Goal: Transaction & Acquisition: Purchase product/service

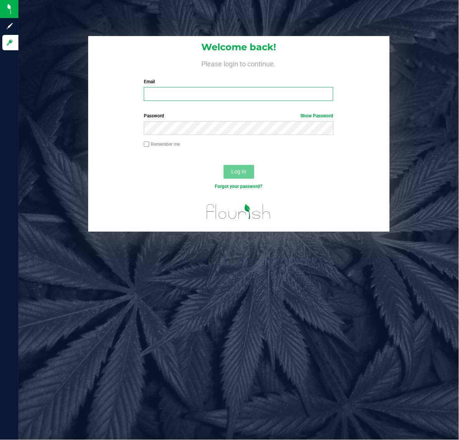
click at [283, 87] on input "Email" at bounding box center [238, 94] width 189 height 14
type input "[EMAIL_ADDRESS][DOMAIN_NAME]"
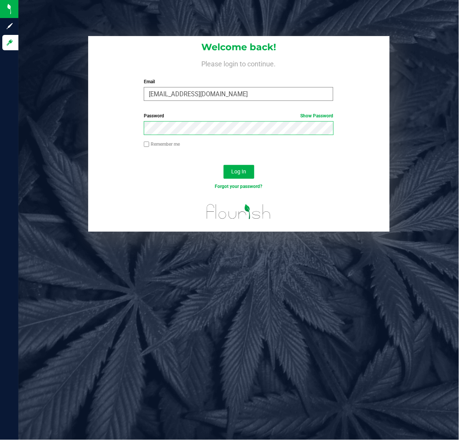
click at [224, 165] on button "Log In" at bounding box center [239, 172] width 31 height 14
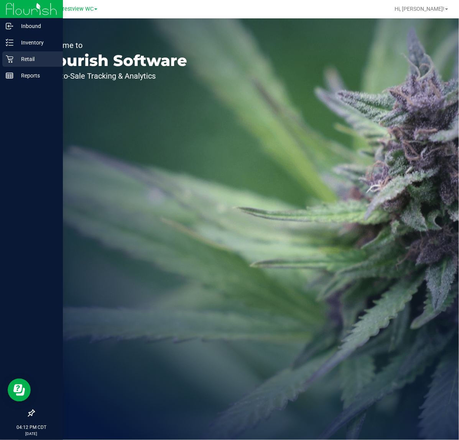
click at [10, 59] on icon at bounding box center [9, 59] width 7 height 7
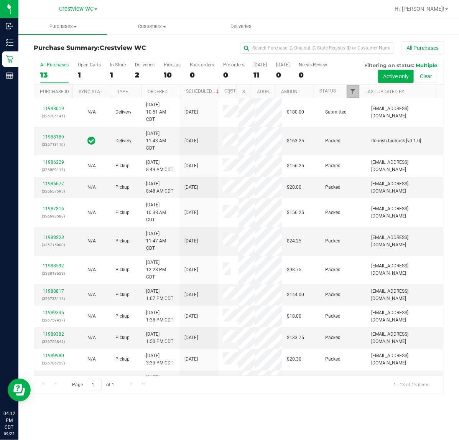
click at [355, 93] on span "Filter" at bounding box center [353, 91] width 6 height 6
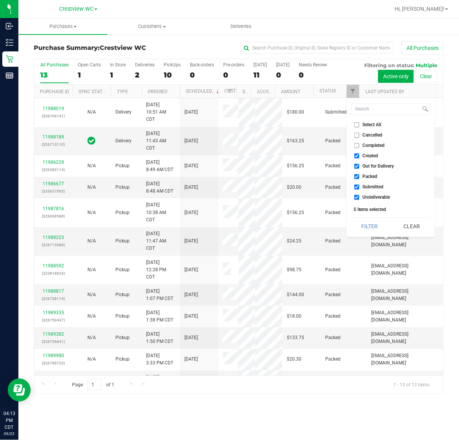
click at [370, 157] on span "Created" at bounding box center [371, 155] width 16 height 5
click at [359, 157] on input "Created" at bounding box center [356, 155] width 5 height 5
checkbox input "false"
click at [380, 168] on span "Out for Delivery" at bounding box center [378, 166] width 31 height 5
click at [359, 168] on input "Out for Delivery" at bounding box center [356, 166] width 5 height 5
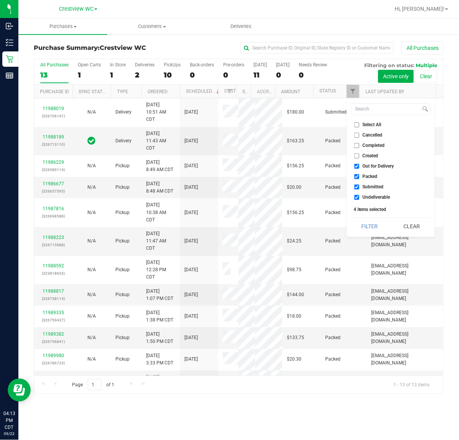
checkbox input "false"
click at [372, 176] on span "Packed" at bounding box center [370, 176] width 15 height 5
click at [359, 176] on input "Packed" at bounding box center [356, 176] width 5 height 5
checkbox input "false"
click at [370, 197] on span "Undeliverable" at bounding box center [377, 197] width 28 height 5
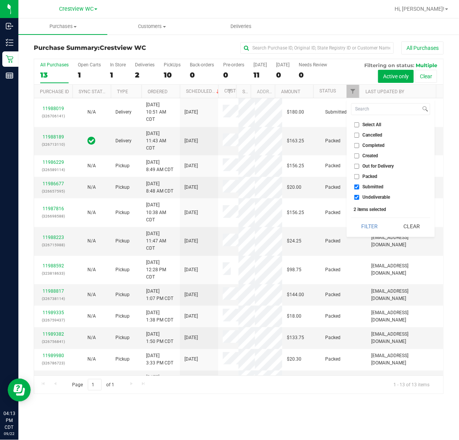
click at [359, 197] on input "Undeliverable" at bounding box center [356, 197] width 5 height 5
checkbox input "false"
click at [371, 227] on button "Filter" at bounding box center [369, 226] width 37 height 17
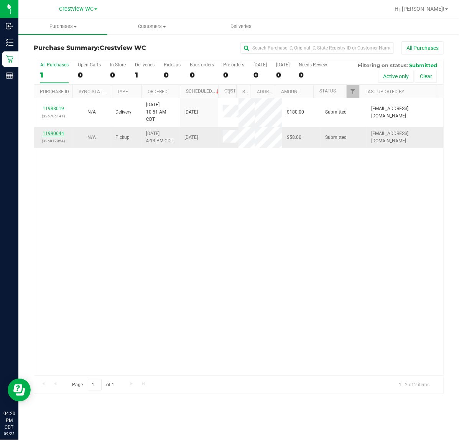
click at [58, 136] on link "11990644" at bounding box center [53, 133] width 21 height 5
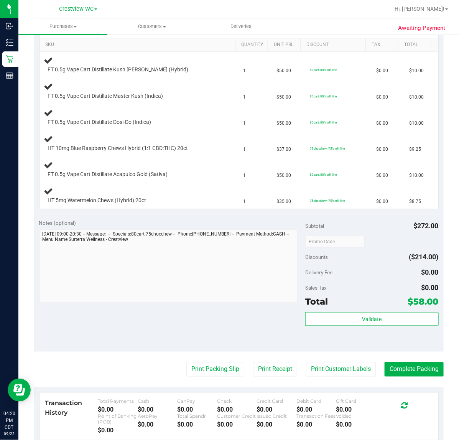
scroll to position [194, 0]
click at [215, 369] on button "Print Packing Slip" at bounding box center [215, 369] width 58 height 15
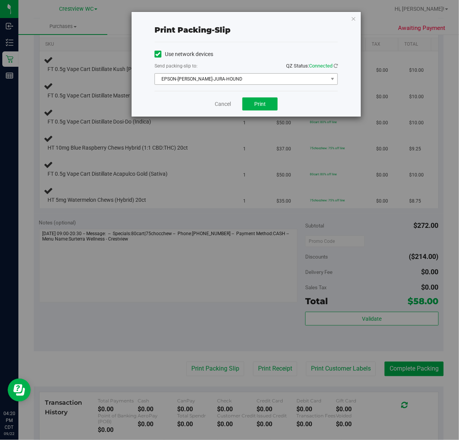
click at [286, 79] on span "EPSON-[PERSON_NAME]-JURA-HOUND" at bounding box center [241, 79] width 173 height 11
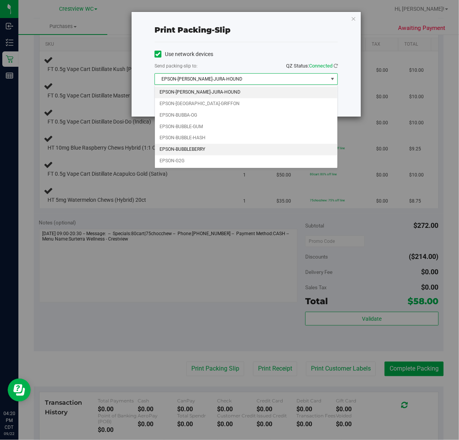
click at [204, 152] on li "EPSON-BUBBLEBERRY" at bounding box center [246, 150] width 183 height 12
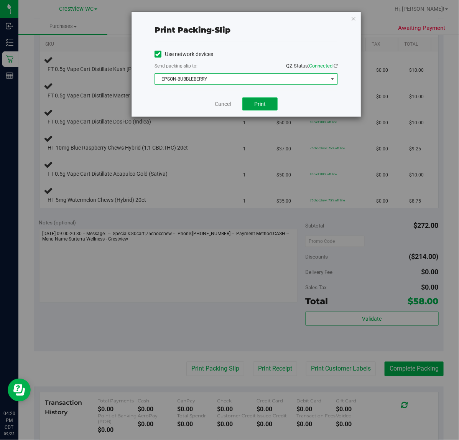
click at [265, 105] on span "Print" at bounding box center [260, 104] width 12 height 6
click at [223, 103] on link "Cancel" at bounding box center [223, 104] width 16 height 8
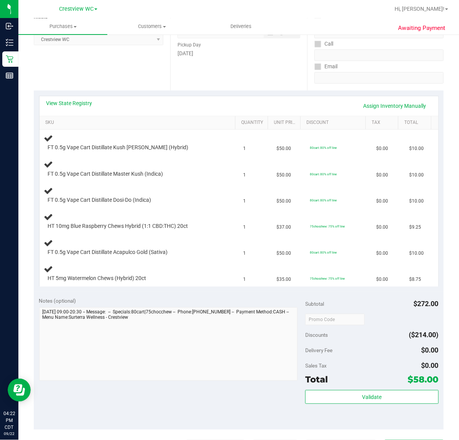
scroll to position [115, 0]
click at [202, 231] on div at bounding box center [133, 230] width 171 height 0
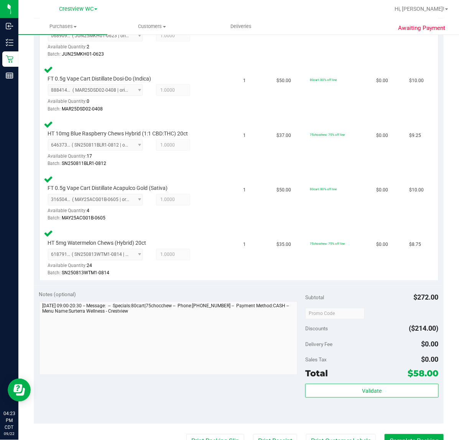
scroll to position [336, 0]
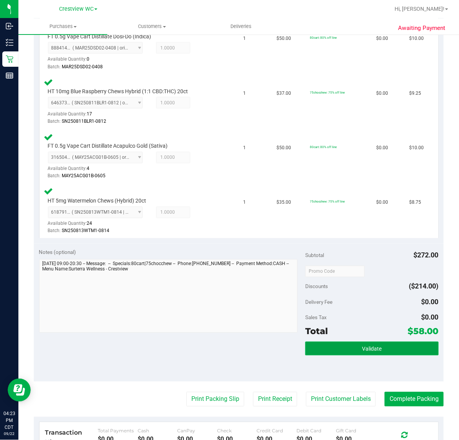
click at [357, 353] on button "Validate" at bounding box center [371, 349] width 133 height 14
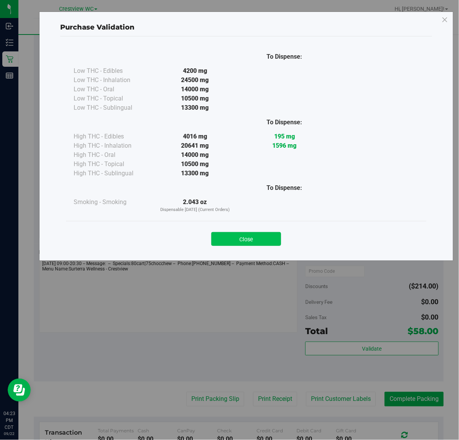
click at [253, 234] on button "Close" at bounding box center [246, 239] width 70 height 14
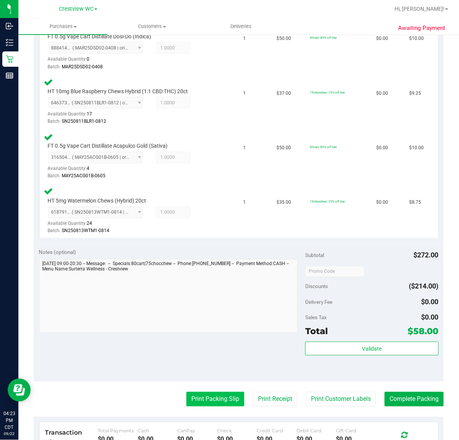
click at [212, 393] on button "Print Packing Slip" at bounding box center [215, 399] width 58 height 15
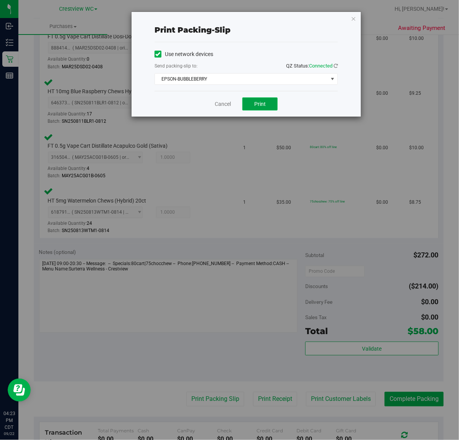
click at [264, 105] on span "Print" at bounding box center [260, 104] width 12 height 6
click at [220, 105] on link "Cancel" at bounding box center [223, 104] width 16 height 8
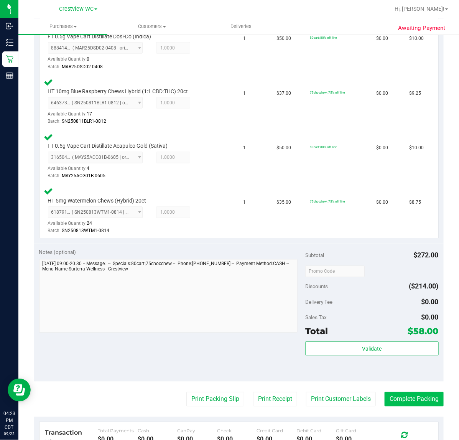
click at [414, 399] on button "Complete Packing" at bounding box center [414, 399] width 59 height 15
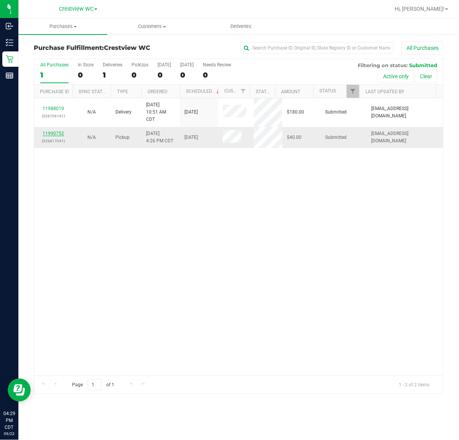
click at [51, 135] on link "11990752" at bounding box center [53, 133] width 21 height 5
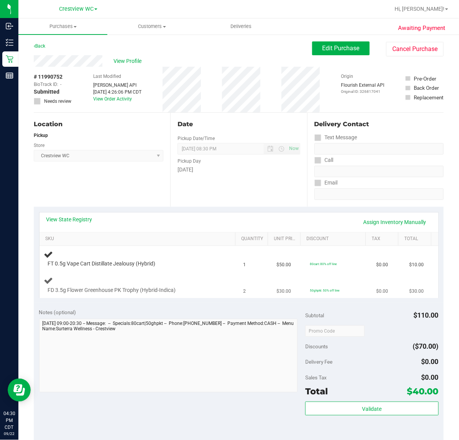
click at [184, 280] on div "FD 3.5g Flower Greenhouse PK Trophy (Hybrid-Indica)" at bounding box center [139, 285] width 190 height 18
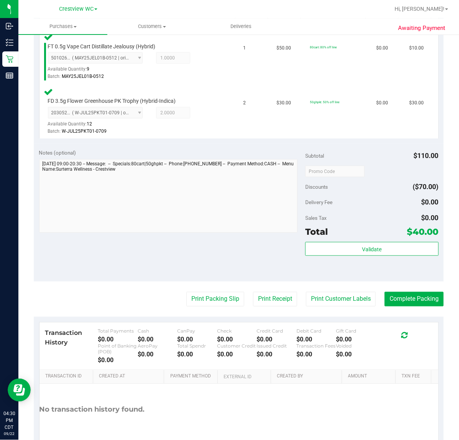
scroll to position [220, 0]
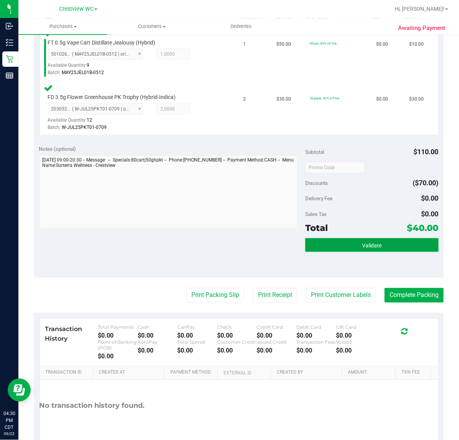
click at [378, 246] on button "Validate" at bounding box center [371, 245] width 133 height 14
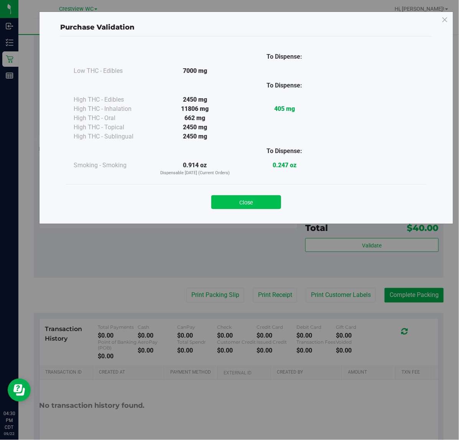
click at [256, 202] on button "Close" at bounding box center [246, 202] width 70 height 14
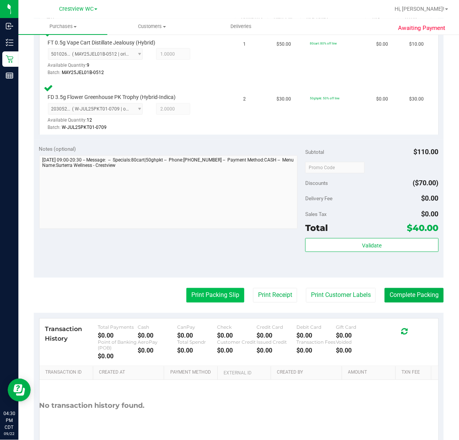
click at [219, 297] on button "Print Packing Slip" at bounding box center [215, 295] width 58 height 15
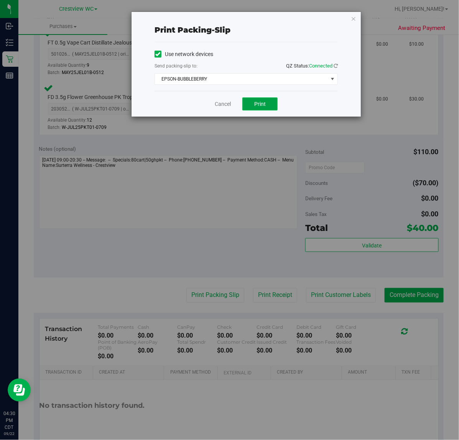
click at [265, 102] on span "Print" at bounding box center [260, 104] width 12 height 6
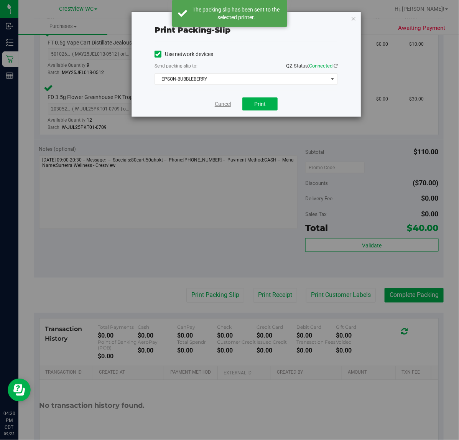
click at [215, 104] on link "Cancel" at bounding box center [223, 104] width 16 height 8
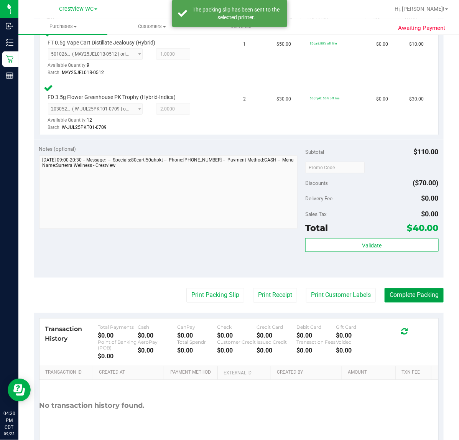
click at [405, 298] on button "Complete Packing" at bounding box center [414, 295] width 59 height 15
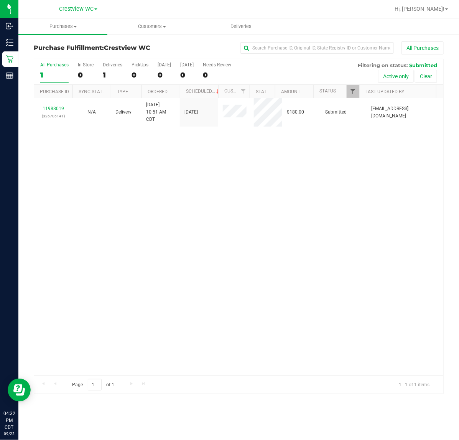
click at [353, 92] on span "Filter" at bounding box center [353, 91] width 6 height 6
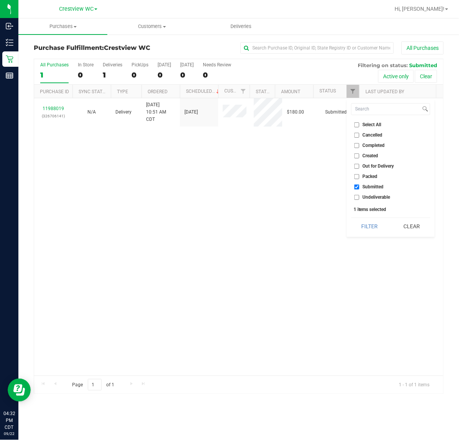
click at [376, 186] on span "Submitted" at bounding box center [373, 186] width 21 height 5
click at [359, 186] on input "Submitted" at bounding box center [356, 186] width 5 height 5
checkbox input "false"
click at [358, 176] on input "Packed" at bounding box center [356, 176] width 5 height 5
checkbox input "true"
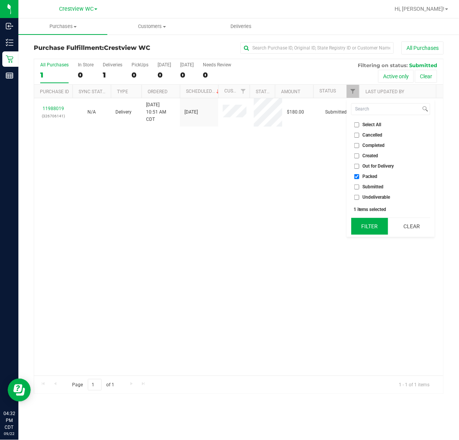
click at [370, 232] on button "Filter" at bounding box center [369, 226] width 37 height 17
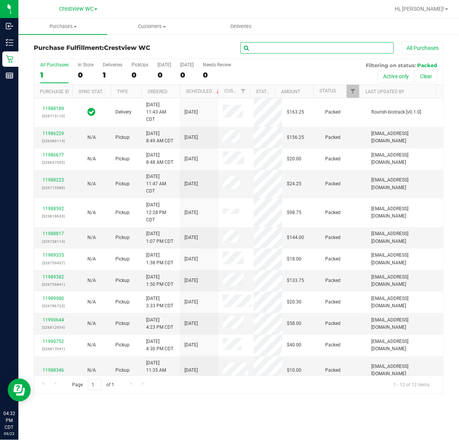
click at [340, 48] on input "text" at bounding box center [316, 48] width 153 height 12
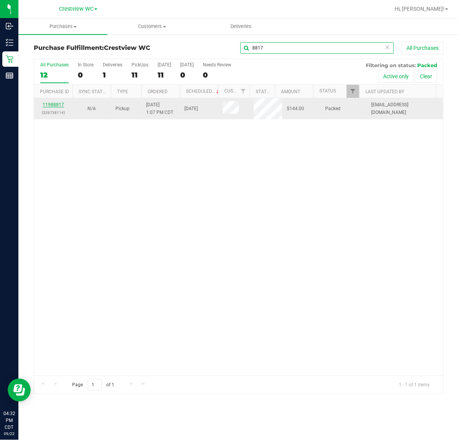
type input "8817"
click at [47, 105] on link "11988817" at bounding box center [53, 104] width 21 height 5
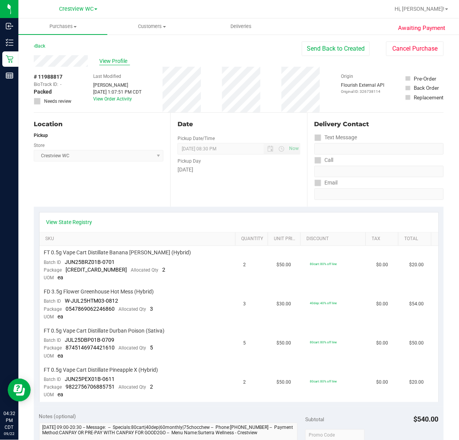
click at [115, 64] on span "View Profile" at bounding box center [114, 61] width 31 height 8
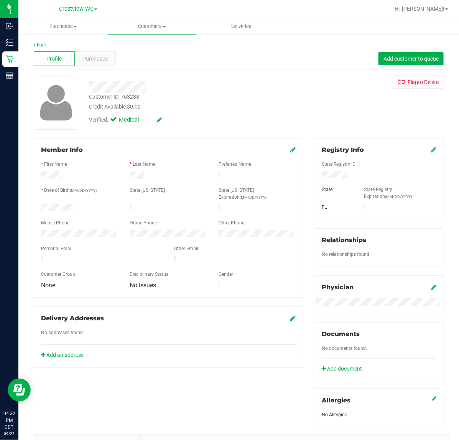
click at [120, 95] on div "Customer ID: 763238" at bounding box center [114, 97] width 50 height 8
click at [123, 94] on div "Customer ID: 763238" at bounding box center [114, 97] width 50 height 8
copy div "763238"
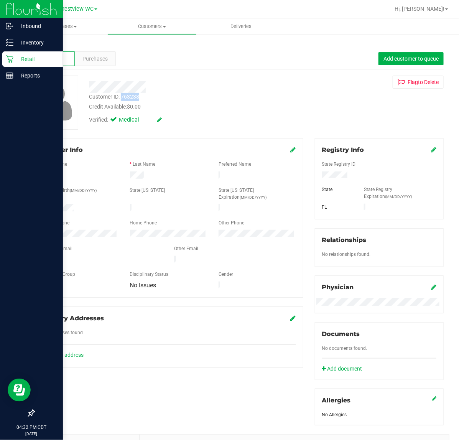
click at [14, 59] on p "Retail" at bounding box center [36, 58] width 46 height 9
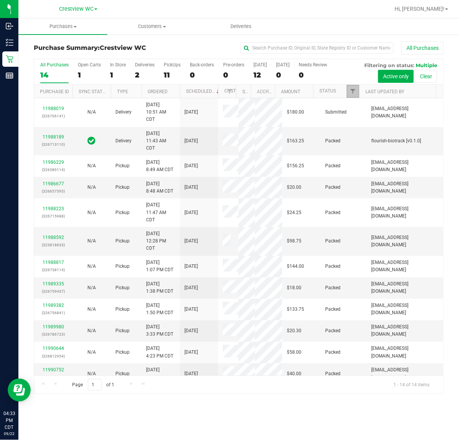
click at [351, 88] on link "Filter" at bounding box center [353, 91] width 13 height 13
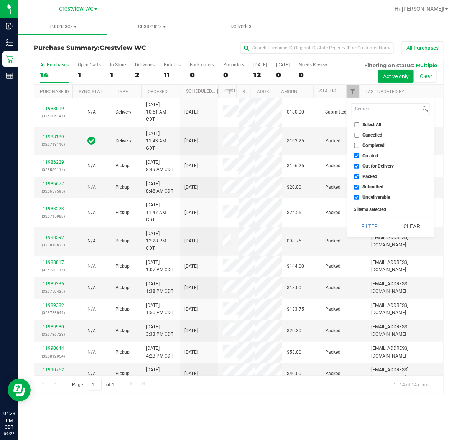
click at [361, 167] on label "Out for Delivery" at bounding box center [374, 166] width 40 height 5
click at [359, 167] on input "Out for Delivery" at bounding box center [356, 166] width 5 height 5
checkbox input "false"
click at [365, 152] on li "Created" at bounding box center [390, 156] width 79 height 8
click at [365, 155] on span "Created" at bounding box center [371, 155] width 16 height 5
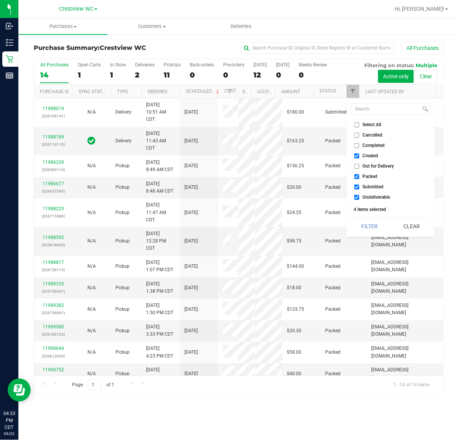
click at [359, 155] on input "Created" at bounding box center [356, 155] width 5 height 5
checkbox input "false"
click at [368, 174] on span "Packed" at bounding box center [370, 176] width 15 height 5
click at [359, 174] on input "Packed" at bounding box center [356, 176] width 5 height 5
checkbox input "false"
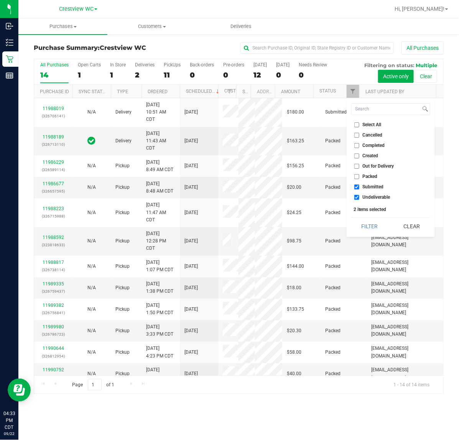
click at [373, 195] on span "Undeliverable" at bounding box center [377, 197] width 28 height 5
click at [359, 195] on input "Undeliverable" at bounding box center [356, 197] width 5 height 5
checkbox input "false"
click at [373, 225] on button "Filter" at bounding box center [369, 226] width 37 height 17
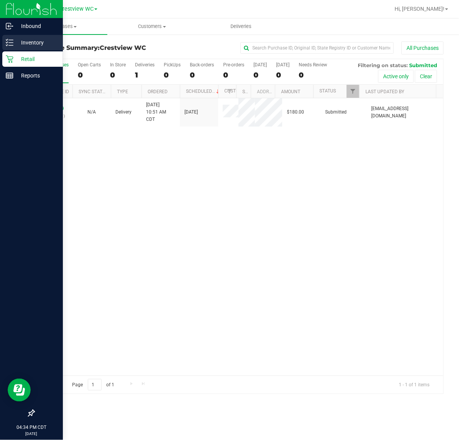
click at [18, 45] on p "Inventory" at bounding box center [36, 42] width 46 height 9
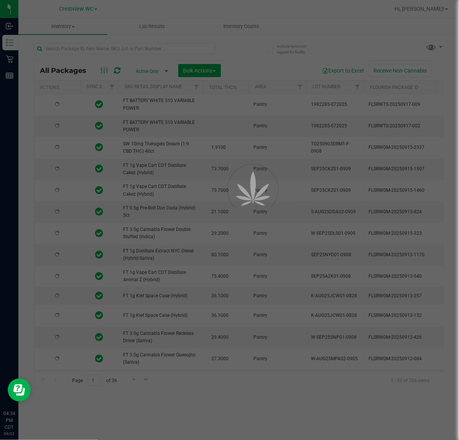
click at [19, 56] on div at bounding box center [229, 220] width 459 height 440
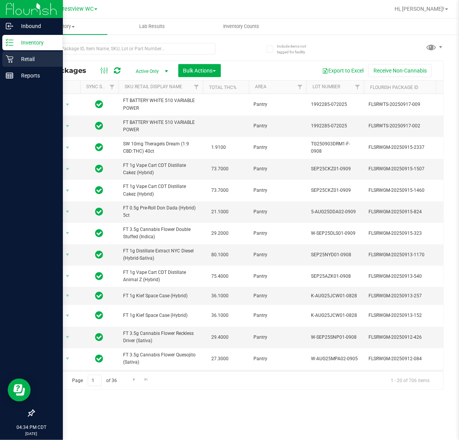
click at [20, 64] on div "Retail" at bounding box center [32, 58] width 61 height 15
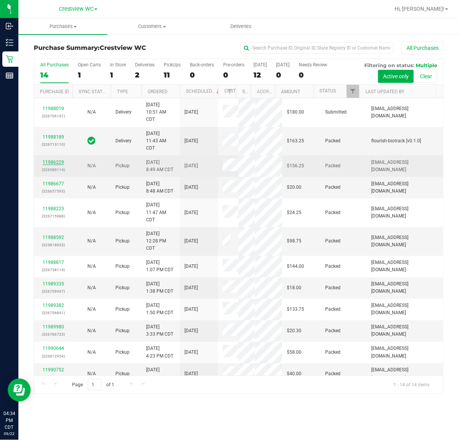
click at [61, 165] on link "11986229" at bounding box center [53, 161] width 21 height 5
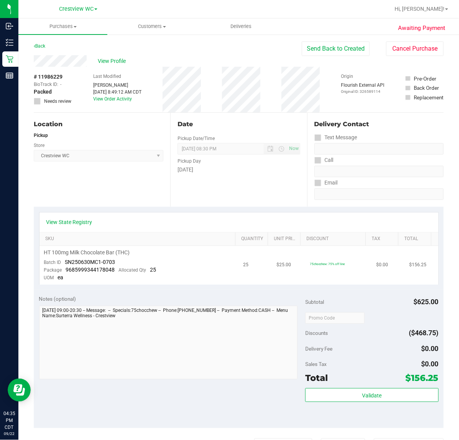
click at [110, 269] on span "9685999344178048" at bounding box center [90, 269] width 49 height 6
drag, startPoint x: 112, startPoint y: 269, endPoint x: 71, endPoint y: 270, distance: 41.1
click at [71, 270] on span "9685999344178048" at bounding box center [90, 269] width 49 height 6
click at [111, 273] on div "Package 9685999344178048 Allocated Qty 25" at bounding box center [100, 270] width 112 height 8
drag, startPoint x: 112, startPoint y: 271, endPoint x: 66, endPoint y: 271, distance: 45.6
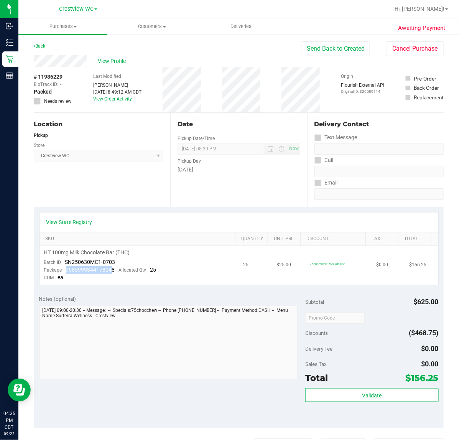
click at [66, 271] on span "9685999344178048" at bounding box center [90, 269] width 49 height 6
drag, startPoint x: 64, startPoint y: 269, endPoint x: 113, endPoint y: 271, distance: 49.5
click at [113, 271] on div "Package 9685999344178048 Allocated Qty 25" at bounding box center [100, 270] width 112 height 8
copy span "9685999344178048"
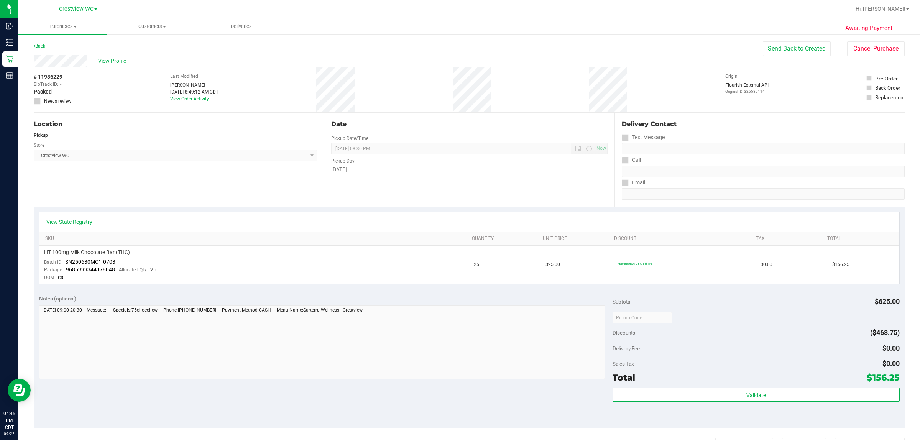
click at [176, 175] on div "Location Pickup Store Crestview WC Select Store Bonita Springs WC Boynton Beach…" at bounding box center [179, 160] width 290 height 94
click at [459, 43] on button "Cancel Purchase" at bounding box center [876, 48] width 58 height 15
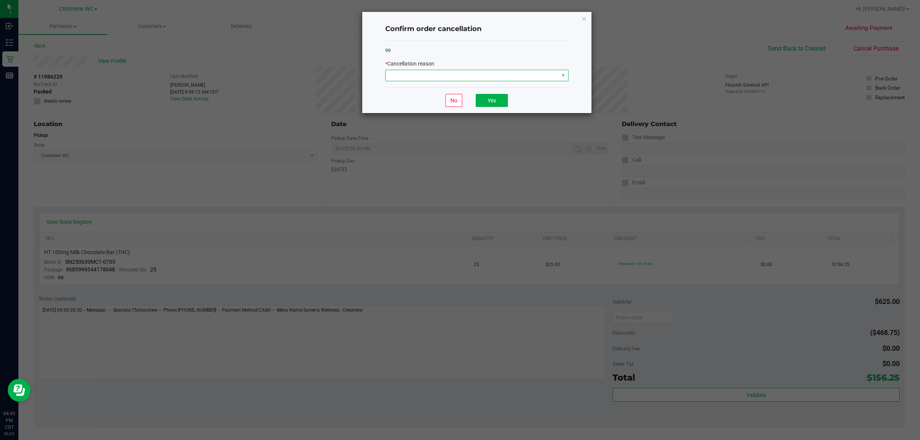
click at [459, 73] on span at bounding box center [472, 75] width 173 height 11
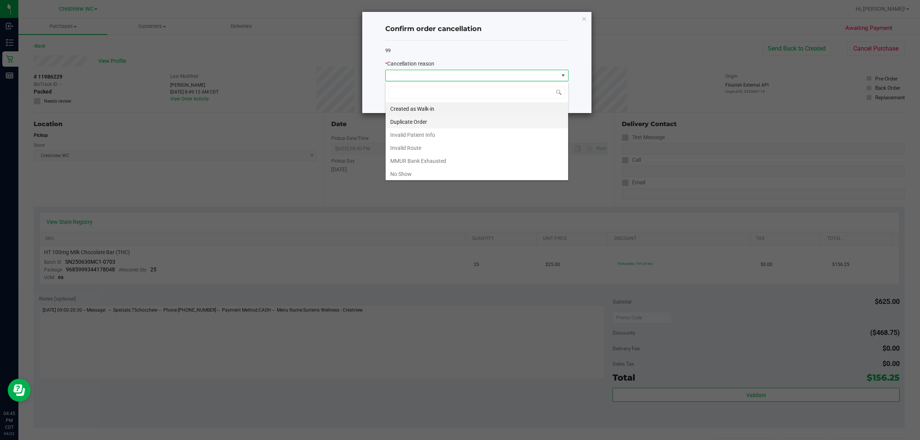
click at [425, 119] on li "Duplicate Order" at bounding box center [477, 121] width 183 height 13
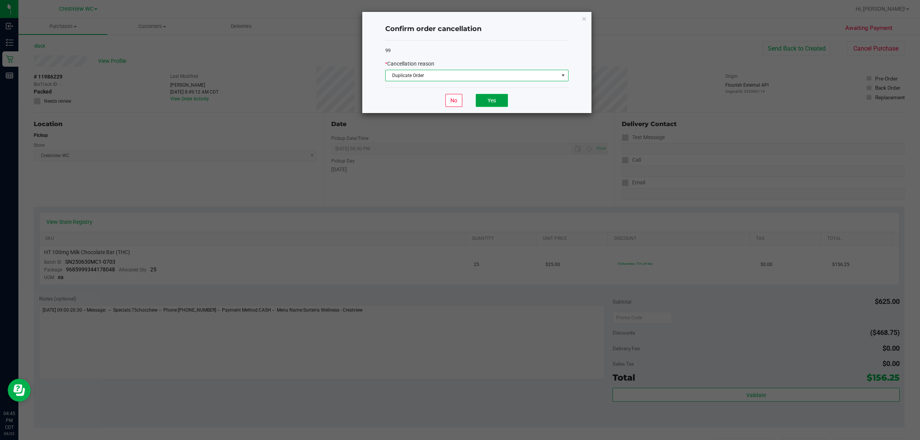
click at [459, 99] on button "Yes" at bounding box center [492, 100] width 32 height 13
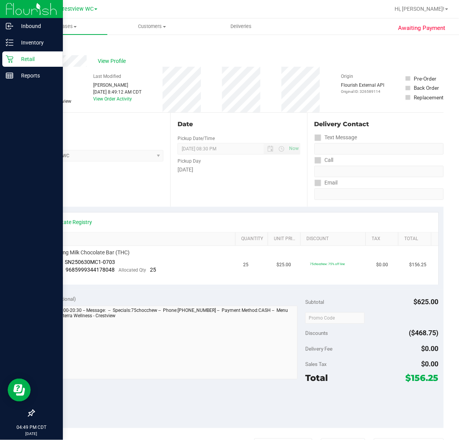
click at [9, 59] on icon at bounding box center [9, 59] width 7 height 7
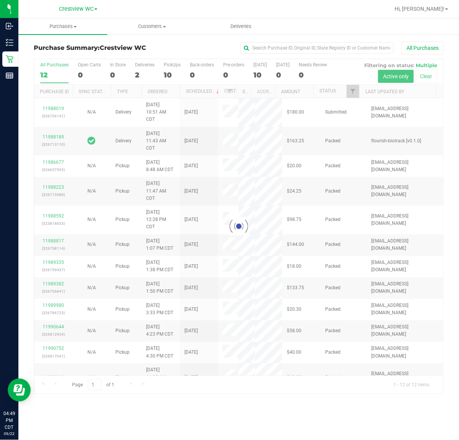
click at [355, 90] on div at bounding box center [238, 226] width 409 height 335
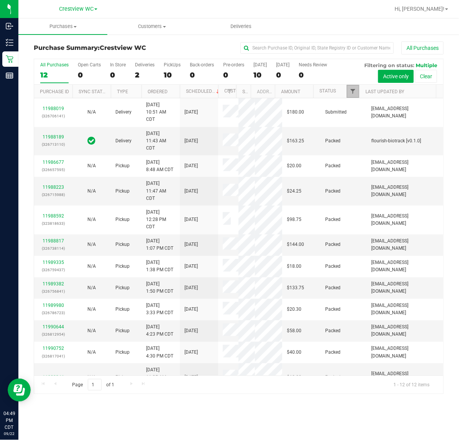
click at [354, 92] on span "Filter" at bounding box center [353, 91] width 6 height 6
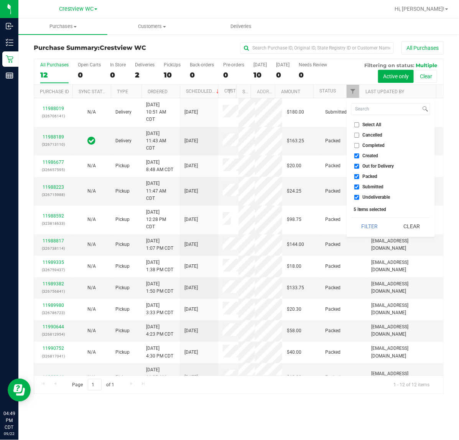
click at [377, 158] on span "Created" at bounding box center [371, 155] width 16 height 5
click at [359, 158] on input "Created" at bounding box center [356, 155] width 5 height 5
checkbox input "false"
click at [384, 166] on span "Out for Delivery" at bounding box center [378, 166] width 31 height 5
click at [359, 166] on input "Out for Delivery" at bounding box center [356, 166] width 5 height 5
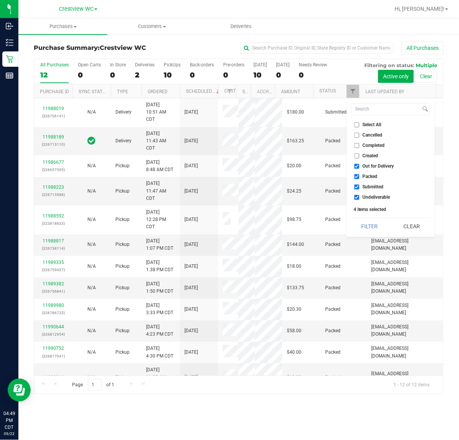
checkbox input "false"
click at [372, 178] on span "Packed" at bounding box center [370, 176] width 15 height 5
click at [359, 178] on input "Packed" at bounding box center [356, 176] width 5 height 5
checkbox input "false"
click at [374, 199] on span "Undeliverable" at bounding box center [377, 197] width 28 height 5
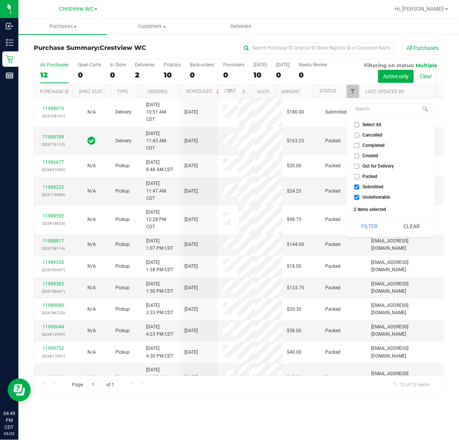
click at [359, 199] on input "Undeliverable" at bounding box center [356, 197] width 5 height 5
checkbox input "false"
click at [373, 228] on button "Filter" at bounding box center [369, 226] width 37 height 17
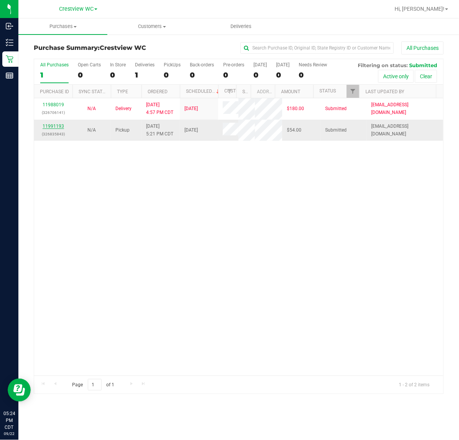
click at [52, 129] on link "11991193" at bounding box center [53, 125] width 21 height 5
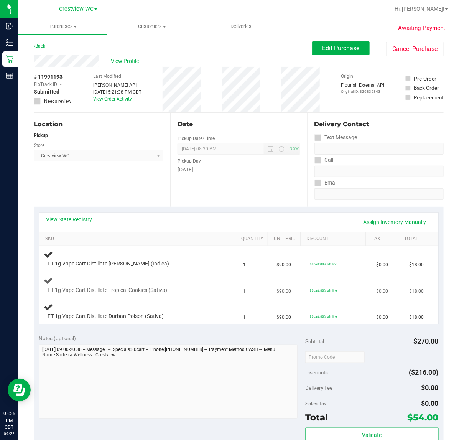
click at [215, 290] on div "FT 1g Vape Cart Distillate Tropical Cookies (Sativa)" at bounding box center [139, 285] width 190 height 18
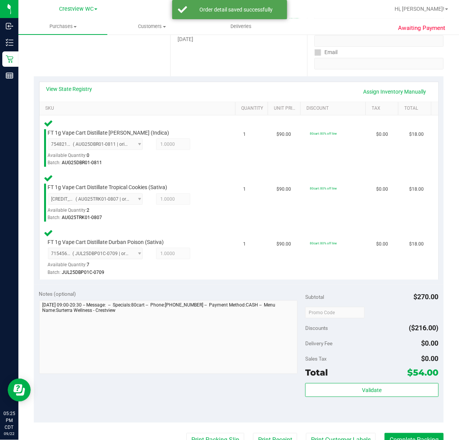
scroll to position [129, 0]
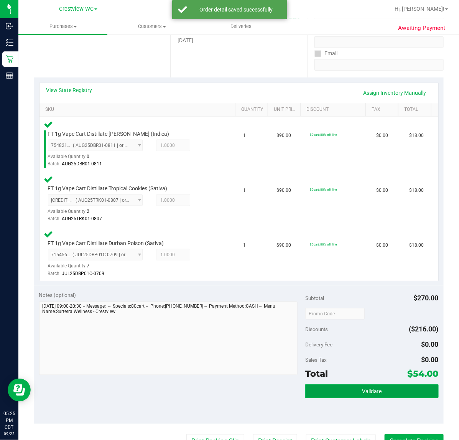
click at [367, 389] on span "Validate" at bounding box center [372, 391] width 20 height 6
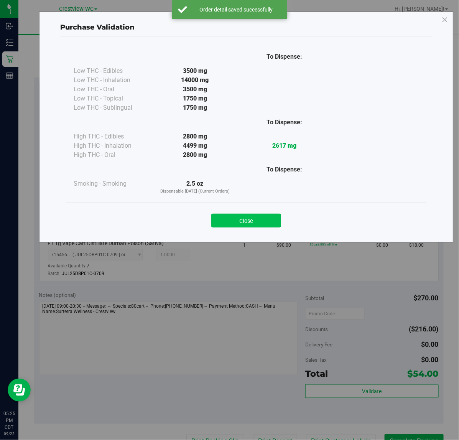
click at [264, 219] on button "Close" at bounding box center [246, 221] width 70 height 14
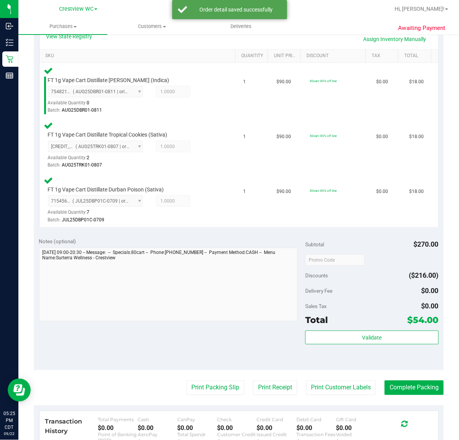
scroll to position [197, 0]
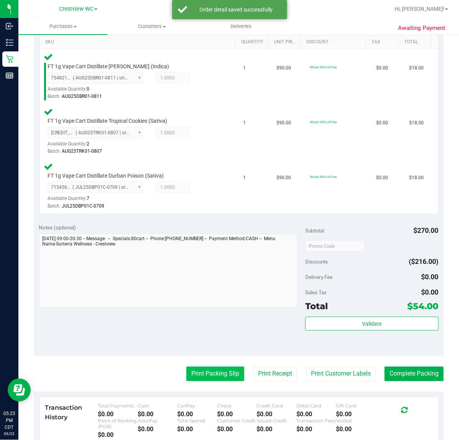
click at [220, 373] on button "Print Packing Slip" at bounding box center [215, 374] width 58 height 15
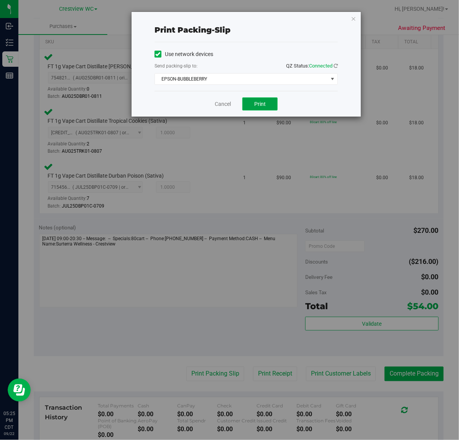
click at [276, 107] on button "Print" at bounding box center [259, 103] width 35 height 13
click at [219, 104] on link "Cancel" at bounding box center [223, 104] width 16 height 8
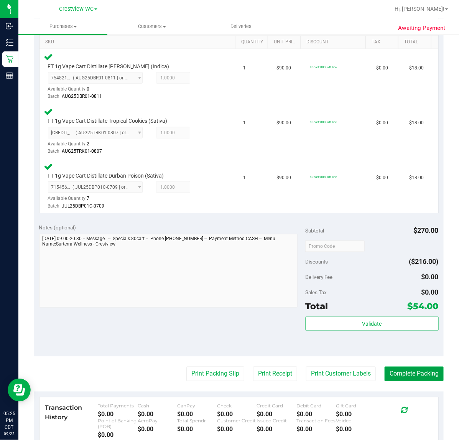
click at [402, 370] on button "Complete Packing" at bounding box center [414, 374] width 59 height 15
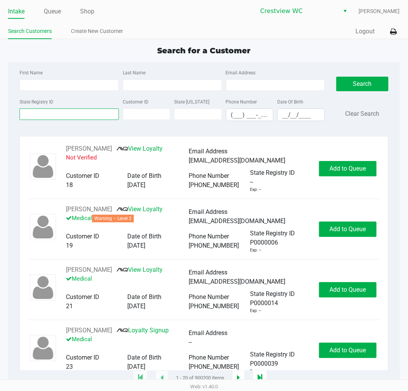
click at [77, 117] on input "State Registry ID" at bounding box center [69, 115] width 99 height 12
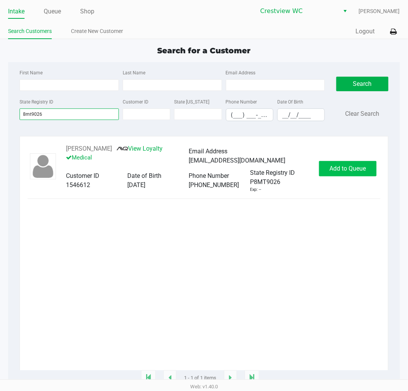
type input "8mt9026"
click at [360, 172] on span "Add to Queue" at bounding box center [347, 168] width 36 height 7
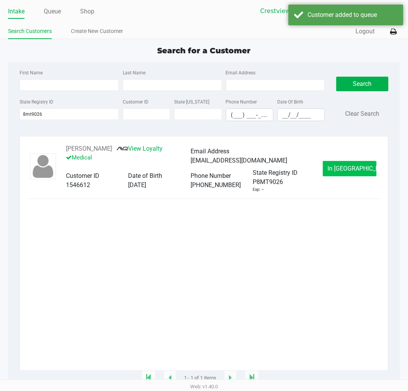
click at [356, 169] on span "In Queue" at bounding box center [360, 168] width 64 height 7
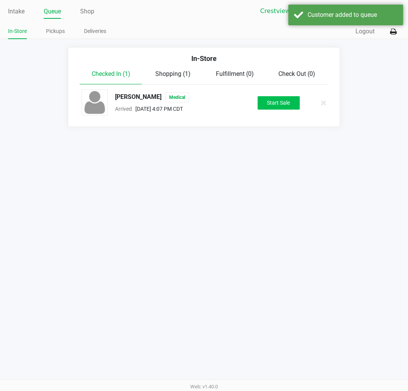
click at [288, 99] on button "Start Sale" at bounding box center [279, 102] width 42 height 13
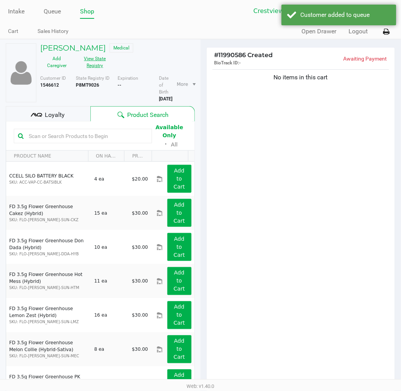
click at [94, 59] on button "View State Registry" at bounding box center [93, 62] width 38 height 19
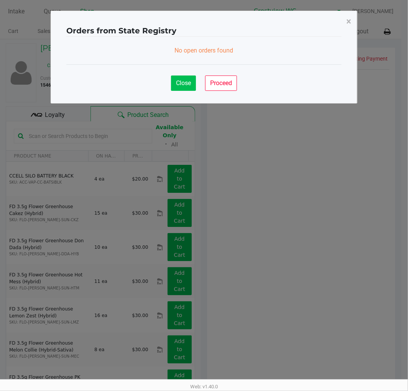
click at [176, 83] on span "Close" at bounding box center [183, 82] width 15 height 7
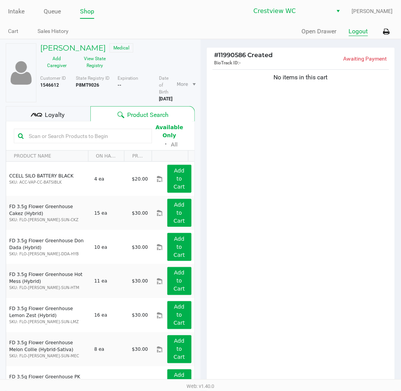
click at [359, 33] on button "Logout" at bounding box center [358, 31] width 19 height 9
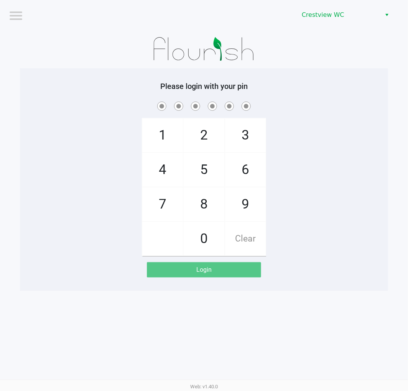
click at [148, 212] on span "7" at bounding box center [162, 204] width 41 height 34
checkbox input "true"
click at [242, 215] on span "9" at bounding box center [245, 204] width 41 height 34
checkbox input "true"
click at [206, 125] on span "2" at bounding box center [204, 135] width 41 height 34
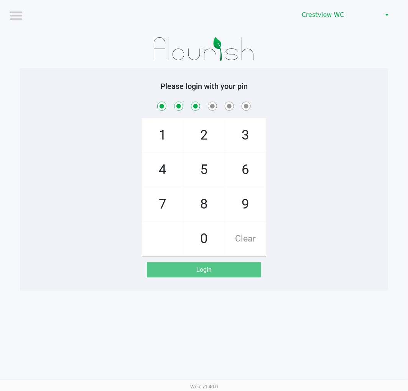
checkbox input "true"
click at [203, 243] on span "0" at bounding box center [204, 239] width 41 height 34
checkbox input "true"
click at [162, 209] on span "7" at bounding box center [162, 204] width 41 height 34
checkbox input "true"
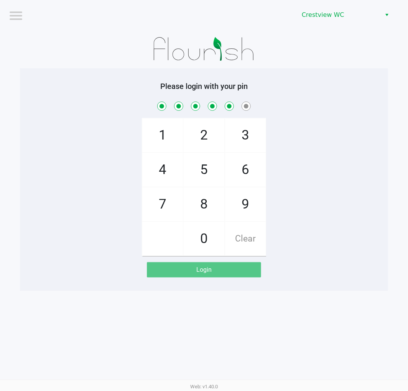
click at [206, 215] on span "8" at bounding box center [204, 204] width 41 height 34
checkbox input "true"
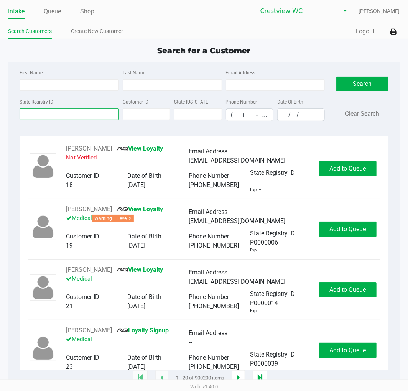
click at [79, 116] on input "State Registry ID" at bounding box center [69, 115] width 99 height 12
type input "m"
type input "Megan"
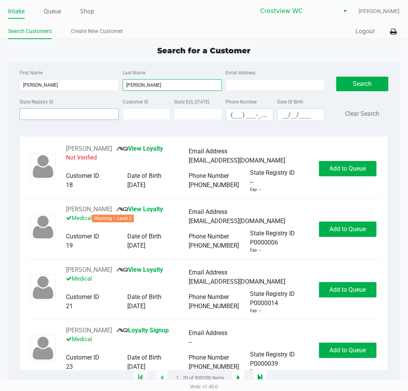
type input "Knutson"
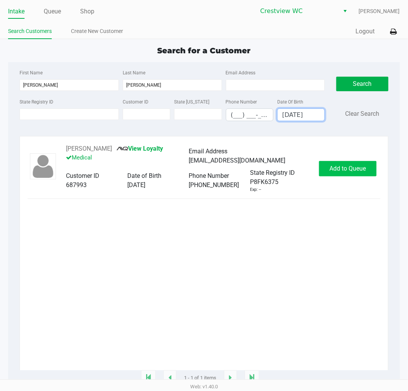
type input "11/11/1994"
click at [344, 165] on button "Add to Queue" at bounding box center [348, 168] width 58 height 15
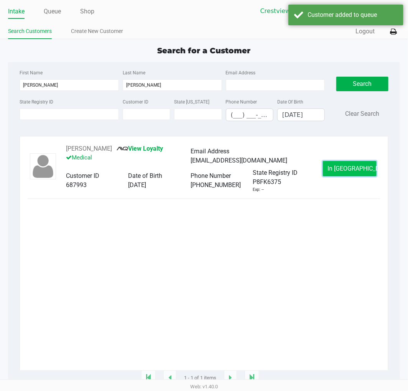
click at [353, 171] on span "In Queue" at bounding box center [360, 168] width 64 height 7
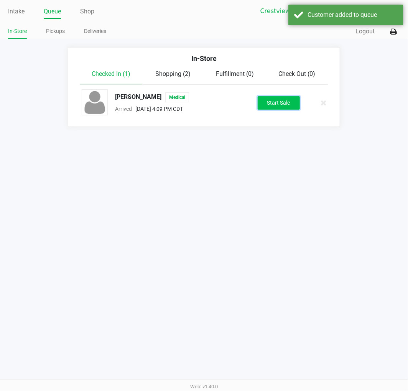
click at [278, 100] on button "Start Sale" at bounding box center [279, 102] width 42 height 13
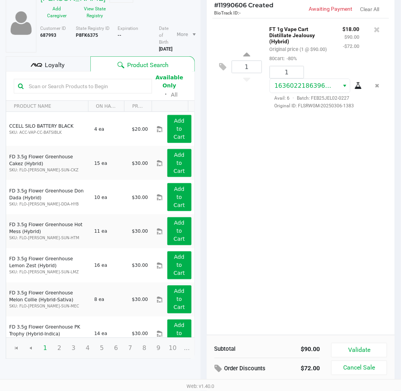
scroll to position [79, 0]
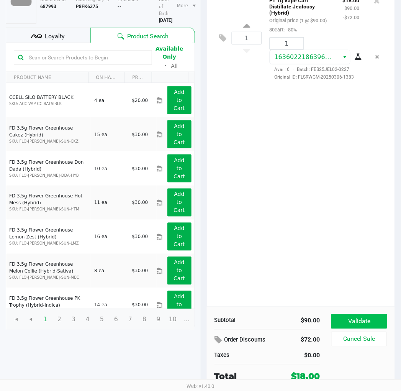
click at [370, 315] on button "Validate" at bounding box center [360, 321] width 56 height 15
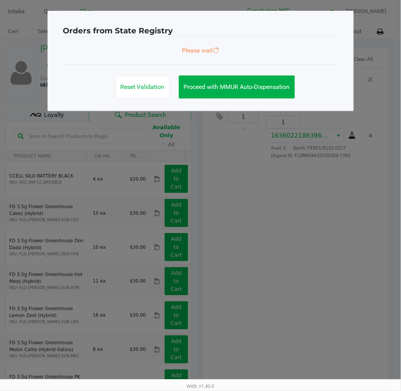
scroll to position [0, 0]
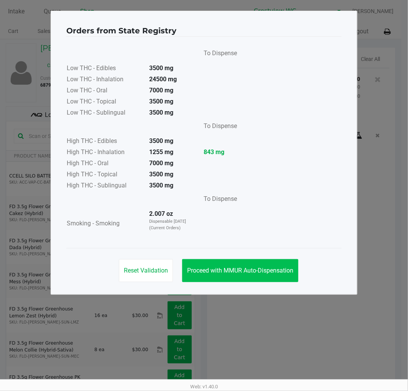
click at [274, 274] on span "Proceed with MMUR Auto-Dispensation" at bounding box center [240, 270] width 106 height 7
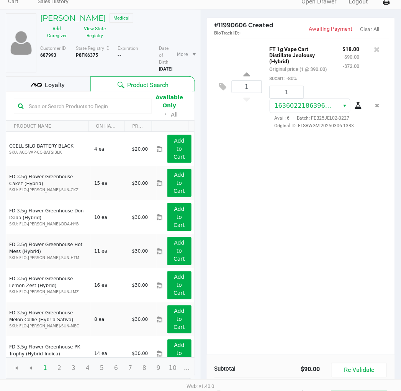
scroll to position [87, 0]
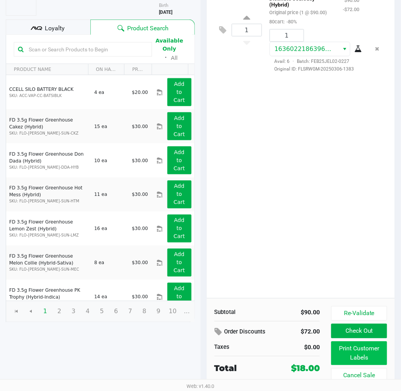
click at [360, 357] on button "Print Customer Labels" at bounding box center [360, 354] width 56 height 24
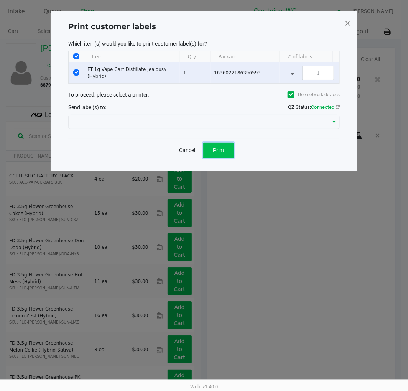
click at [223, 153] on span "Print" at bounding box center [219, 150] width 12 height 6
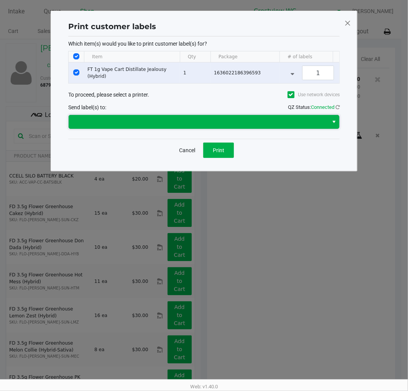
click at [316, 127] on span at bounding box center [198, 121] width 250 height 9
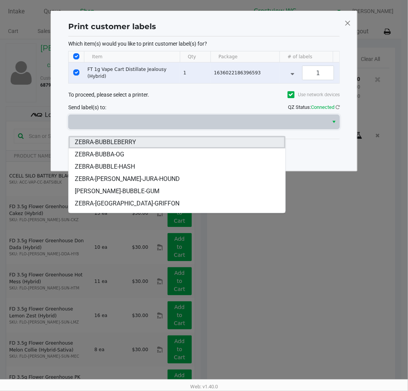
click at [138, 140] on li "ZEBRA-BUBBLEBERRY" at bounding box center [177, 142] width 216 height 12
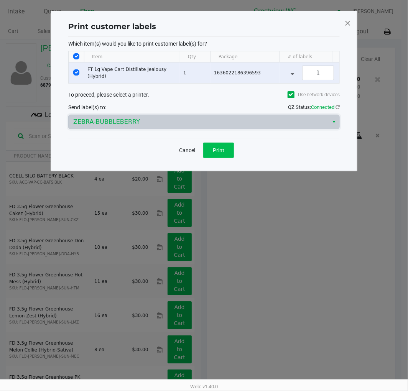
click at [217, 153] on span "Print" at bounding box center [219, 150] width 12 height 6
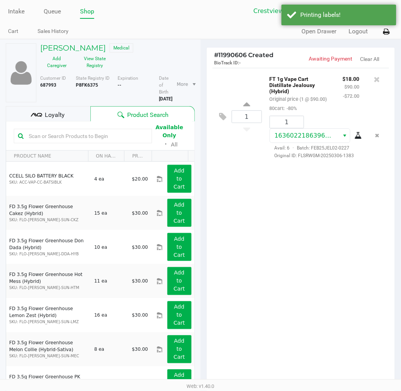
click at [387, 31] on icon at bounding box center [387, 31] width 7 height 5
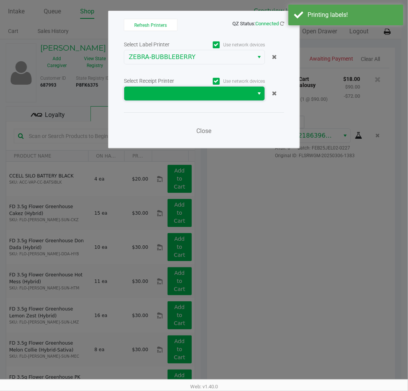
click at [220, 91] on span at bounding box center [189, 93] width 120 height 9
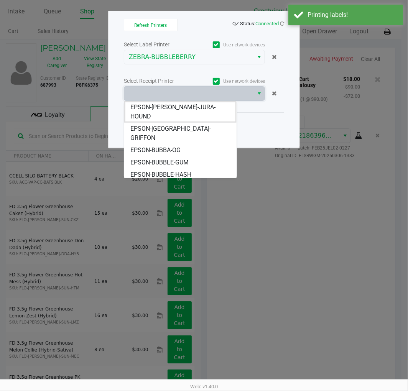
click at [188, 183] on span "EPSON-BUBBLEBERRY" at bounding box center [161, 187] width 62 height 9
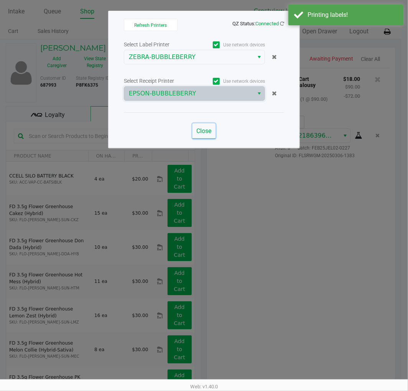
click at [211, 133] on span "Close" at bounding box center [204, 130] width 15 height 7
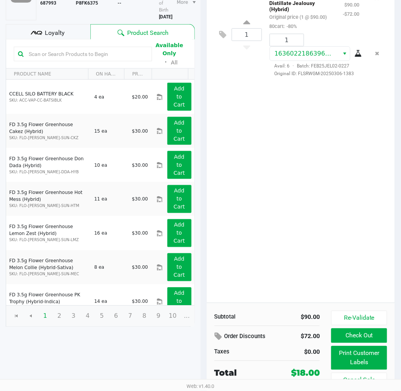
scroll to position [87, 0]
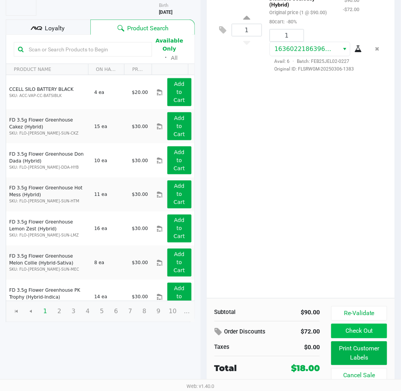
click at [363, 333] on button "Check Out" at bounding box center [360, 331] width 56 height 15
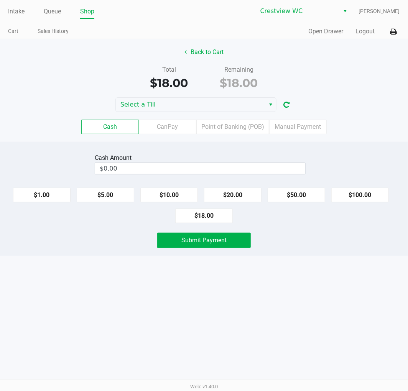
click at [181, 128] on label "CanPay" at bounding box center [168, 127] width 58 height 15
click at [0, 0] on 2 "CanPay" at bounding box center [0, 0] width 0 height 0
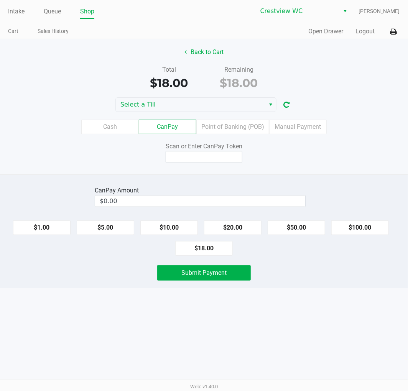
click at [212, 254] on button "$18.00" at bounding box center [204, 248] width 58 height 15
type input "$18.00"
click at [209, 159] on input at bounding box center [204, 157] width 77 height 12
type input "X3334679Q"
click at [229, 269] on button "Submit Payment" at bounding box center [204, 272] width 94 height 15
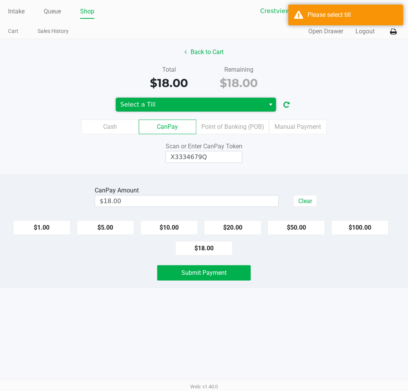
click at [248, 106] on span "Select a Till" at bounding box center [190, 104] width 140 height 9
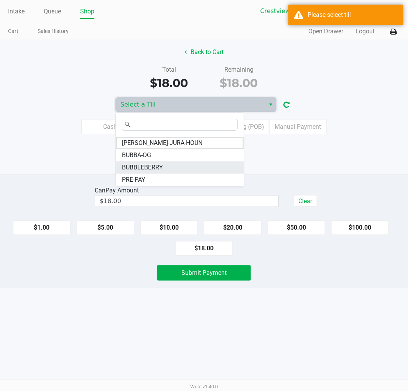
click at [164, 166] on li "BUBBLEBERRY" at bounding box center [180, 167] width 128 height 12
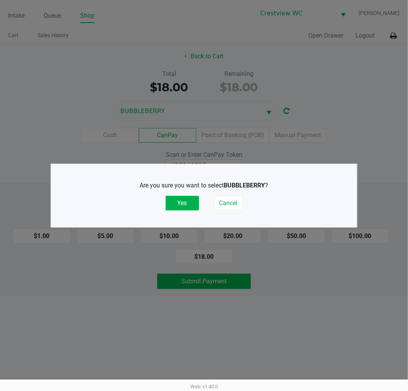
click at [182, 202] on button "Yes" at bounding box center [182, 203] width 33 height 15
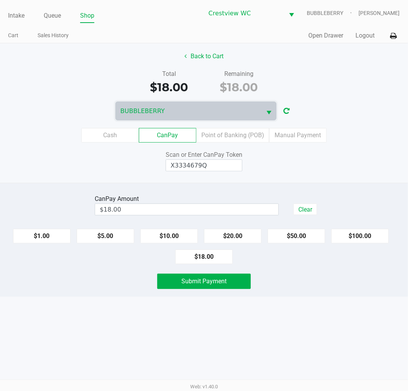
click at [228, 282] on button "Submit Payment" at bounding box center [204, 281] width 94 height 15
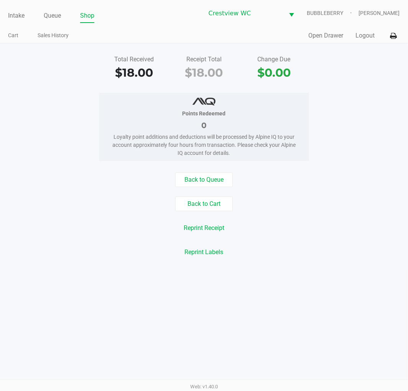
click at [13, 14] on link "Intake" at bounding box center [16, 15] width 16 height 11
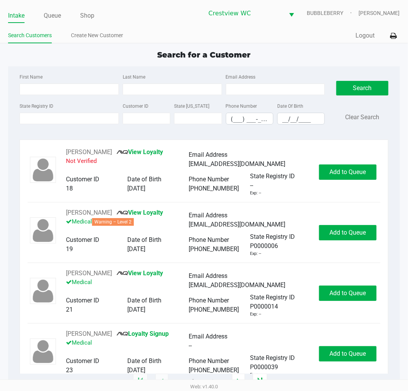
click at [74, 88] on input "First Name" at bounding box center [69, 90] width 99 height 12
type input "seth"
type input "rutherford"
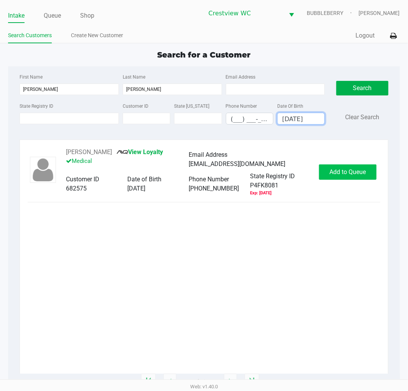
type input "07/09/2004"
click at [351, 166] on button "Add to Queue" at bounding box center [348, 171] width 58 height 15
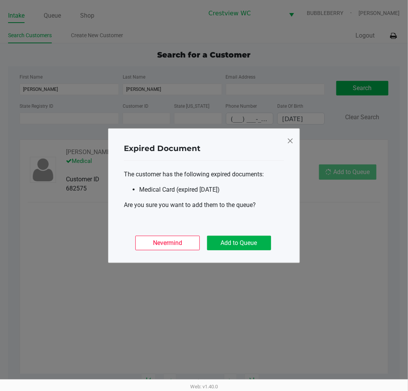
click at [245, 246] on button "Add to Queue" at bounding box center [239, 243] width 64 height 15
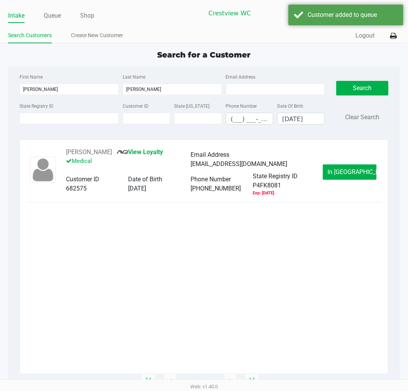
click at [345, 169] on span "In Queue" at bounding box center [360, 171] width 64 height 7
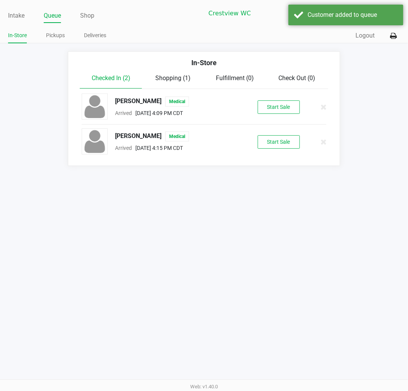
click at [290, 143] on button "Start Sale" at bounding box center [279, 141] width 42 height 13
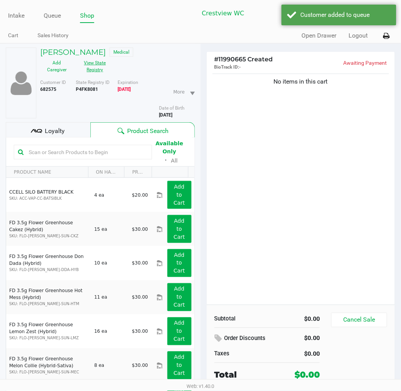
click at [95, 66] on button "View State Registry" at bounding box center [93, 66] width 38 height 19
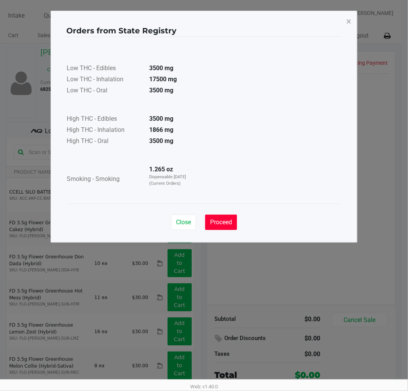
click at [228, 216] on button "Proceed" at bounding box center [221, 222] width 32 height 15
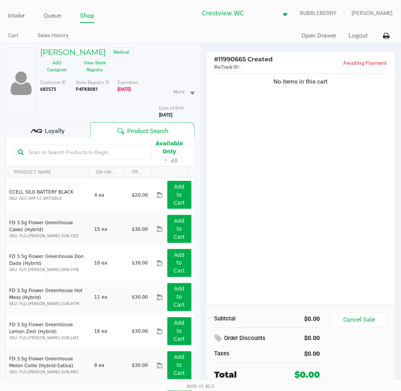
click at [313, 219] on div "No items in this cart" at bounding box center [301, 188] width 189 height 233
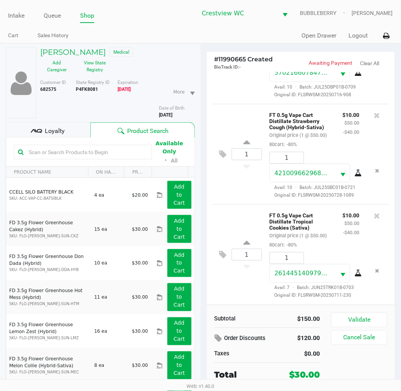
scroll to position [127, 0]
click at [376, 268] on icon "Remove the package from the orderLine" at bounding box center [378, 270] width 4 height 5
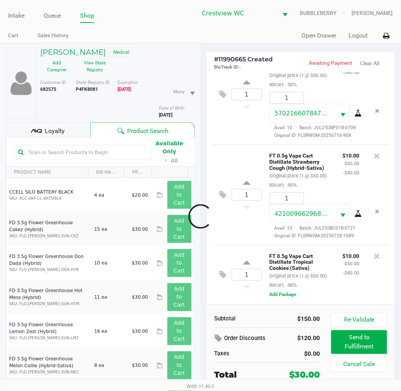
scroll to position [77, 0]
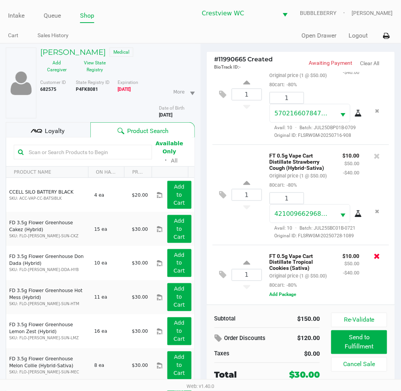
click at [375, 253] on icon at bounding box center [378, 257] width 6 height 8
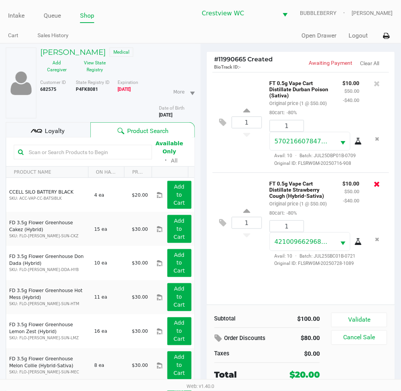
click at [375, 188] on icon at bounding box center [378, 184] width 6 height 8
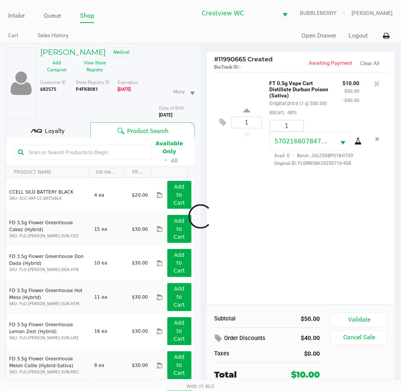
scroll to position [0, 0]
click at [378, 80] on icon at bounding box center [378, 84] width 6 height 8
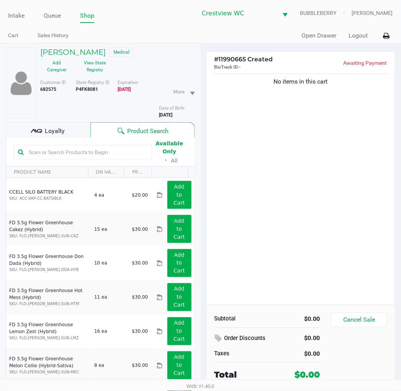
click at [332, 183] on div "No items in this cart" at bounding box center [301, 188] width 189 height 233
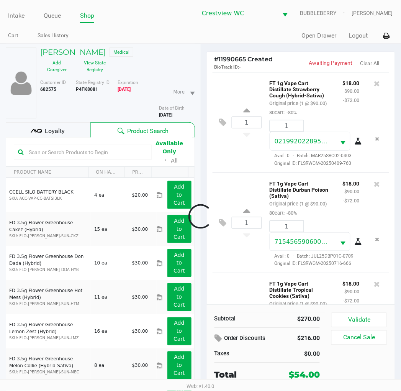
scroll to position [105, 0]
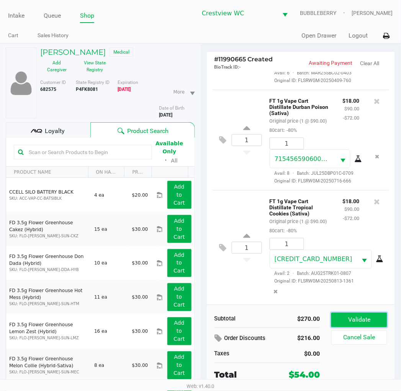
click at [357, 324] on button "Validate" at bounding box center [360, 320] width 56 height 15
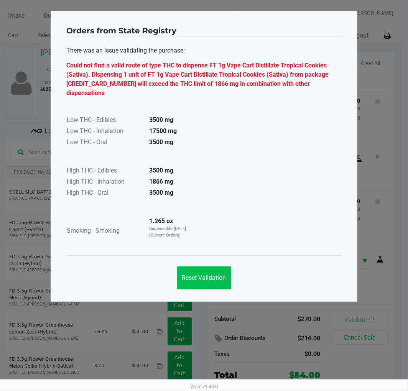
click at [204, 274] on span "Reset Validation" at bounding box center [204, 277] width 44 height 7
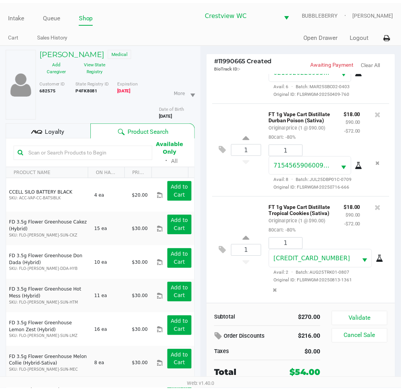
scroll to position [108, 0]
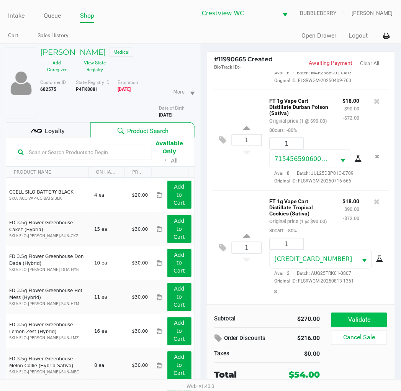
click at [360, 319] on button "Validate" at bounding box center [360, 320] width 56 height 15
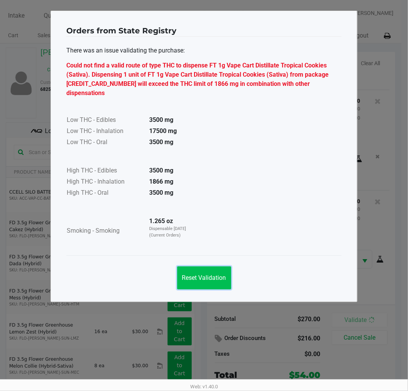
click at [211, 275] on button "Reset Validation" at bounding box center [204, 277] width 54 height 23
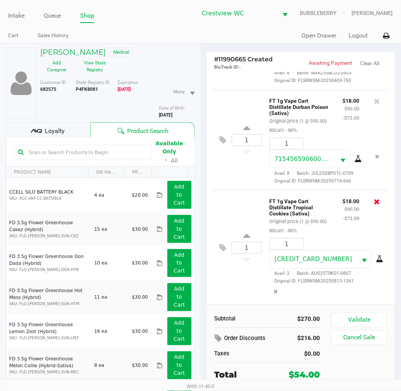
click at [375, 206] on icon at bounding box center [378, 202] width 6 height 8
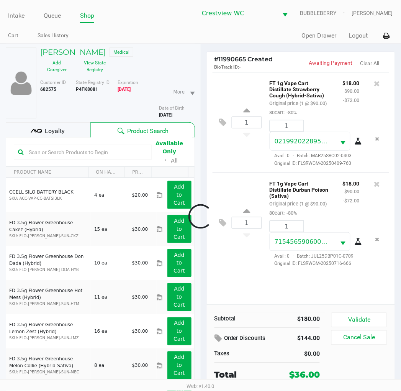
scroll to position [0, 0]
click at [358, 321] on button "Validate" at bounding box center [360, 320] width 56 height 15
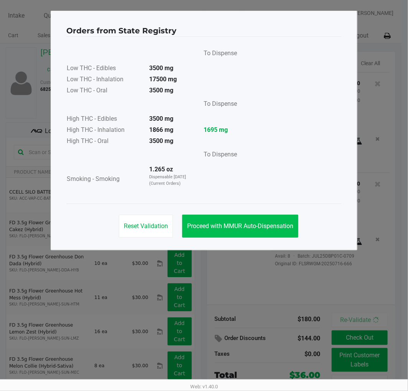
click at [272, 229] on span "Proceed with MMUR Auto-Dispensation" at bounding box center [240, 225] width 106 height 7
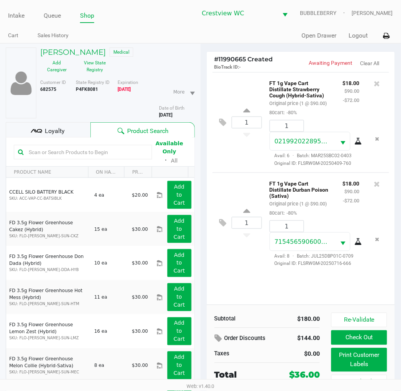
click at [366, 367] on button "Print Customer Labels" at bounding box center [360, 360] width 56 height 24
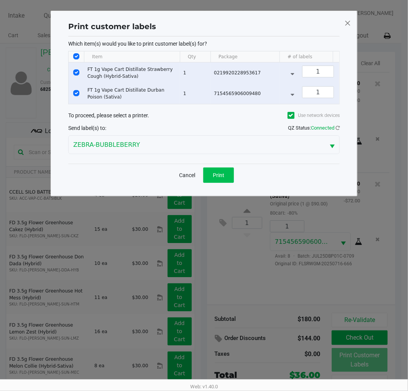
click at [219, 178] on span "Print" at bounding box center [219, 175] width 12 height 6
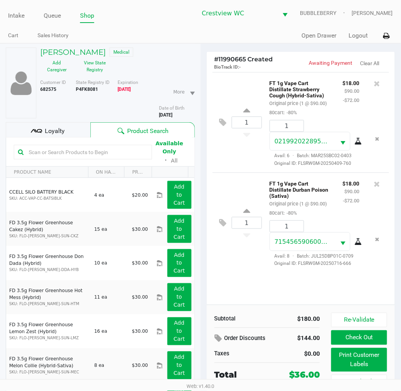
click at [367, 337] on button "Check Out" at bounding box center [360, 337] width 56 height 15
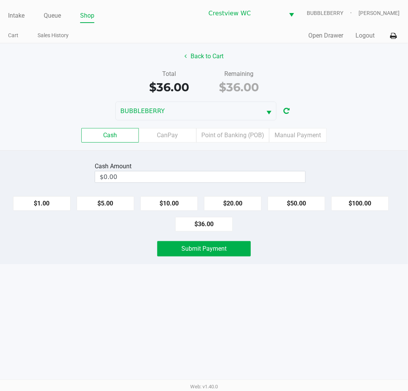
click at [223, 140] on label "Point of Banking (POB)" at bounding box center [232, 135] width 73 height 15
click at [0, 0] on 7 "Point of Banking (POB)" at bounding box center [0, 0] width 0 height 0
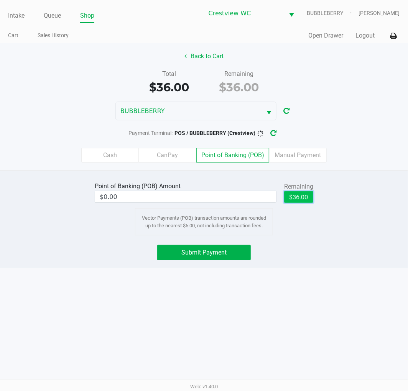
click at [293, 193] on button "$36.00" at bounding box center [298, 197] width 29 height 12
type input "$36.00"
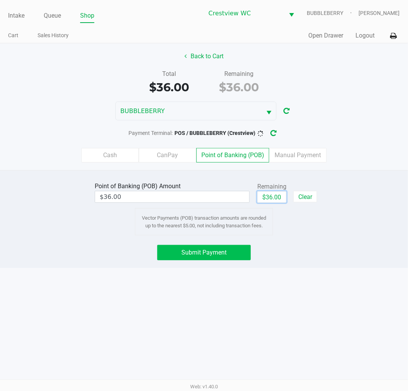
click at [227, 246] on button "Submit Payment" at bounding box center [204, 252] width 94 height 15
click at [225, 255] on span "Submit Payment" at bounding box center [203, 252] width 45 height 7
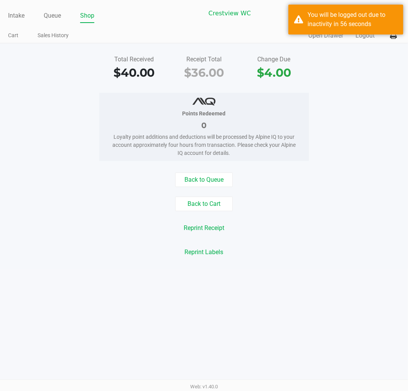
click at [363, 229] on div "Reprint Receipt" at bounding box center [203, 228] width 419 height 15
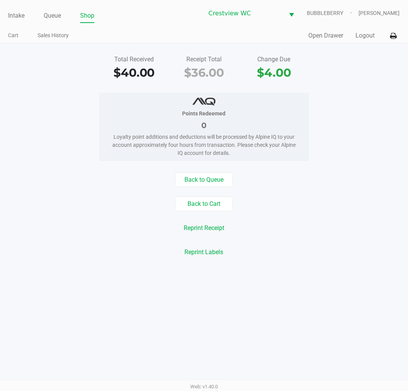
click at [13, 12] on link "Intake" at bounding box center [16, 15] width 16 height 11
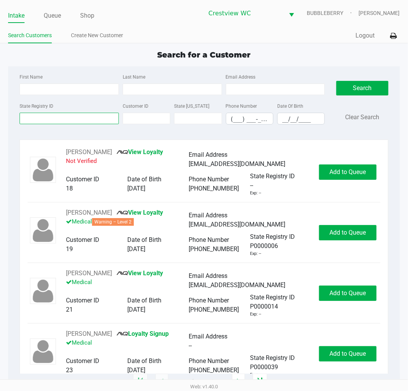
click at [47, 120] on input "State Registry ID" at bounding box center [69, 119] width 99 height 12
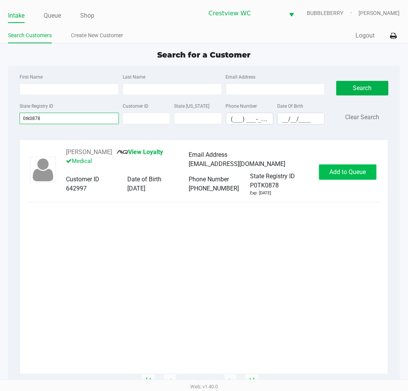
type input "0tk0878"
click at [357, 168] on span "Add to Queue" at bounding box center [347, 171] width 36 height 7
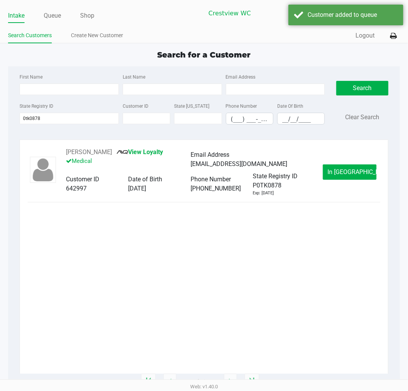
click at [355, 174] on span "In Queue" at bounding box center [360, 171] width 64 height 7
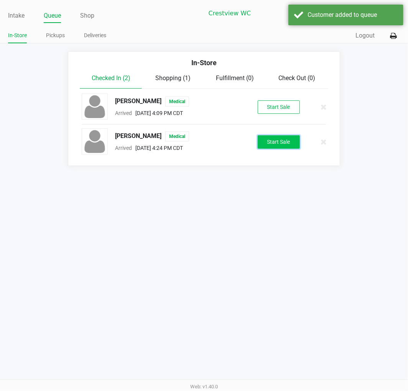
click at [288, 144] on button "Start Sale" at bounding box center [279, 141] width 42 height 13
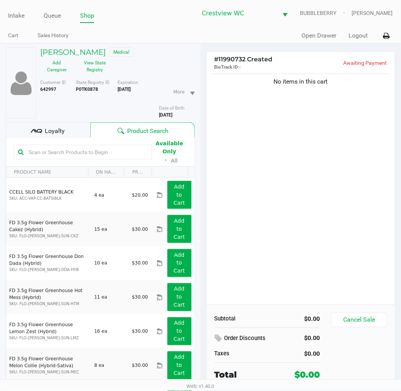
click at [99, 68] on button "View State Registry" at bounding box center [93, 66] width 38 height 19
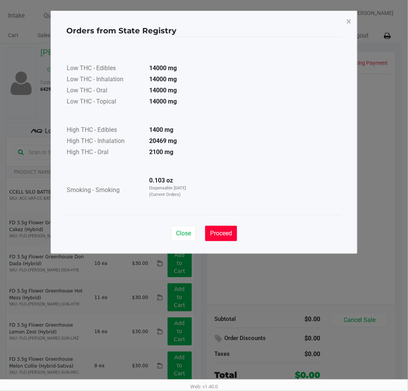
click at [224, 235] on span "Proceed" at bounding box center [221, 233] width 22 height 7
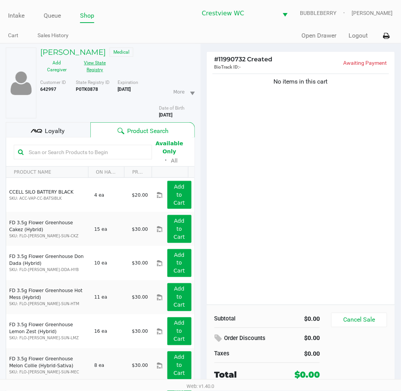
click at [325, 222] on div "No items in this cart" at bounding box center [301, 188] width 189 height 233
click at [309, 198] on div "No items in this cart" at bounding box center [301, 188] width 189 height 233
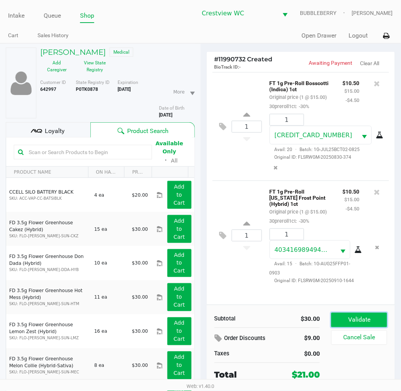
click at [367, 319] on button "Validate" at bounding box center [360, 320] width 56 height 15
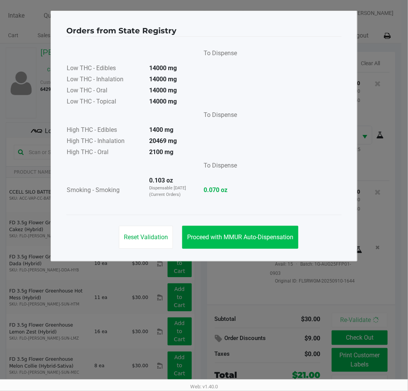
click at [261, 241] on button "Proceed with MMUR Auto-Dispensation" at bounding box center [240, 237] width 116 height 23
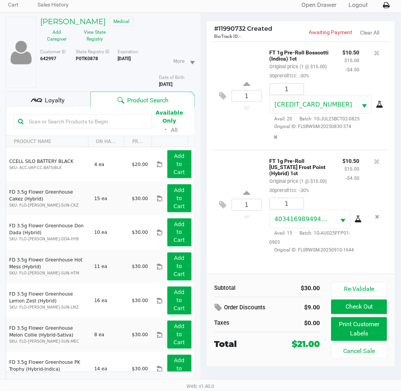
scroll to position [31, 0]
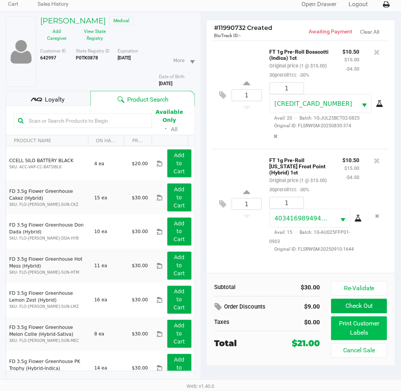
click at [364, 331] on button "Print Customer Labels" at bounding box center [360, 329] width 56 height 24
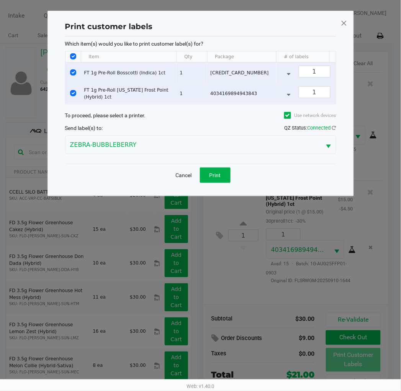
scroll to position [0, 0]
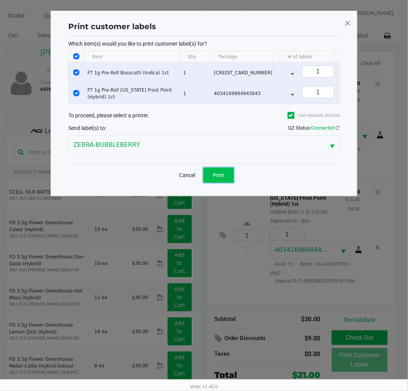
click at [217, 178] on span "Print" at bounding box center [219, 175] width 12 height 6
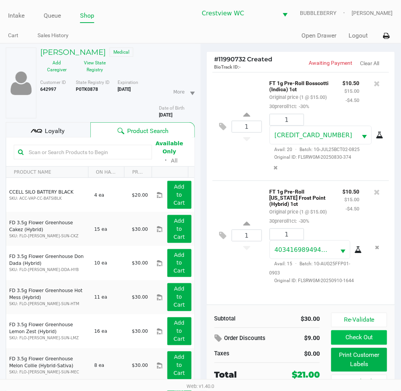
click at [361, 339] on button "Check Out" at bounding box center [360, 337] width 56 height 15
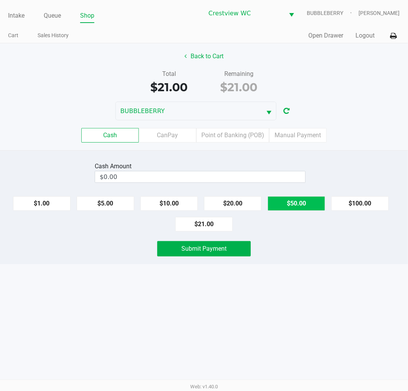
click at [291, 204] on button "$50.00" at bounding box center [297, 203] width 58 height 15
type input "$50.00"
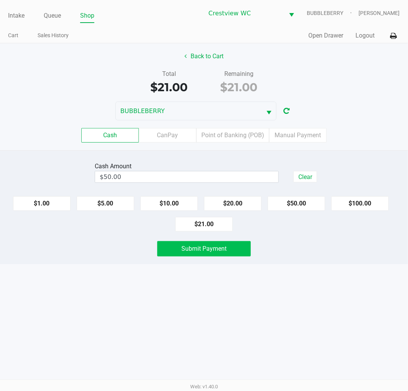
click at [227, 247] on button "Submit Payment" at bounding box center [204, 248] width 94 height 15
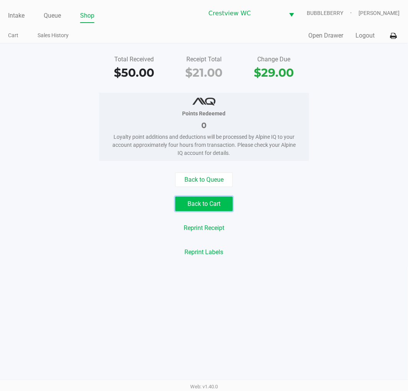
click at [200, 207] on button "Back to Cart" at bounding box center [204, 204] width 58 height 15
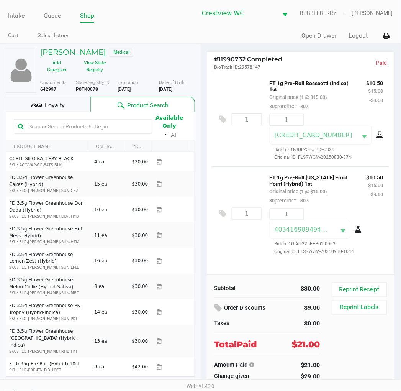
click at [97, 89] on b "P0TK0878" at bounding box center [87, 89] width 22 height 5
drag, startPoint x: 97, startPoint y: 89, endPoint x: 77, endPoint y: 90, distance: 19.2
click at [77, 90] on b "P0TK0878" at bounding box center [87, 89] width 22 height 5
copy b "P0TK0878"
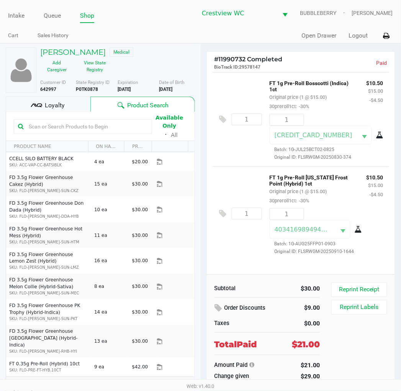
drag, startPoint x: 16, startPoint y: 13, endPoint x: 39, endPoint y: 13, distance: 22.6
click at [16, 13] on link "Intake" at bounding box center [16, 15] width 16 height 11
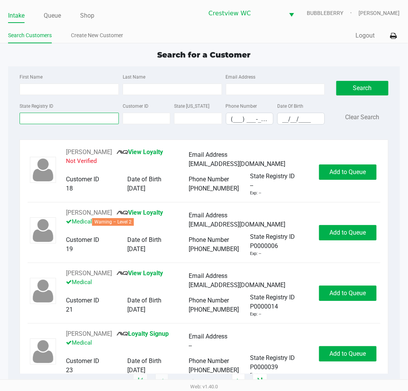
click at [74, 116] on input "State Registry ID" at bounding box center [69, 119] width 99 height 12
click at [71, 89] on input "First Name" at bounding box center [69, 90] width 99 height 12
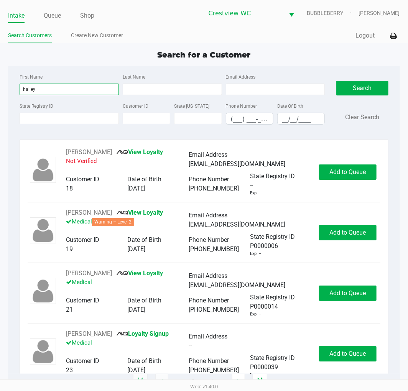
type input "hailey"
type input "smith"
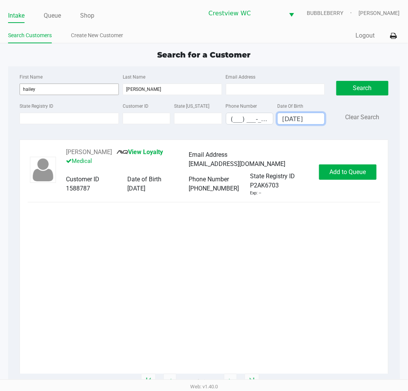
type input "06/04/2001"
click at [362, 178] on button "Add to Queue" at bounding box center [348, 171] width 58 height 15
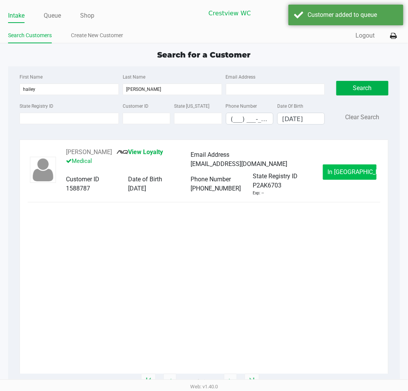
click at [363, 168] on button "In Queue" at bounding box center [350, 171] width 54 height 15
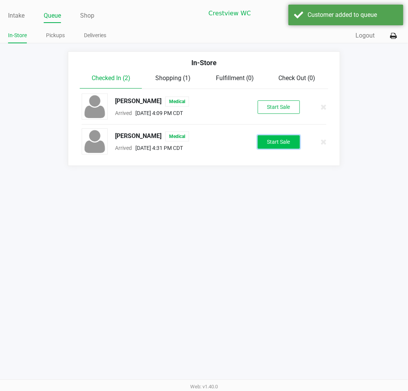
click at [277, 142] on button "Start Sale" at bounding box center [279, 141] width 42 height 13
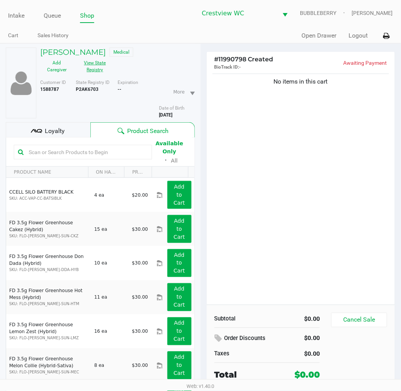
click at [97, 64] on button "View State Registry" at bounding box center [93, 66] width 38 height 19
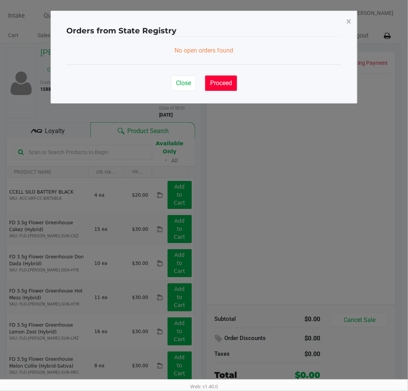
click at [227, 87] on button "Proceed" at bounding box center [221, 83] width 32 height 15
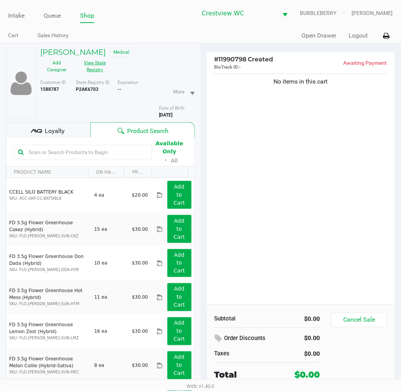
scroll to position [38, 0]
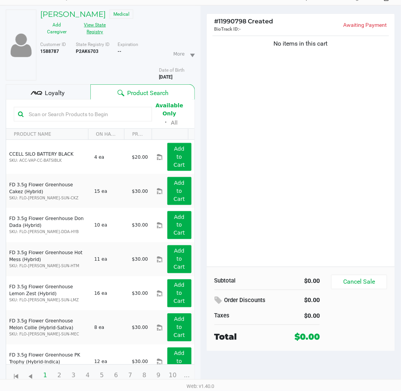
click at [360, 284] on button "Cancel Sale" at bounding box center [360, 282] width 56 height 15
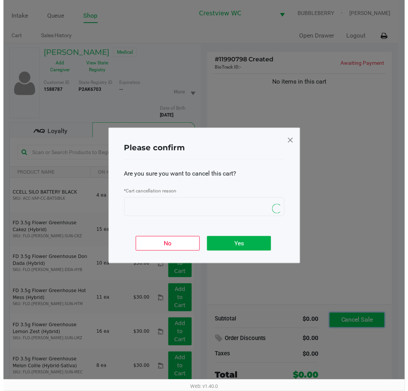
scroll to position [0, 0]
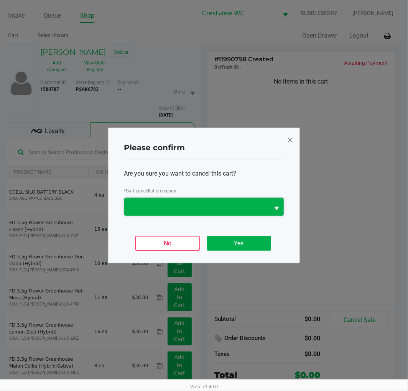
click at [240, 200] on span at bounding box center [196, 207] width 145 height 18
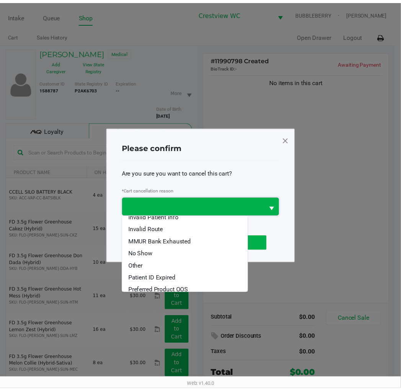
scroll to position [33, 0]
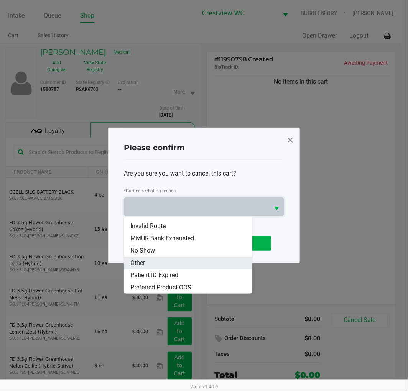
click at [155, 261] on li "Other" at bounding box center [187, 263] width 127 height 12
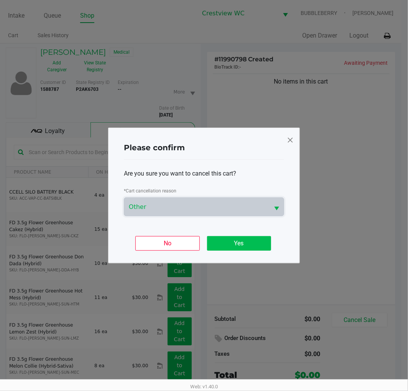
click at [244, 244] on button "Yes" at bounding box center [239, 243] width 64 height 15
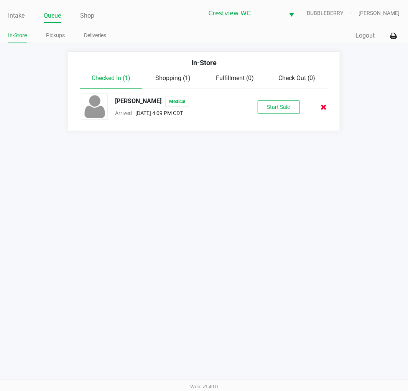
click at [326, 107] on icon at bounding box center [324, 107] width 6 height 6
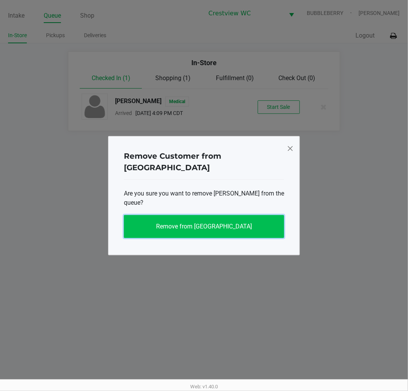
click at [250, 215] on button "Remove from Queue" at bounding box center [204, 226] width 160 height 23
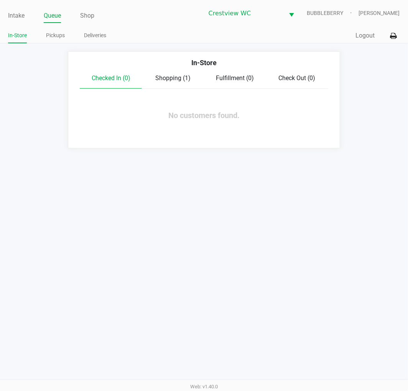
click at [207, 238] on div "Intake Queue Shop Crestview WC BUBBLEBERRY Jenni McDougald In-Store Pickups Del…" at bounding box center [204, 195] width 408 height 391
click at [18, 18] on link "Intake" at bounding box center [16, 15] width 16 height 11
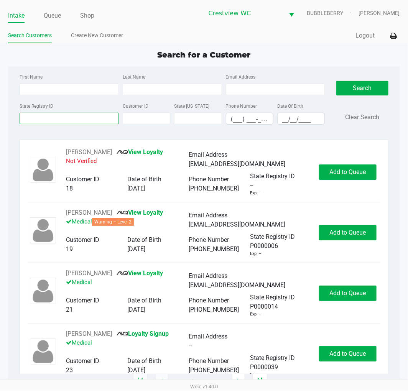
click at [93, 117] on input "State Registry ID" at bounding box center [69, 119] width 99 height 12
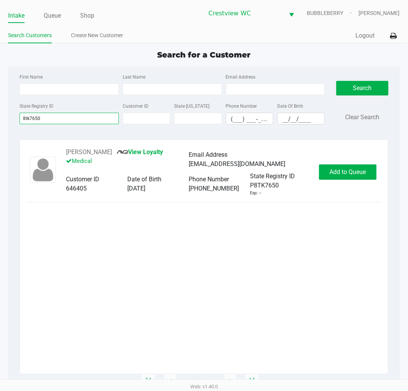
type input "8tk7650"
click at [349, 169] on span "Add to Queue" at bounding box center [347, 171] width 36 height 7
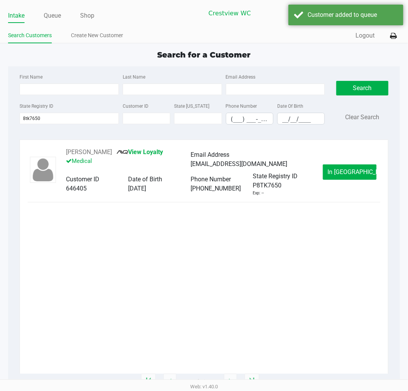
click at [358, 172] on span "In Queue" at bounding box center [360, 171] width 64 height 7
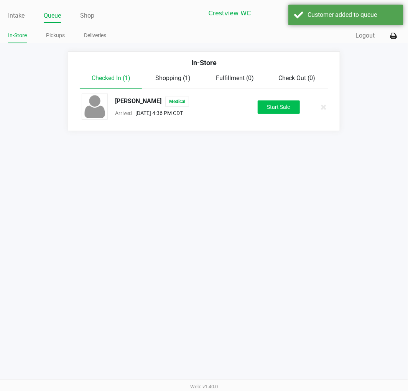
click at [282, 104] on button "Start Sale" at bounding box center [279, 106] width 42 height 13
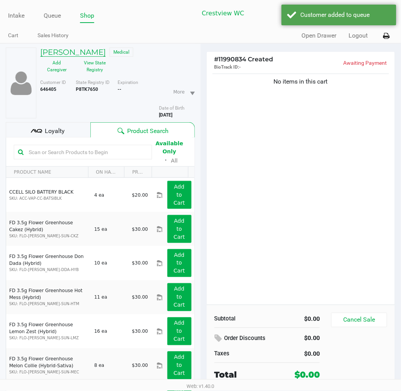
click at [106, 52] on h5 "TIMOTHY HITAFFER" at bounding box center [73, 52] width 66 height 9
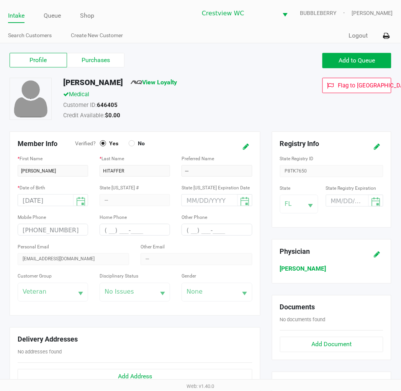
click at [106, 58] on label "Purchases" at bounding box center [96, 60] width 58 height 15
click at [0, 0] on 1 "Purchases" at bounding box center [0, 0] width 0 height 0
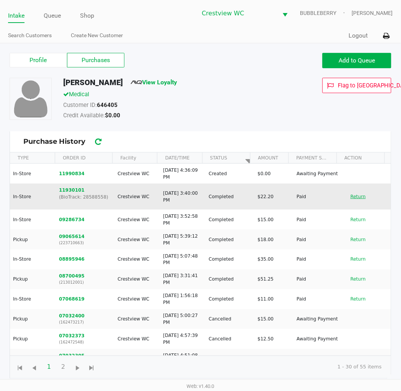
click at [351, 197] on button "Return" at bounding box center [358, 197] width 25 height 12
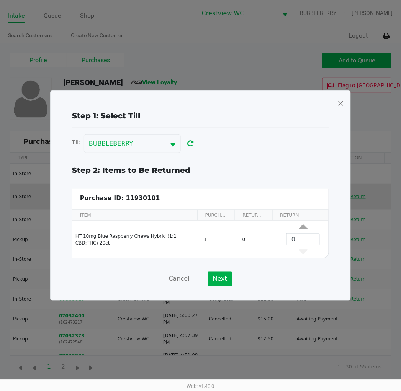
scroll to position [3, 0]
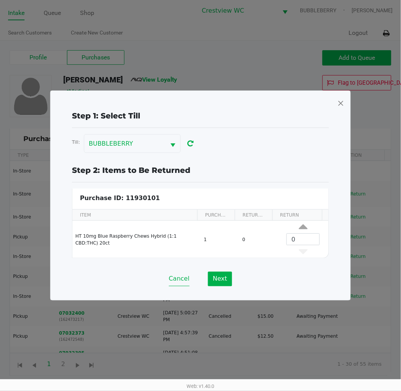
click at [183, 281] on button "Cancel" at bounding box center [179, 279] width 21 height 15
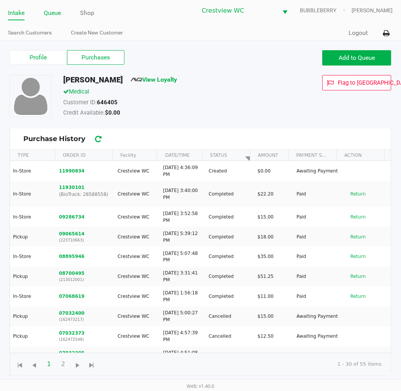
click at [52, 13] on link "Queue" at bounding box center [52, 13] width 17 height 11
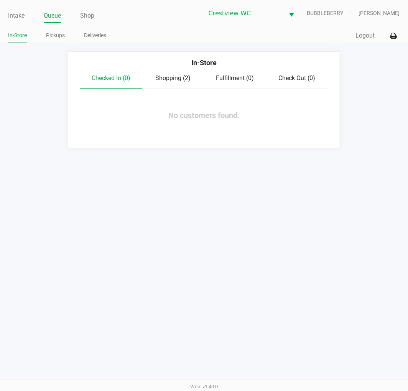
click at [20, 35] on link "In-Store" at bounding box center [17, 36] width 19 height 10
click at [173, 79] on span "Shopping (2)" at bounding box center [172, 77] width 35 height 7
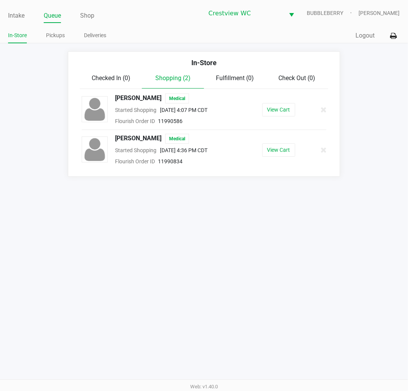
click at [278, 151] on button "View Cart" at bounding box center [278, 149] width 33 height 13
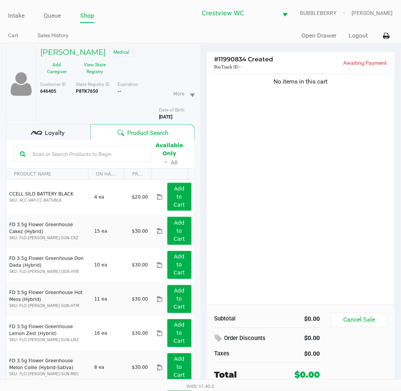
click at [92, 154] on input "text" at bounding box center [88, 154] width 117 height 12
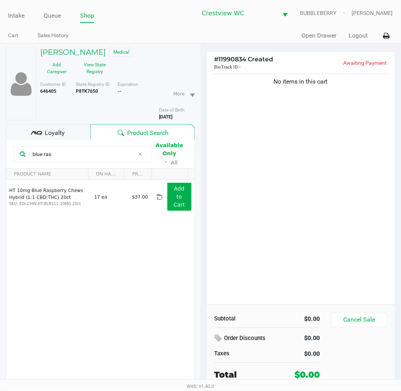
type input "blue ras"
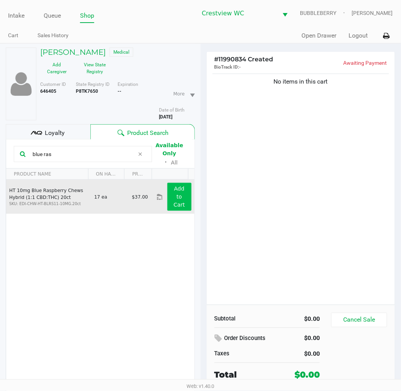
click at [169, 196] on button "Add to Cart" at bounding box center [180, 197] width 24 height 28
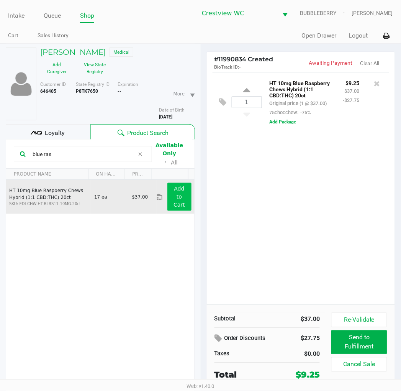
click at [293, 230] on div "1 HT 10mg Blue Raspberry Chews Hybrid (1:1 CBD:THC) 20ct Original price (1 @ $3…" at bounding box center [301, 188] width 189 height 233
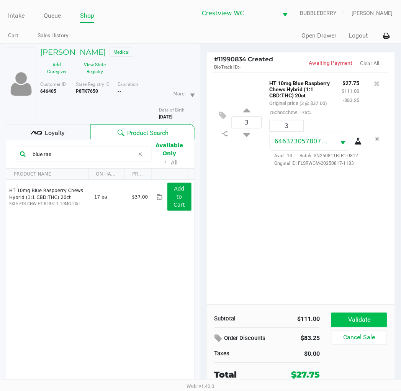
click at [346, 316] on button "Validate" at bounding box center [360, 320] width 56 height 15
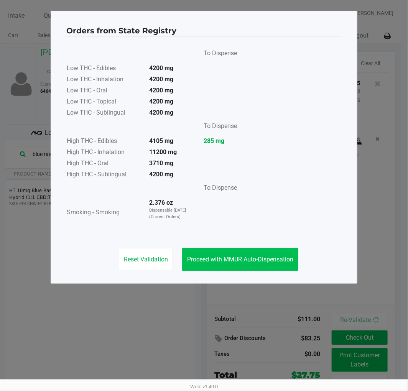
click at [256, 256] on span "Proceed with MMUR Auto-Dispensation" at bounding box center [240, 259] width 106 height 7
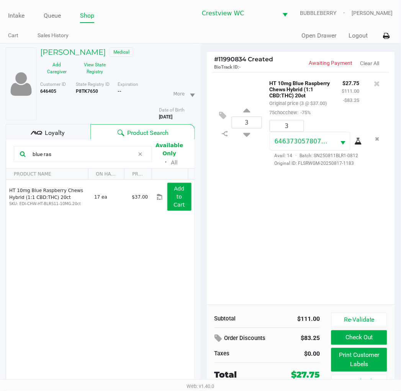
click at [352, 363] on button "Print Customer Labels" at bounding box center [360, 360] width 56 height 24
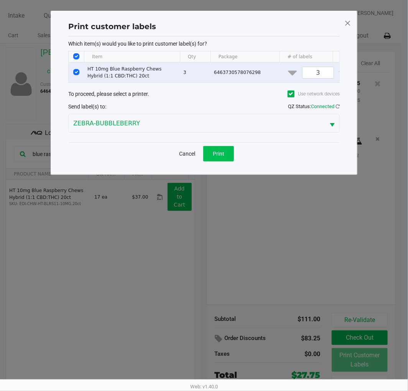
click at [224, 161] on button "Print" at bounding box center [218, 153] width 31 height 15
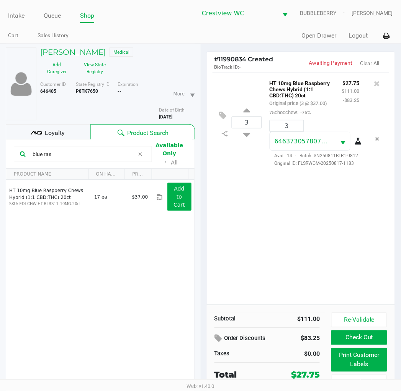
click at [66, 132] on div "Loyalty" at bounding box center [48, 131] width 85 height 15
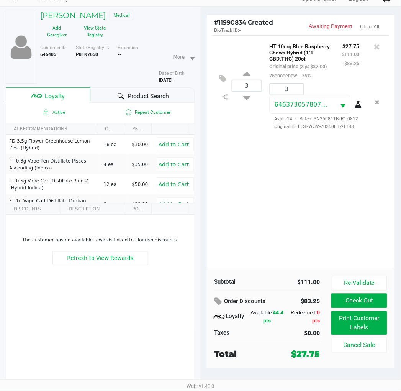
scroll to position [37, 0]
click at [366, 300] on button "Check Out" at bounding box center [360, 300] width 56 height 15
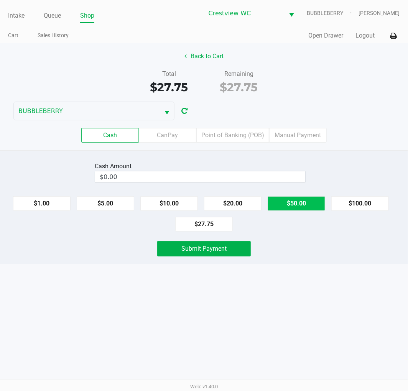
click at [307, 201] on button "$50.00" at bounding box center [297, 203] width 58 height 15
type input "$50.00"
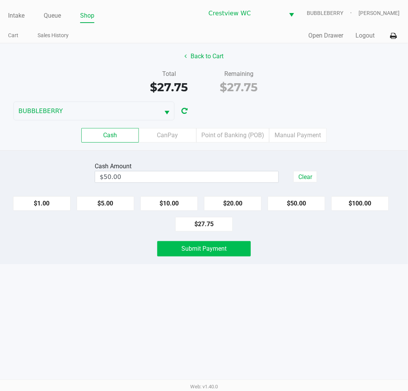
click at [233, 254] on button "Submit Payment" at bounding box center [204, 248] width 94 height 15
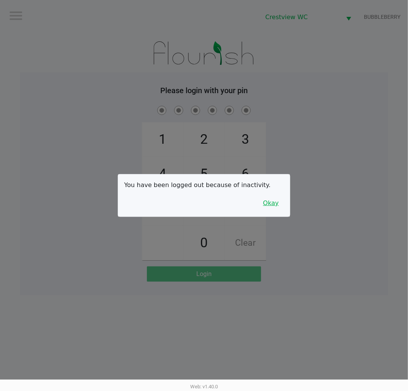
click at [273, 205] on button "Okay" at bounding box center [271, 203] width 26 height 15
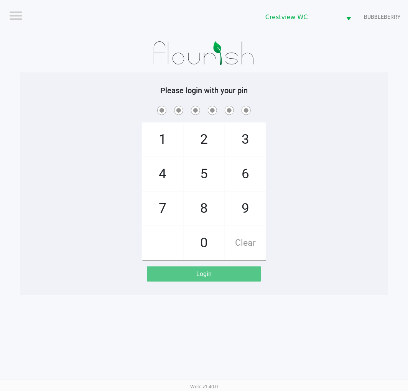
click at [160, 208] on span "7" at bounding box center [162, 209] width 41 height 34
checkbox input "true"
click at [247, 214] on span "9" at bounding box center [245, 209] width 41 height 34
checkbox input "true"
click at [207, 143] on span "2" at bounding box center [204, 140] width 41 height 34
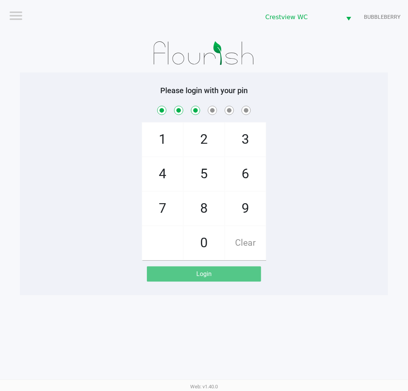
checkbox input "true"
click at [204, 243] on span "0" at bounding box center [204, 243] width 41 height 34
checkbox input "true"
click at [162, 208] on span "7" at bounding box center [162, 209] width 41 height 34
checkbox input "true"
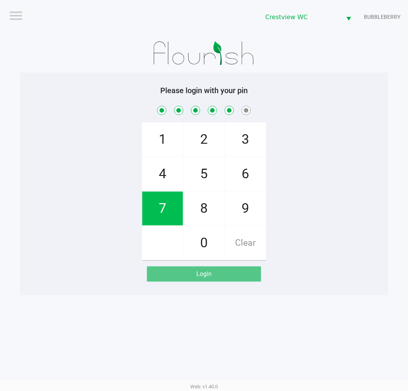
click at [206, 204] on span "8" at bounding box center [204, 209] width 41 height 34
checkbox input "true"
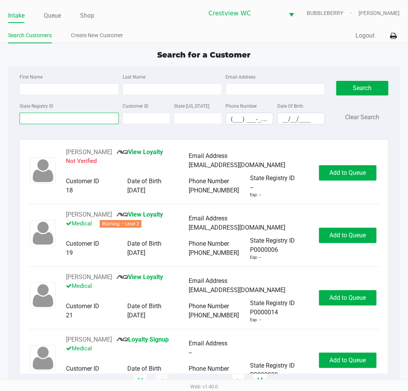
click at [72, 121] on input "State Registry ID" at bounding box center [69, 119] width 99 height 12
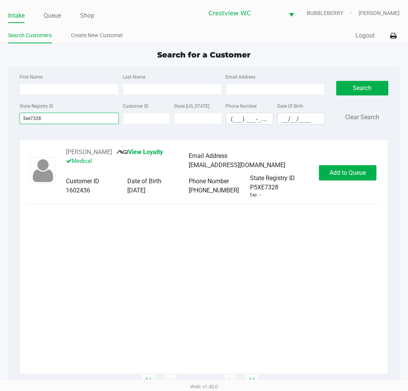
type input "5xe7328"
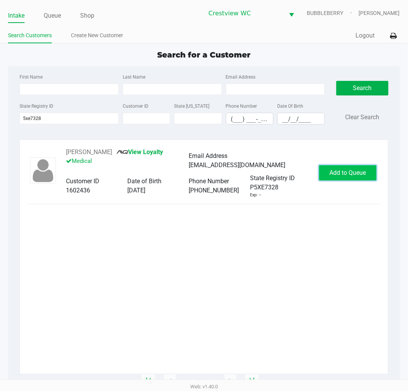
click at [353, 168] on button "Add to Queue" at bounding box center [348, 172] width 58 height 15
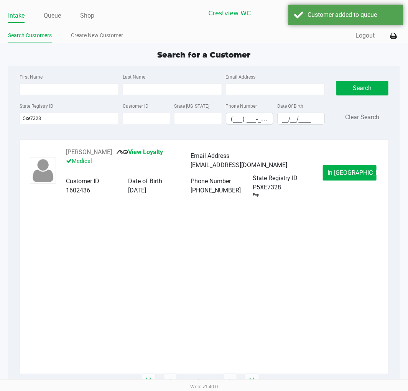
click at [345, 168] on button "In Queue" at bounding box center [350, 172] width 54 height 15
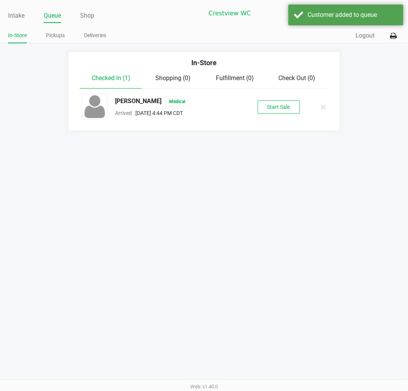
click at [284, 106] on button "Start Sale" at bounding box center [279, 106] width 42 height 13
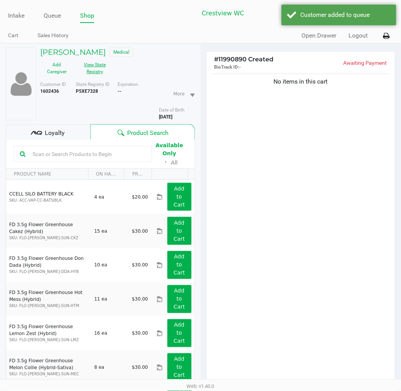
click at [93, 73] on button "View State Registry" at bounding box center [93, 68] width 38 height 19
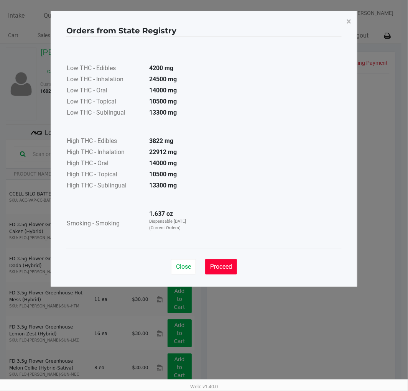
click at [216, 260] on button "Proceed" at bounding box center [221, 266] width 32 height 15
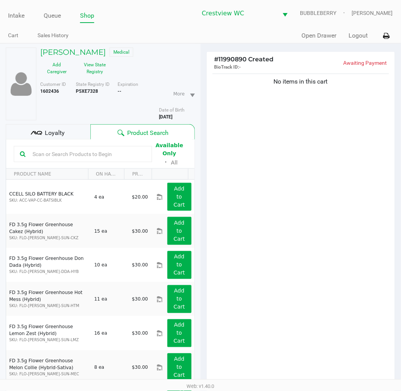
click at [63, 128] on span "Loyalty" at bounding box center [55, 132] width 20 height 9
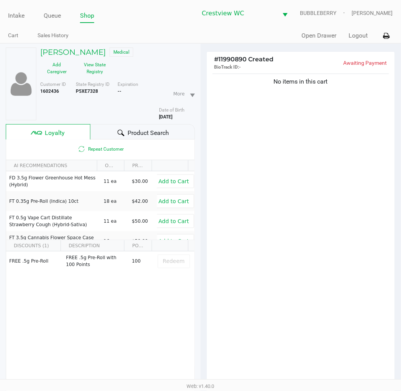
click at [146, 130] on span "Product Search" at bounding box center [148, 132] width 41 height 9
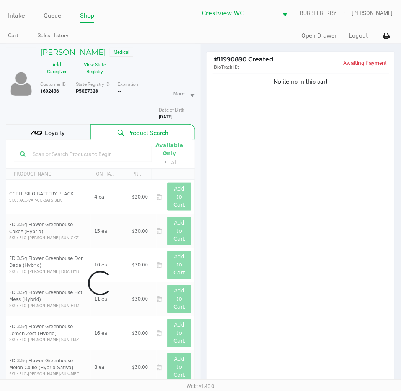
click at [268, 155] on div "No items in this cart" at bounding box center [301, 230] width 189 height 317
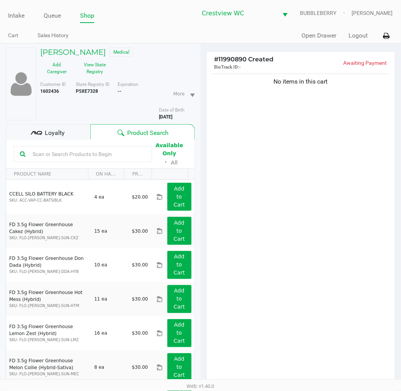
click at [327, 209] on div "No items in this cart" at bounding box center [301, 230] width 189 height 317
click at [282, 136] on div "No items in this cart" at bounding box center [301, 230] width 189 height 317
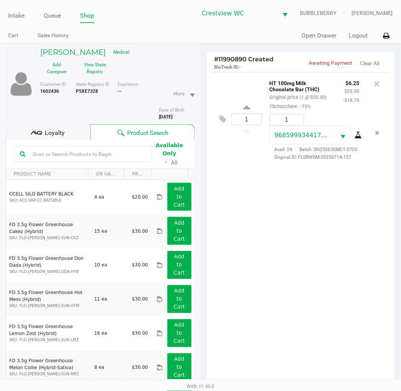
click at [298, 244] on div "1 HT 100mg Milk Chocolate Bar (THC) Original price (1 @ $25.00) 75chocchew: -75…" at bounding box center [301, 230] width 189 height 317
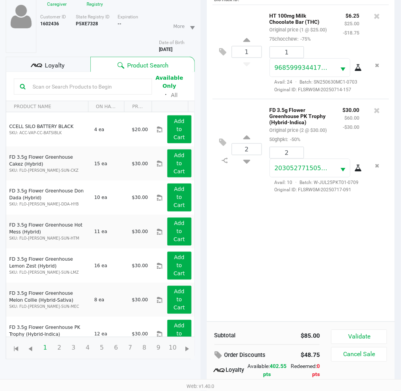
scroll to position [99, 0]
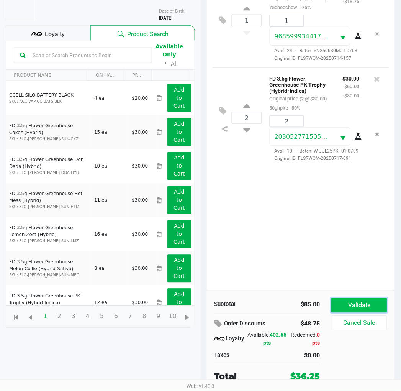
click at [373, 302] on button "Validate" at bounding box center [360, 305] width 56 height 15
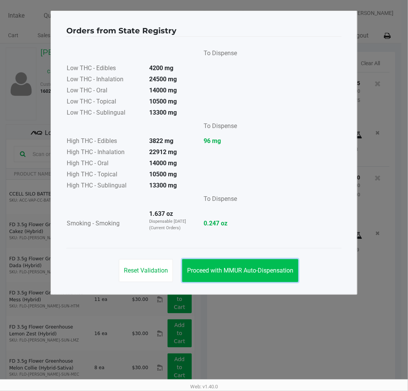
click at [272, 267] on span "Proceed with MMUR Auto-Dispensation" at bounding box center [240, 270] width 106 height 7
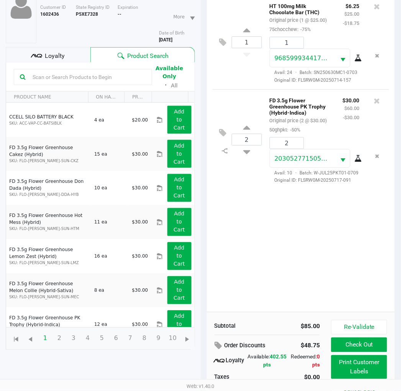
scroll to position [99, 0]
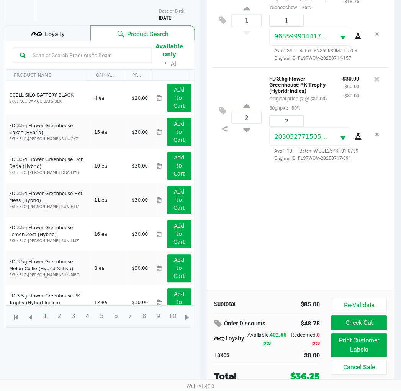
click at [363, 350] on button "Print Customer Labels" at bounding box center [360, 346] width 56 height 24
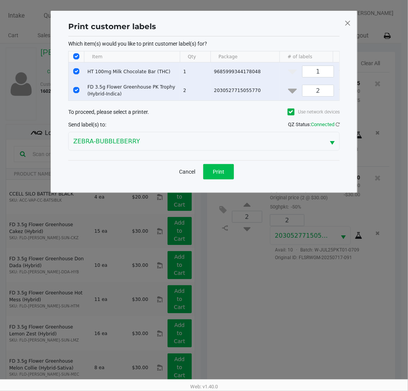
click at [225, 179] on button "Print" at bounding box center [218, 171] width 31 height 15
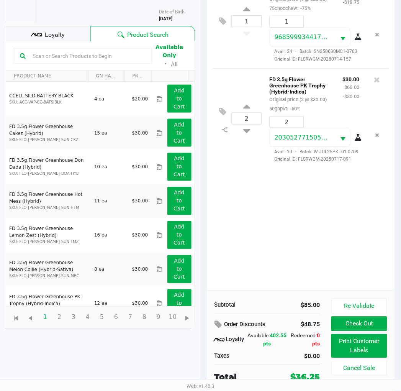
scroll to position [99, 0]
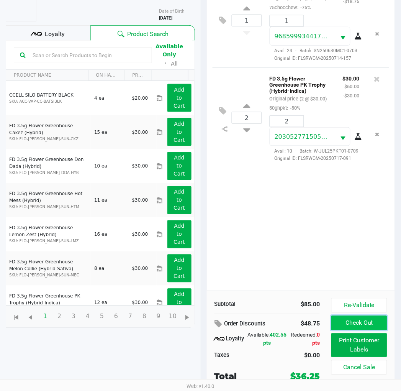
click at [363, 322] on button "Check Out" at bounding box center [360, 323] width 56 height 15
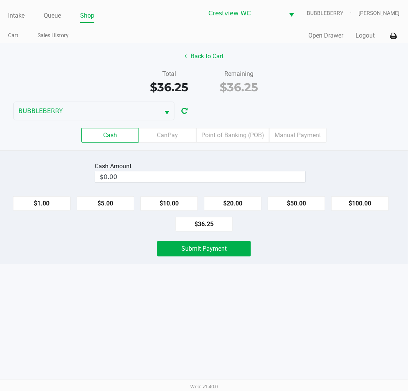
click at [239, 204] on button "$20.00" at bounding box center [233, 203] width 58 height 15
click at [242, 201] on button "$20.00" at bounding box center [233, 203] width 58 height 15
type input "$40.00"
click at [224, 246] on span "Submit Payment" at bounding box center [203, 248] width 45 height 7
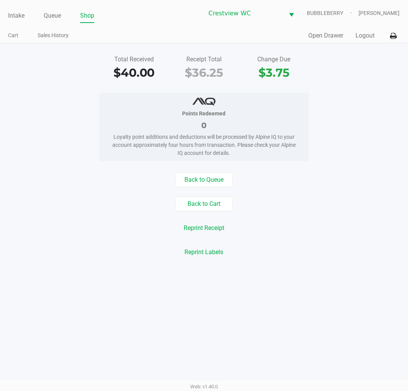
click at [317, 178] on div "Back to Queue" at bounding box center [203, 180] width 419 height 15
click at [19, 18] on link "Intake" at bounding box center [16, 15] width 16 height 11
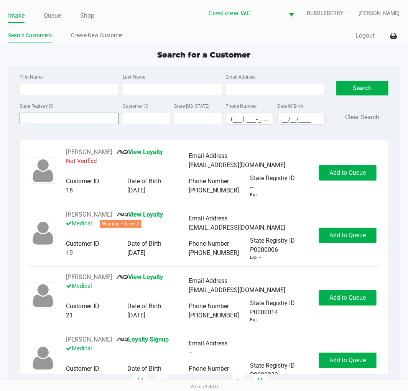
click at [68, 118] on input "State Registry ID" at bounding box center [69, 119] width 99 height 12
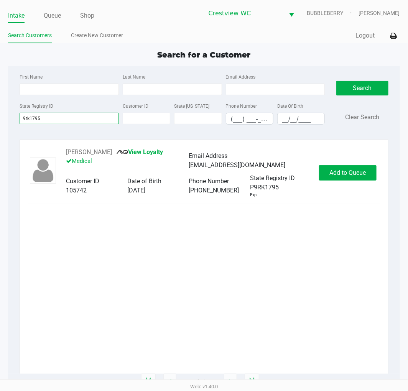
type input "9rk1795"
click at [357, 190] on div "Brian Soals View Loyalty Medical Email Address briansoals@gmail.com Customer ID…" at bounding box center [204, 173] width 352 height 51
click at [350, 176] on span "Add to Queue" at bounding box center [347, 172] width 36 height 7
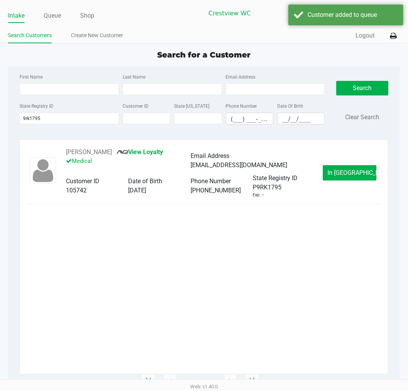
click at [342, 166] on button "In Queue" at bounding box center [350, 172] width 54 height 15
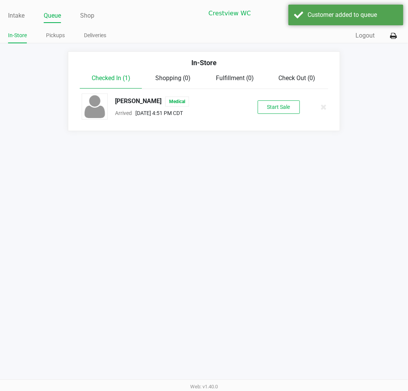
click at [284, 104] on button "Start Sale" at bounding box center [279, 106] width 42 height 13
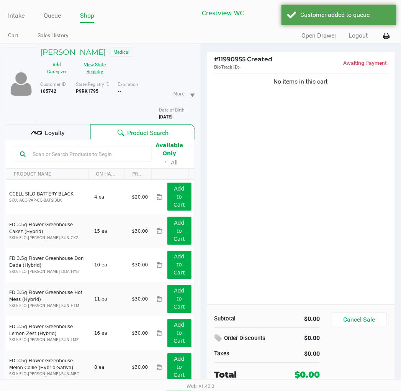
click at [112, 59] on button "View State Registry" at bounding box center [93, 68] width 38 height 19
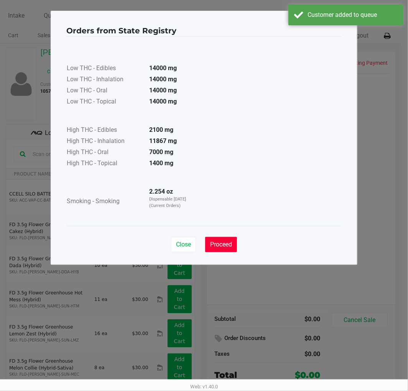
click at [224, 246] on span "Proceed" at bounding box center [221, 244] width 22 height 7
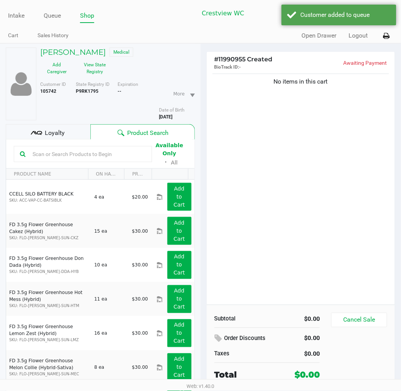
click at [51, 128] on span "Loyalty" at bounding box center [55, 132] width 20 height 9
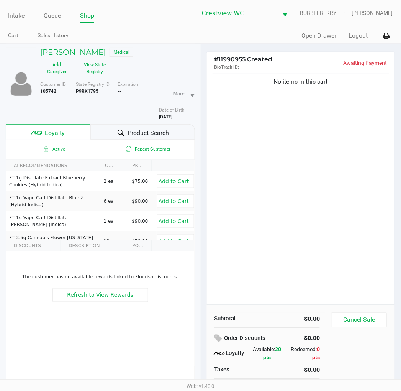
click at [260, 192] on div "No items in this cart" at bounding box center [301, 188] width 189 height 233
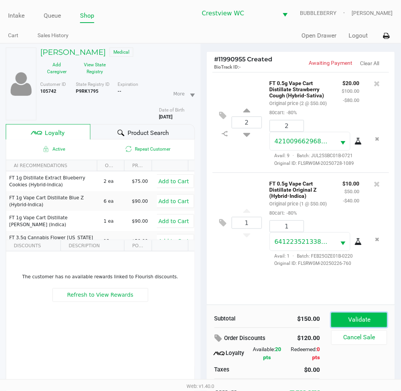
click at [376, 315] on button "Validate" at bounding box center [360, 320] width 56 height 15
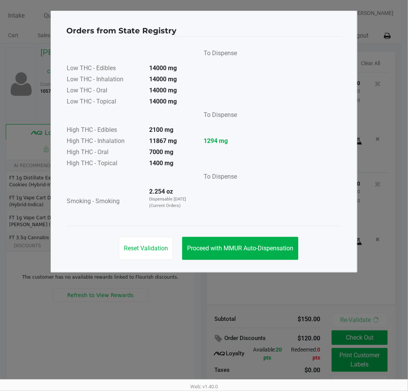
click at [277, 251] on span "Proceed with MMUR Auto-Dispensation" at bounding box center [240, 248] width 106 height 7
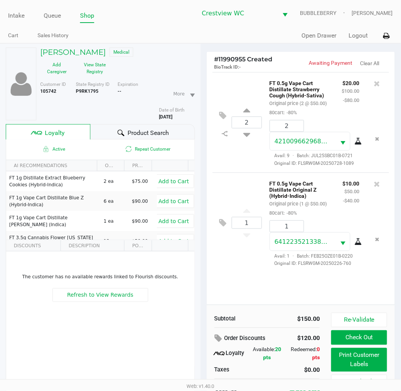
click at [358, 359] on button "Print Customer Labels" at bounding box center [360, 360] width 56 height 24
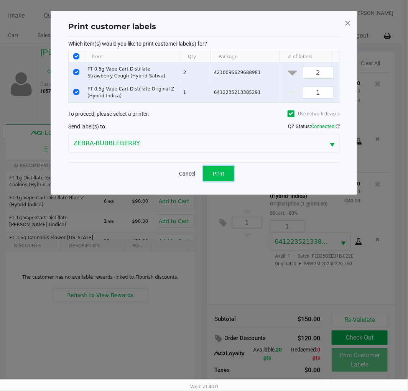
click at [221, 177] on span "Print" at bounding box center [219, 174] width 12 height 6
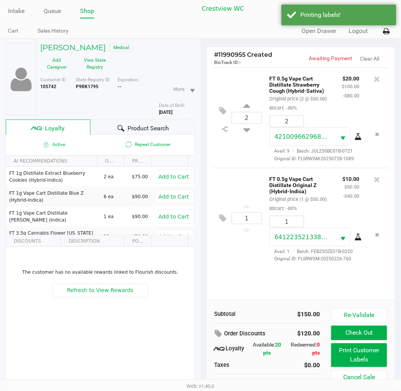
scroll to position [3, 0]
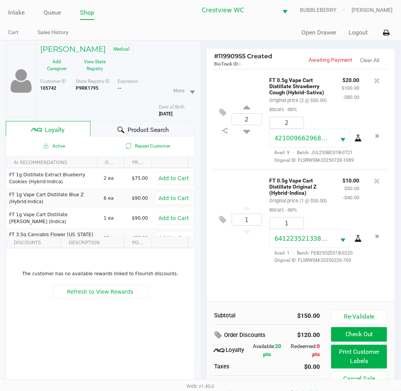
click at [367, 335] on button "Check Out" at bounding box center [360, 334] width 56 height 15
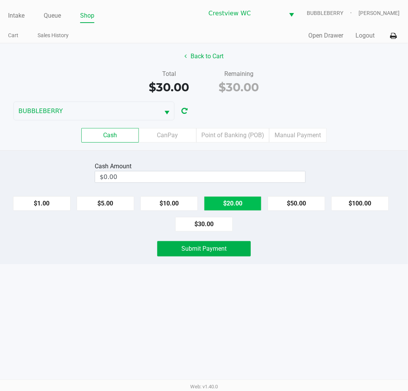
click at [232, 205] on button "$20.00" at bounding box center [233, 203] width 58 height 15
click at [240, 199] on button "$20.00" at bounding box center [233, 203] width 58 height 15
type input "$40.00"
click at [233, 255] on button "Submit Payment" at bounding box center [204, 248] width 94 height 15
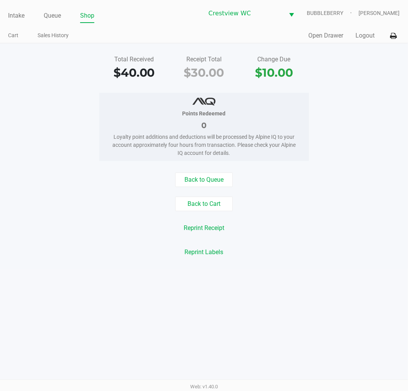
click at [18, 13] on link "Intake" at bounding box center [16, 15] width 16 height 11
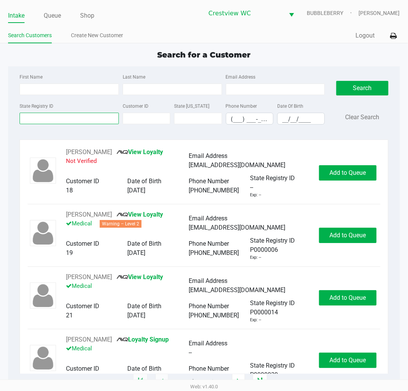
click at [86, 117] on input "State Registry ID" at bounding box center [69, 119] width 99 height 12
click at [74, 121] on input "State Registry ID" at bounding box center [69, 119] width 99 height 12
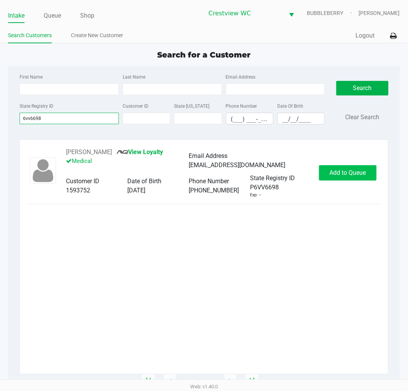
type input "6vv6698"
click at [358, 176] on span "Add to Queue" at bounding box center [347, 172] width 36 height 7
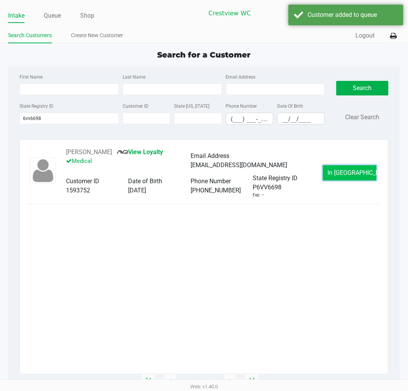
click at [353, 173] on span "In Queue" at bounding box center [360, 172] width 64 height 7
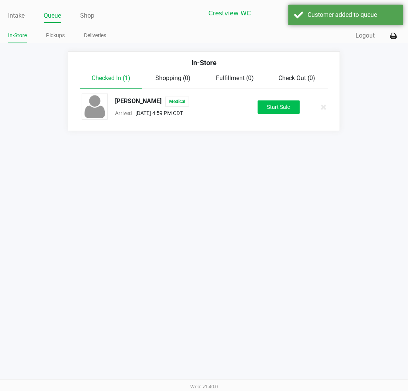
click at [284, 108] on button "Start Sale" at bounding box center [279, 106] width 42 height 13
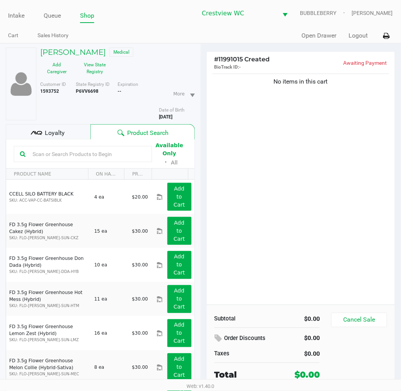
click at [96, 71] on button "View State Registry" at bounding box center [93, 68] width 38 height 19
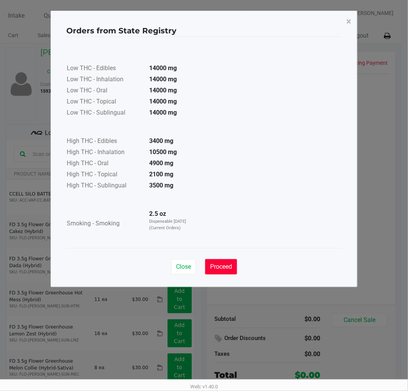
click at [234, 267] on button "Proceed" at bounding box center [221, 266] width 32 height 15
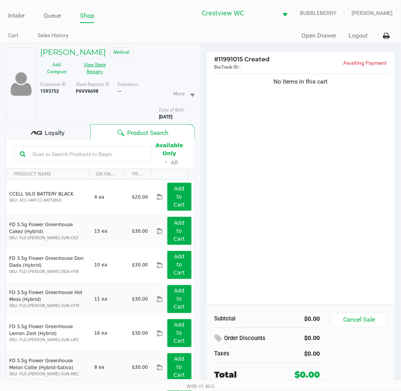
click at [291, 213] on div "No items in this cart" at bounding box center [301, 188] width 189 height 233
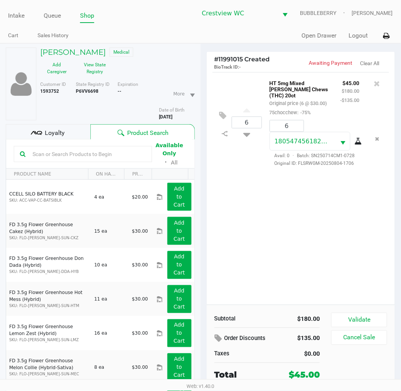
click at [279, 246] on div "6 HT 5mg Mixed Berry Chews (THC) 20ct Original price (6 @ $30.00) 75chocchew: -…" at bounding box center [301, 188] width 189 height 233
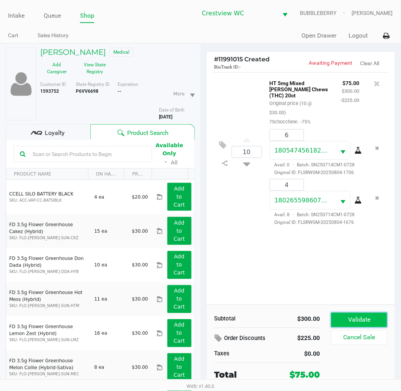
click at [357, 319] on button "Validate" at bounding box center [360, 320] width 56 height 15
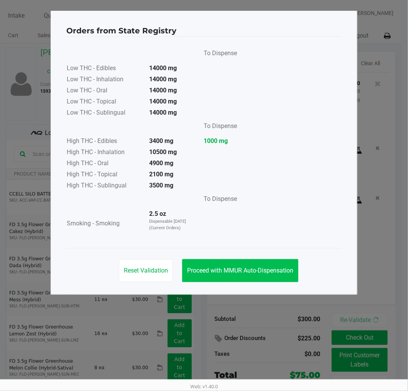
click at [267, 268] on span "Proceed with MMUR Auto-Dispensation" at bounding box center [240, 270] width 106 height 7
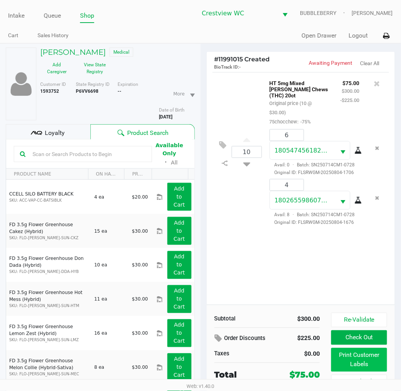
click at [347, 357] on button "Print Customer Labels" at bounding box center [360, 360] width 56 height 24
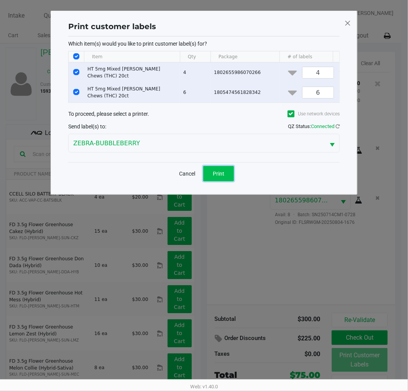
click at [229, 178] on button "Print" at bounding box center [218, 173] width 31 height 15
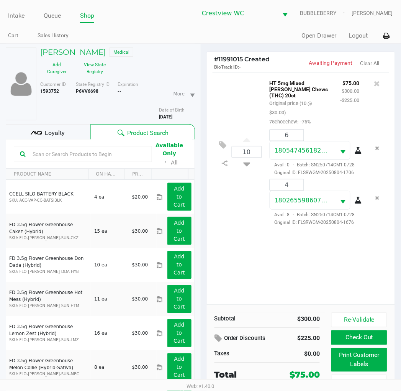
click at [58, 135] on span "Loyalty" at bounding box center [55, 132] width 20 height 9
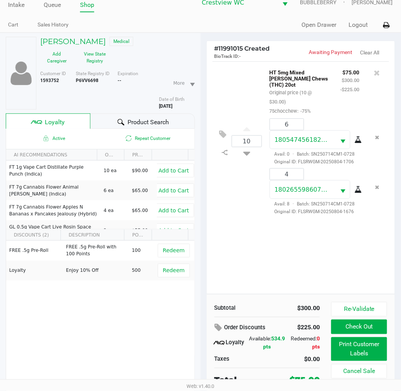
scroll to position [40, 0]
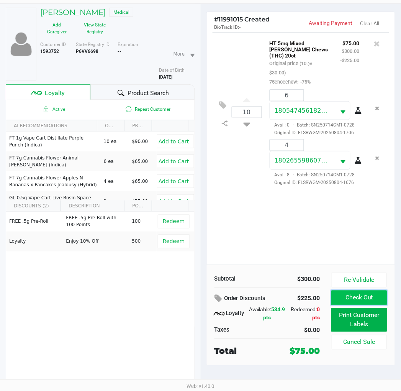
click at [365, 295] on button "Check Out" at bounding box center [360, 298] width 56 height 15
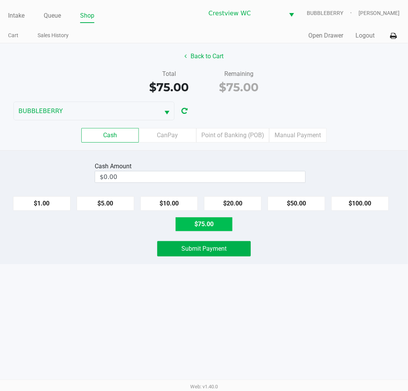
click at [213, 225] on button "$75.00" at bounding box center [204, 224] width 58 height 15
type input "$75.00"
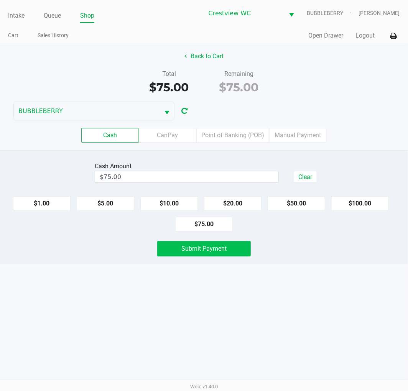
click at [235, 255] on button "Submit Payment" at bounding box center [204, 248] width 94 height 15
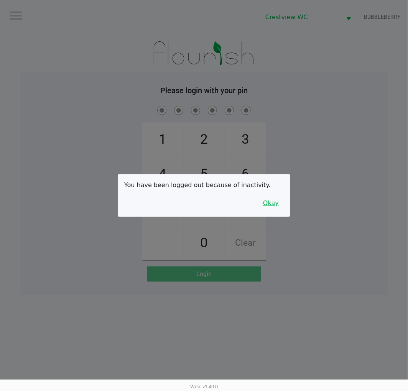
click at [276, 206] on button "Okay" at bounding box center [271, 203] width 26 height 15
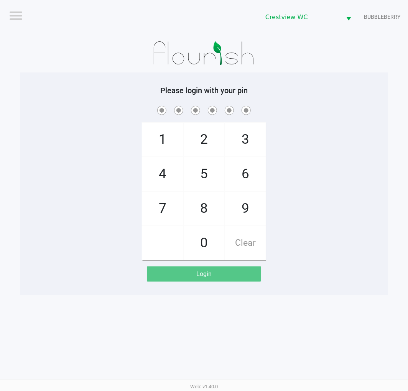
click at [154, 206] on span "7" at bounding box center [162, 209] width 41 height 34
checkbox input "true"
click at [243, 213] on span "9" at bounding box center [245, 209] width 41 height 34
checkbox input "true"
click at [207, 140] on span "2" at bounding box center [204, 140] width 41 height 34
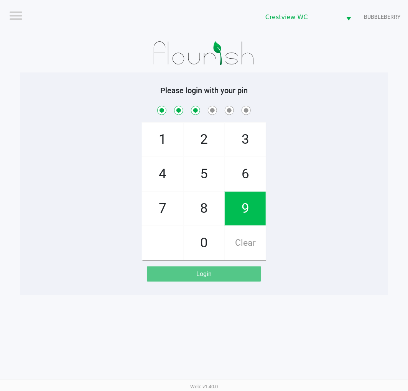
checkbox input "true"
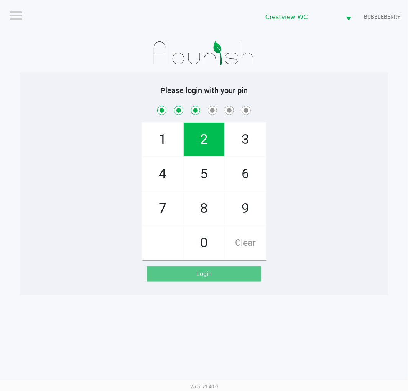
click at [203, 246] on span "0" at bounding box center [204, 243] width 41 height 34
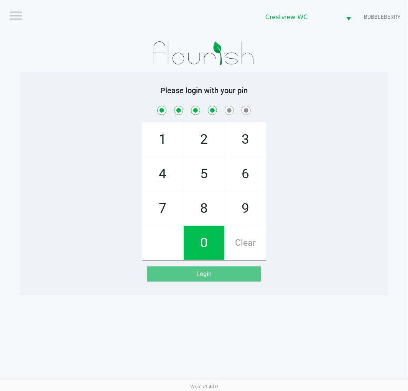
checkbox input "true"
click at [169, 210] on span "7" at bounding box center [162, 209] width 41 height 34
checkbox input "true"
click at [209, 212] on span "8" at bounding box center [204, 209] width 41 height 34
checkbox input "true"
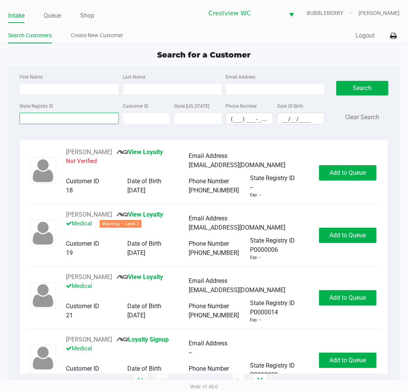
click at [69, 123] on input "State Registry ID" at bounding box center [69, 119] width 99 height 12
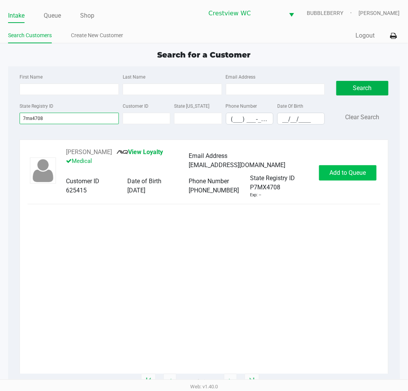
type input "7mx4708"
click at [353, 171] on span "Add to Queue" at bounding box center [347, 172] width 36 height 7
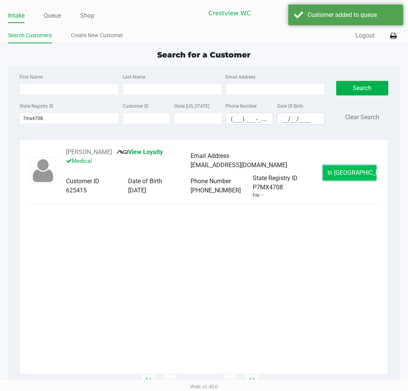
click at [348, 173] on span "In Queue" at bounding box center [360, 172] width 64 height 7
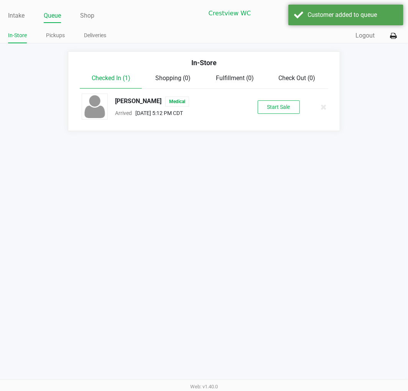
click at [278, 109] on button "Start Sale" at bounding box center [279, 106] width 42 height 13
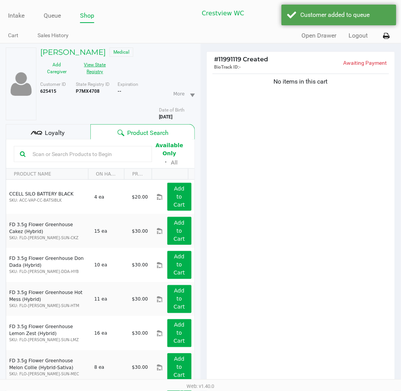
click at [92, 70] on button "View State Registry" at bounding box center [93, 68] width 38 height 19
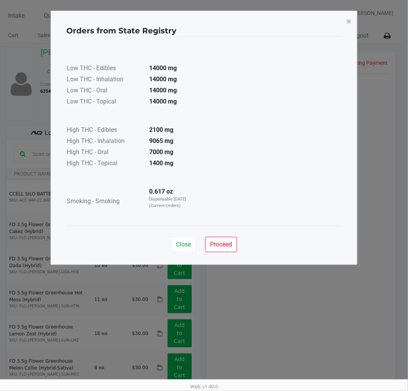
click at [227, 247] on span "Proceed" at bounding box center [221, 244] width 22 height 7
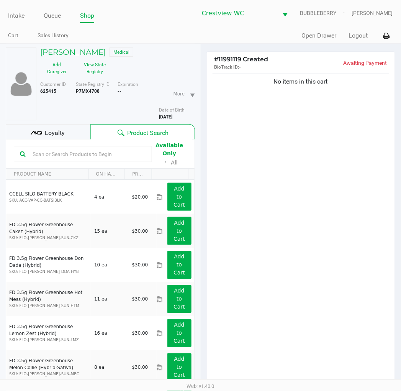
click at [314, 254] on div "No items in this cart" at bounding box center [301, 230] width 189 height 317
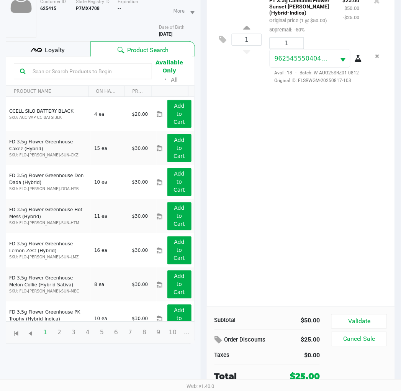
scroll to position [81, 0]
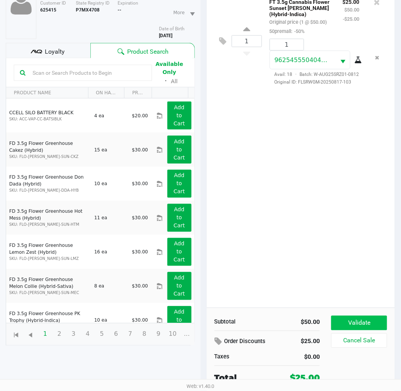
click at [367, 316] on button "Validate" at bounding box center [360, 323] width 56 height 15
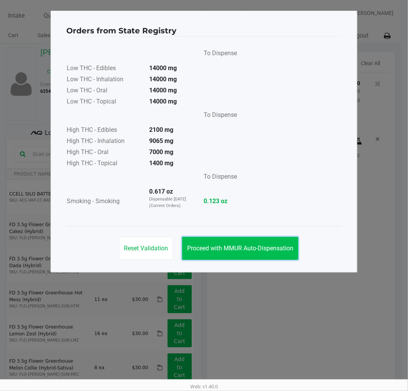
click at [278, 247] on span "Proceed with MMUR Auto-Dispensation" at bounding box center [240, 248] width 106 height 7
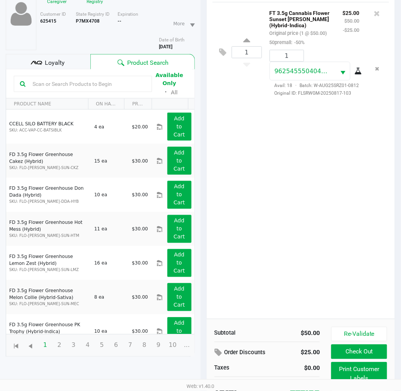
scroll to position [91, 0]
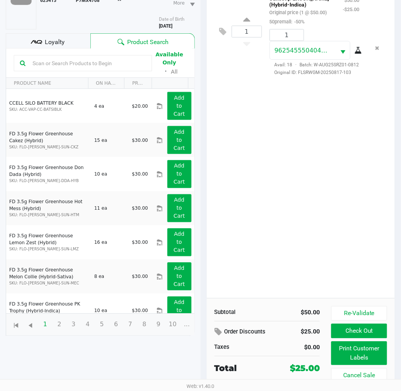
click at [319, 229] on div "1 FT 3.5g Cannabis Flower Sunset Runtz (Hybrid-Indica) Original price (1 @ $50.…" at bounding box center [301, 139] width 189 height 317
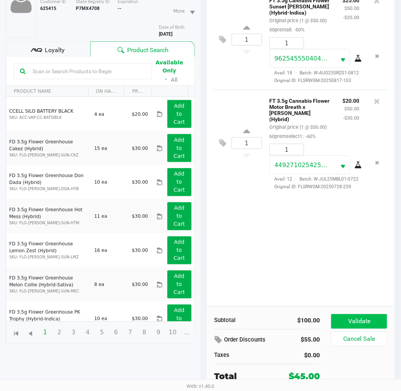
click at [367, 321] on button "Validate" at bounding box center [360, 321] width 56 height 15
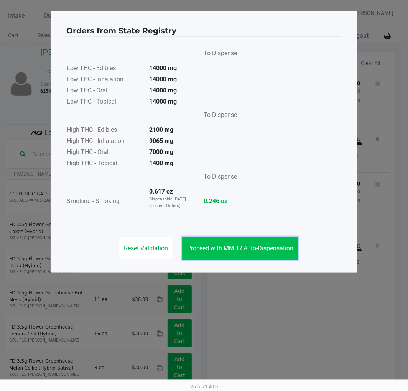
click at [283, 247] on span "Proceed with MMUR Auto-Dispensation" at bounding box center [240, 248] width 106 height 7
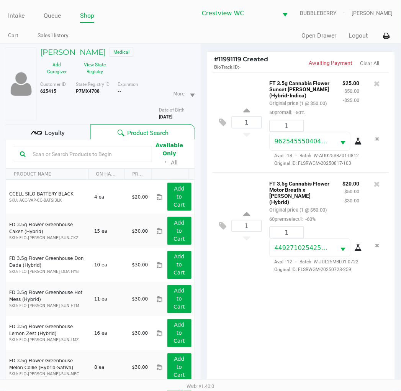
click at [248, 327] on div "1 FT 3.5g Cannabis Flower Sunset Runtz (Hybrid-Indica) Original price (1 @ $50.…" at bounding box center [301, 230] width 189 height 317
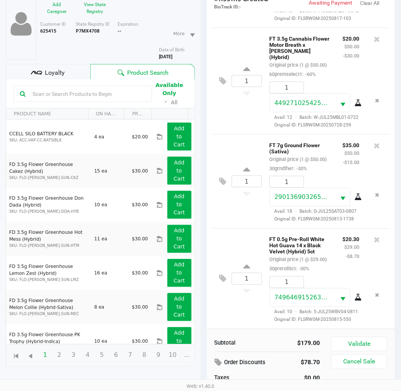
scroll to position [83, 0]
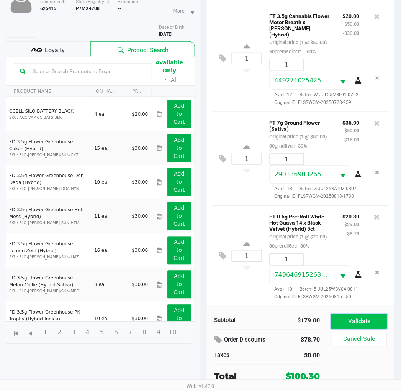
click at [363, 319] on button "Validate" at bounding box center [360, 321] width 56 height 15
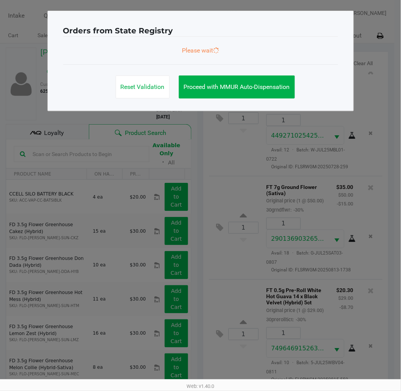
scroll to position [0, 0]
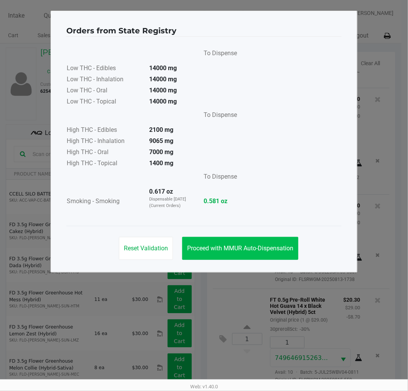
click at [276, 249] on span "Proceed with MMUR Auto-Dispensation" at bounding box center [240, 248] width 106 height 7
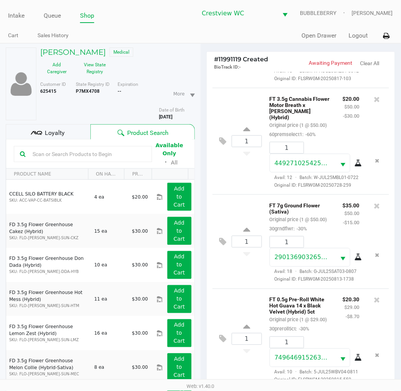
scroll to position [91, 0]
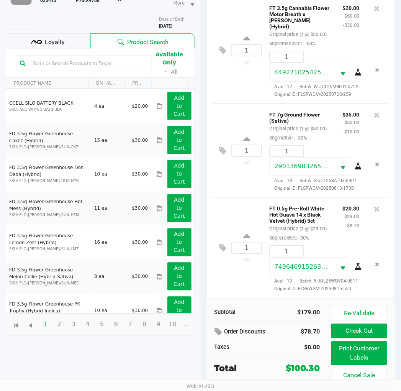
click at [357, 355] on button "Print Customer Labels" at bounding box center [360, 354] width 56 height 24
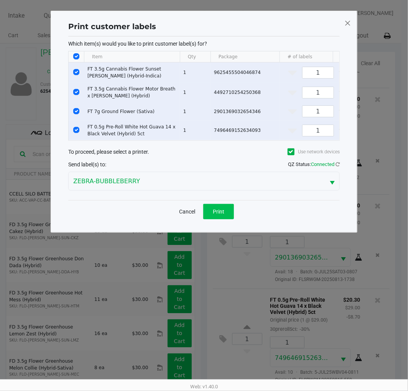
click at [216, 215] on span "Print" at bounding box center [219, 212] width 12 height 6
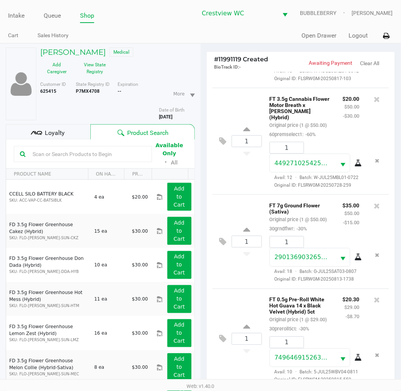
scroll to position [155, 0]
click at [374, 248] on button "Remove the package from the orderLine" at bounding box center [378, 255] width 10 height 14
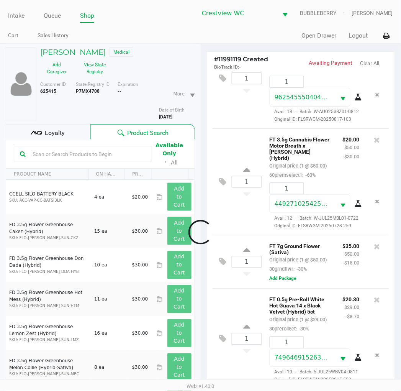
scroll to position [105, 0]
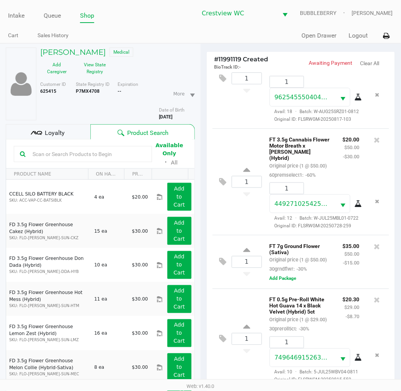
click at [375, 243] on icon at bounding box center [378, 247] width 6 height 8
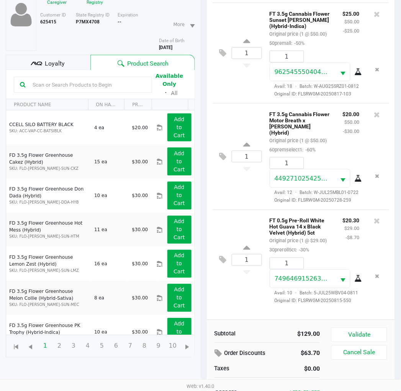
scroll to position [83, 0]
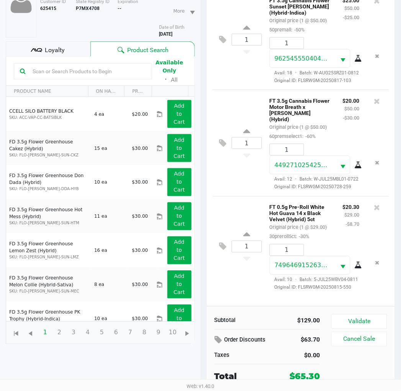
click at [217, 279] on div "1 FT 0.5g Pre-Roll White Hot Guava 14 x Black Velvet (Hybrid) 5ct Original pric…" at bounding box center [301, 246] width 177 height 100
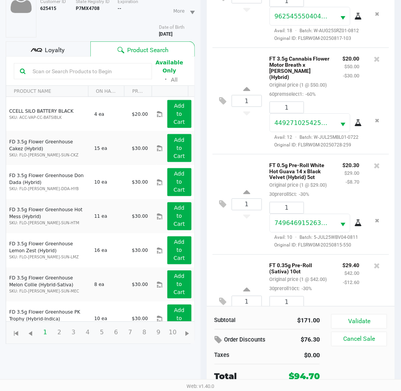
scroll to position [153, 0]
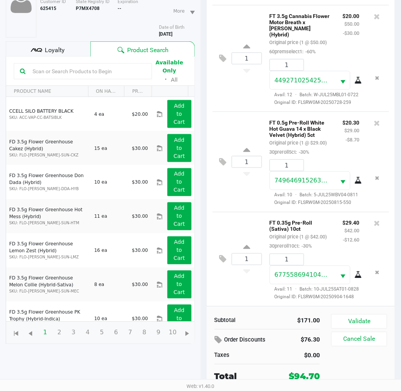
click at [365, 317] on button "Validate" at bounding box center [360, 321] width 56 height 15
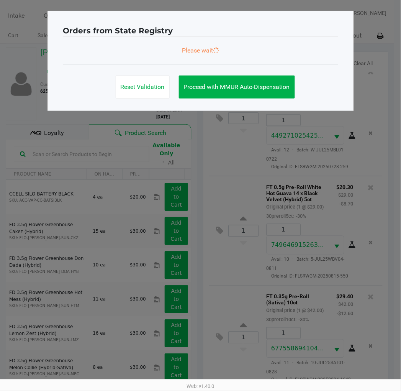
scroll to position [155, 0]
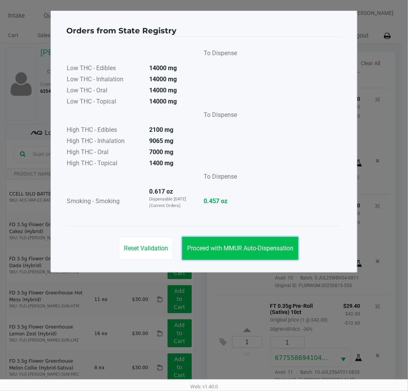
click at [265, 248] on span "Proceed with MMUR Auto-Dispensation" at bounding box center [240, 248] width 106 height 7
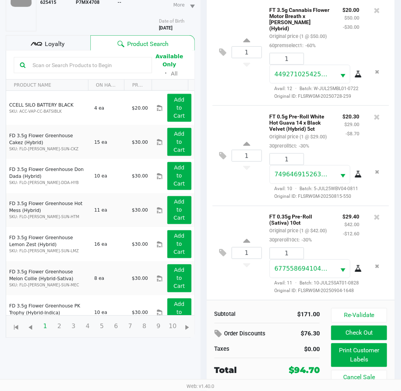
scroll to position [91, 0]
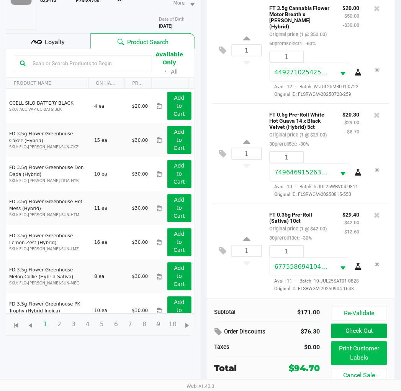
click at [362, 349] on button "Print Customer Labels" at bounding box center [360, 354] width 56 height 24
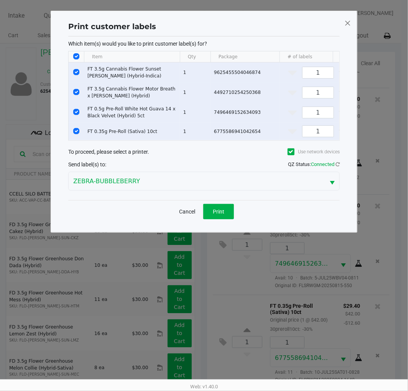
click at [224, 215] on span "Print" at bounding box center [219, 212] width 12 height 6
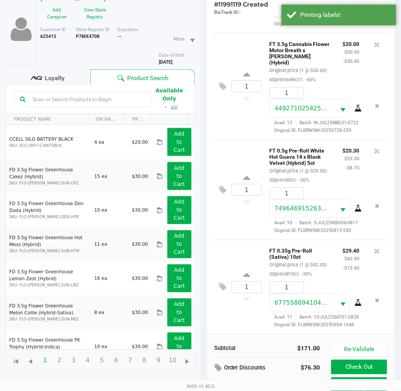
scroll to position [91, 0]
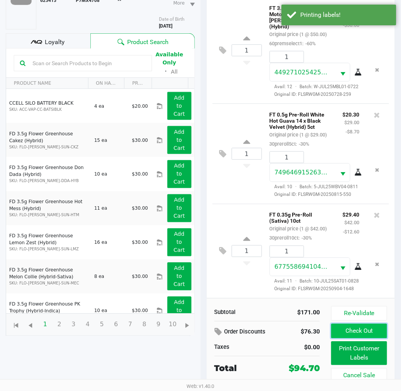
click at [365, 329] on button "Check Out" at bounding box center [360, 331] width 56 height 15
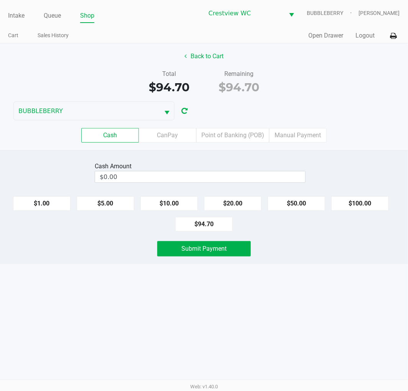
click at [250, 131] on label "Point of Banking (POB)" at bounding box center [232, 135] width 73 height 15
click at [0, 0] on 7 "Point of Banking (POB)" at bounding box center [0, 0] width 0 height 0
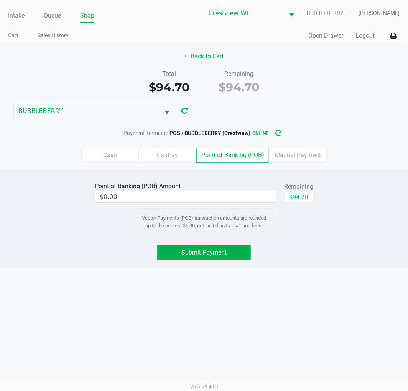
click at [307, 196] on button "$94.70" at bounding box center [298, 197] width 29 height 12
type input "$94.70"
click at [225, 260] on button "Submit Payment" at bounding box center [204, 252] width 94 height 15
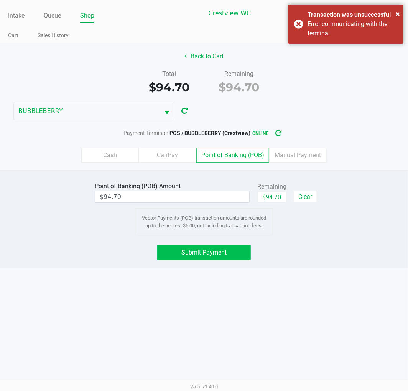
click at [396, 13] on span "×" at bounding box center [398, 13] width 4 height 9
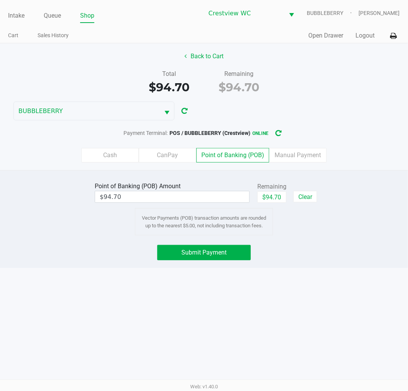
click at [227, 253] on button "Submit Payment" at bounding box center [204, 252] width 94 height 15
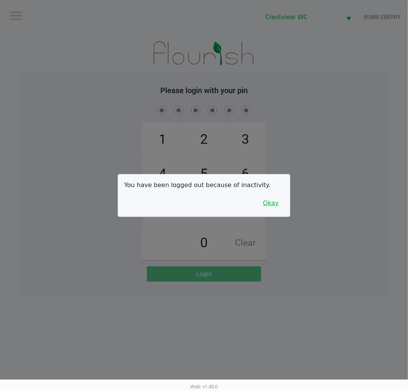
click at [331, 269] on div at bounding box center [204, 195] width 408 height 391
click at [267, 206] on button "Okay" at bounding box center [271, 203] width 26 height 15
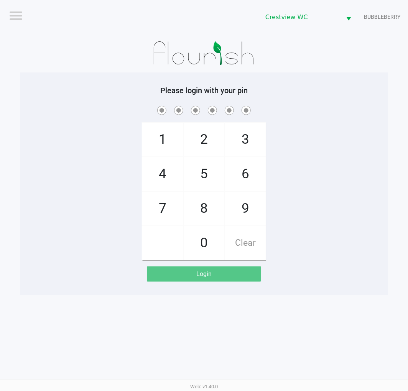
click at [158, 208] on span "7" at bounding box center [162, 209] width 41 height 34
checkbox input "true"
click at [248, 207] on span "9" at bounding box center [245, 209] width 41 height 34
checkbox input "true"
click at [209, 128] on span "2" at bounding box center [204, 140] width 41 height 34
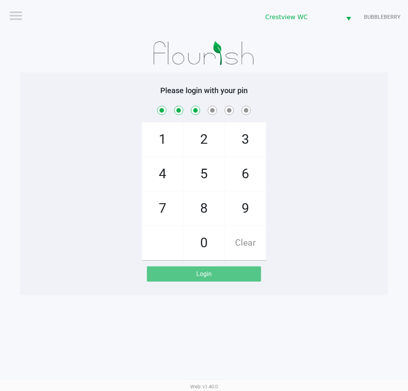
checkbox input "true"
click at [207, 246] on span "0" at bounding box center [204, 243] width 41 height 34
checkbox input "true"
click at [165, 211] on span "7" at bounding box center [162, 209] width 41 height 34
checkbox input "true"
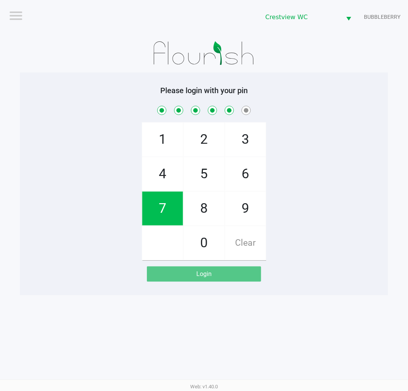
click at [209, 211] on span "8" at bounding box center [204, 209] width 41 height 34
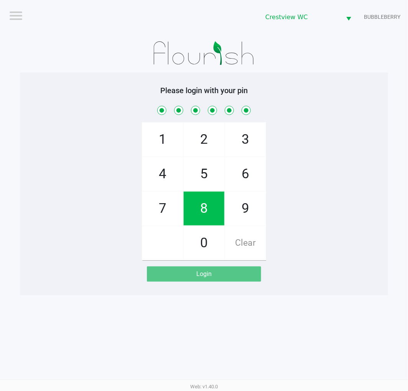
checkbox input "true"
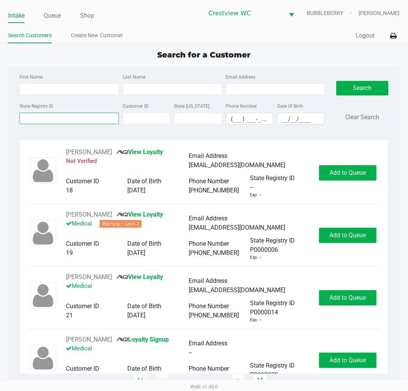
click at [83, 117] on input "State Registry ID" at bounding box center [69, 119] width 99 height 12
click at [36, 89] on input "First Name" at bounding box center [69, 90] width 99 height 12
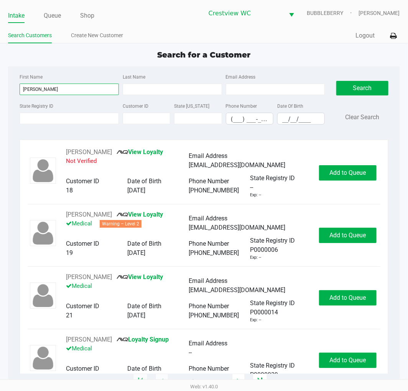
type input "lindsey"
type input "billingsley"
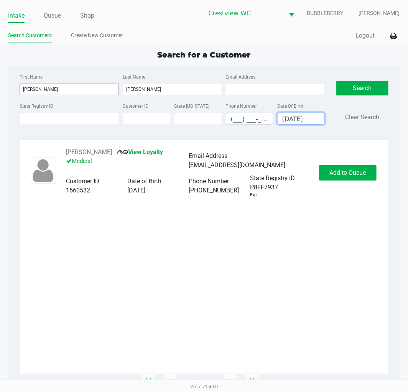
type input "11/22/1991"
click at [332, 168] on button "Add to Queue" at bounding box center [348, 172] width 58 height 15
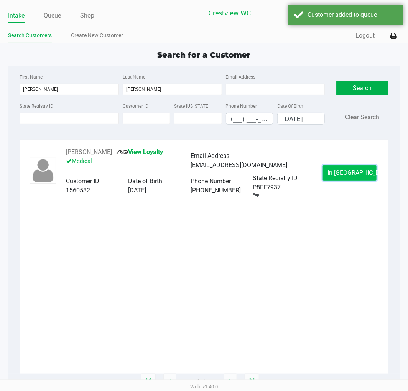
click at [356, 176] on span "In Queue" at bounding box center [360, 172] width 64 height 7
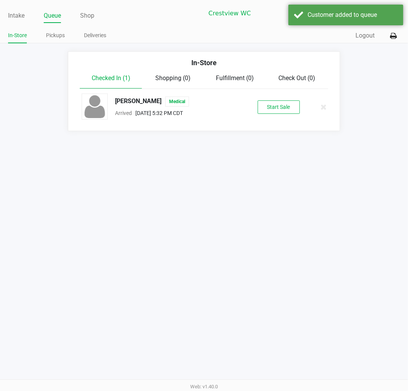
click at [281, 108] on button "Start Sale" at bounding box center [279, 106] width 42 height 13
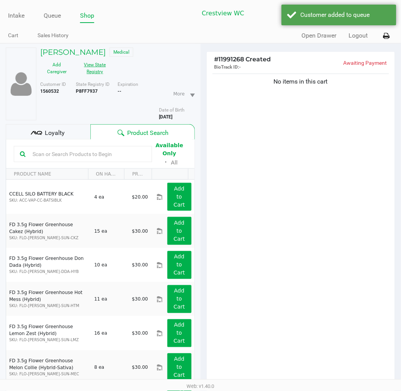
click at [99, 66] on button "View State Registry" at bounding box center [93, 68] width 38 height 19
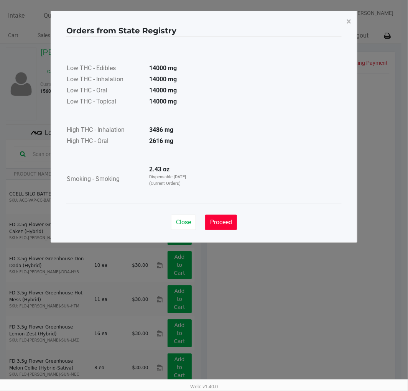
click at [223, 219] on span "Proceed" at bounding box center [221, 222] width 22 height 7
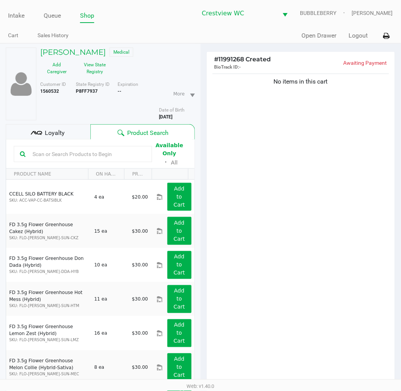
click at [51, 132] on span "Loyalty" at bounding box center [55, 132] width 20 height 9
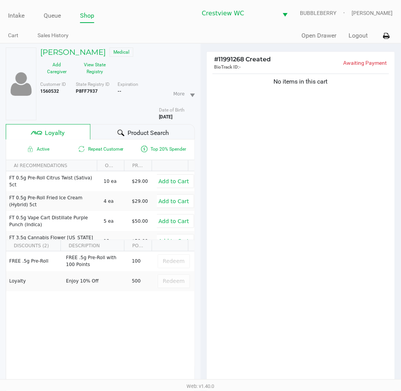
click at [261, 240] on div "No items in this cart" at bounding box center [301, 230] width 189 height 317
click at [322, 234] on div "No items in this cart" at bounding box center [301, 230] width 189 height 317
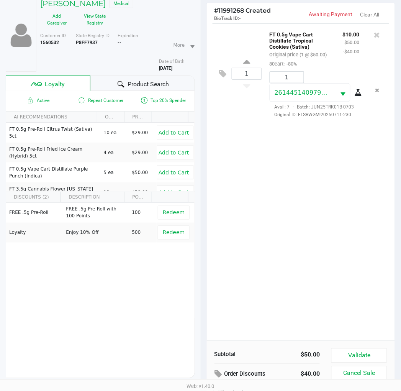
scroll to position [99, 0]
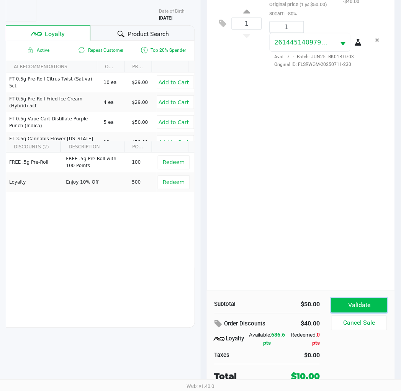
click at [368, 301] on button "Validate" at bounding box center [360, 305] width 56 height 15
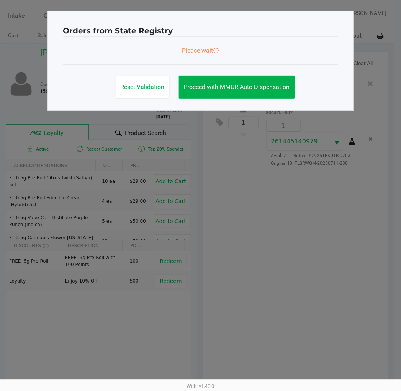
scroll to position [0, 0]
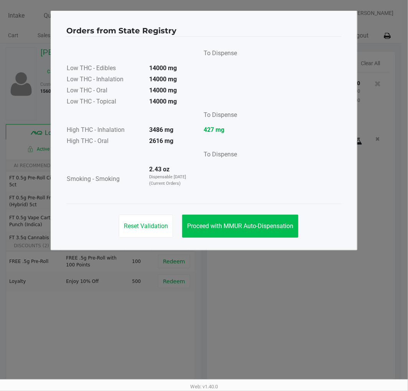
click at [278, 232] on button "Proceed with MMUR Auto-Dispensation" at bounding box center [240, 226] width 116 height 23
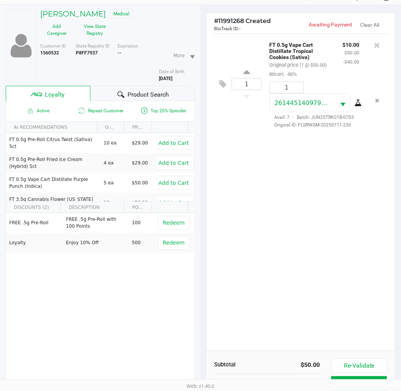
scroll to position [99, 0]
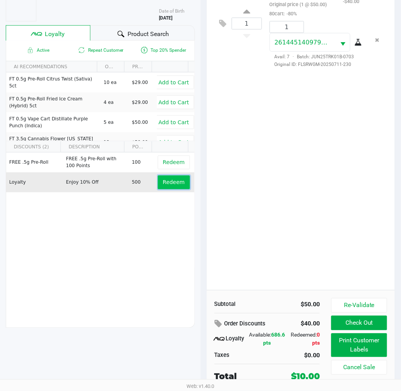
click at [169, 182] on span "Redeem" at bounding box center [174, 182] width 22 height 6
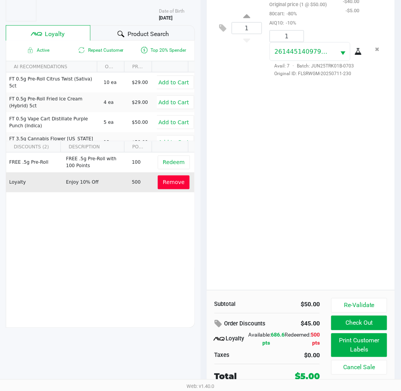
click at [365, 346] on button "Print Customer Labels" at bounding box center [360, 346] width 56 height 24
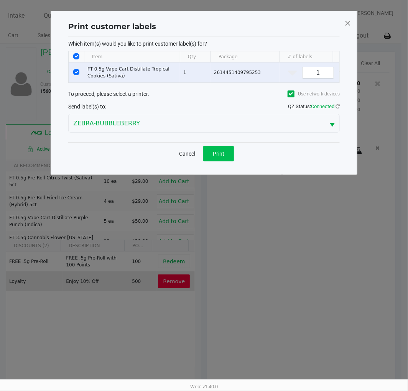
click at [219, 161] on button "Print" at bounding box center [218, 153] width 31 height 15
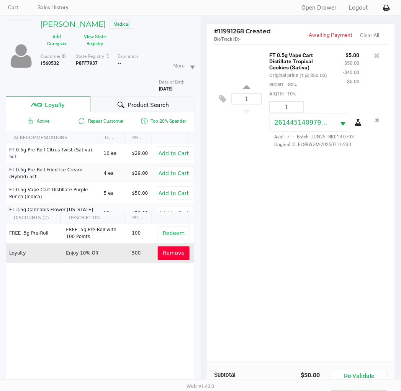
scroll to position [99, 0]
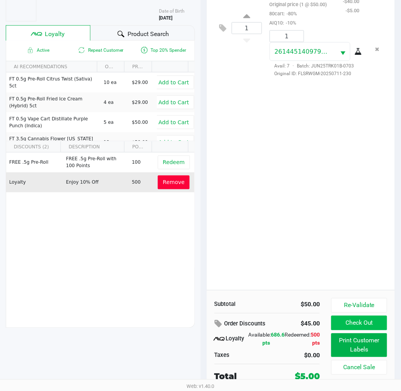
click at [369, 327] on button "Check Out" at bounding box center [360, 323] width 56 height 15
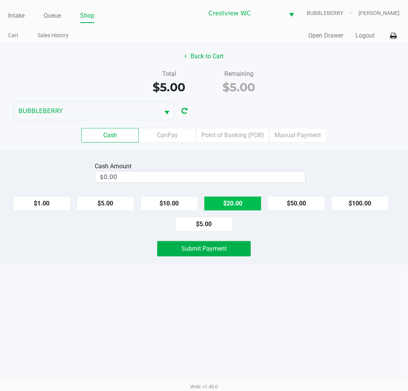
click at [248, 200] on button "$20.00" at bounding box center [233, 203] width 58 height 15
type input "$20.00"
click at [224, 248] on span "Submit Payment" at bounding box center [203, 248] width 45 height 7
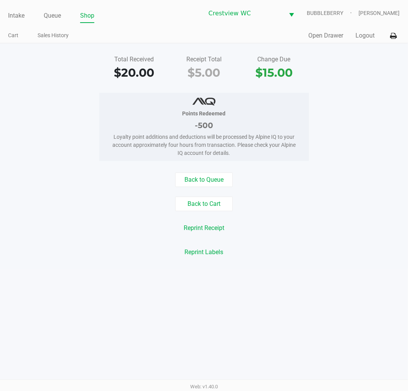
click at [20, 19] on link "Intake" at bounding box center [16, 15] width 16 height 11
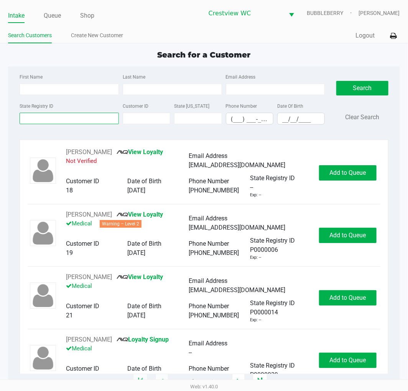
click at [89, 119] on input "State Registry ID" at bounding box center [69, 119] width 99 height 12
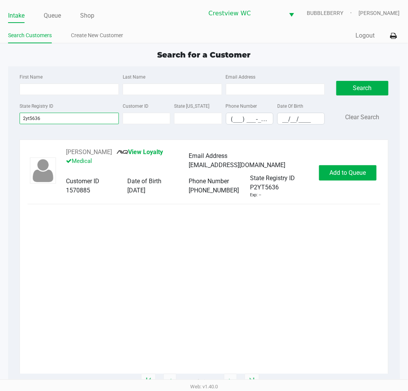
type input "2yt5636"
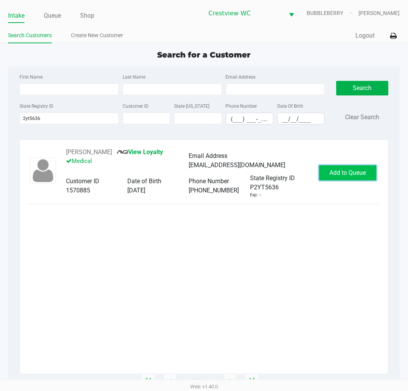
click at [349, 176] on span "Add to Queue" at bounding box center [347, 172] width 36 height 7
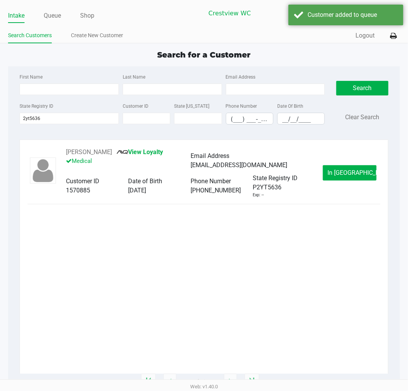
click at [350, 176] on span "In Queue" at bounding box center [360, 172] width 64 height 7
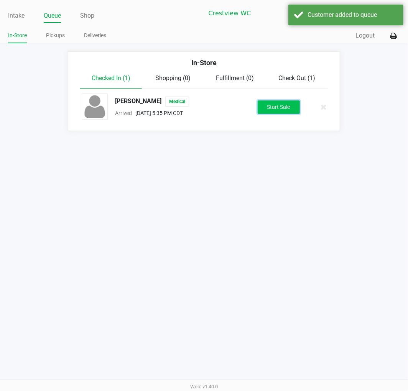
click at [285, 108] on button "Start Sale" at bounding box center [279, 106] width 42 height 13
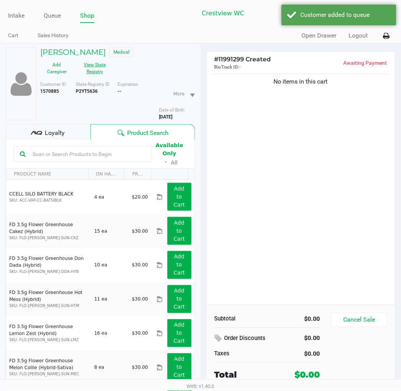
click at [94, 64] on button "View State Registry" at bounding box center [93, 68] width 38 height 19
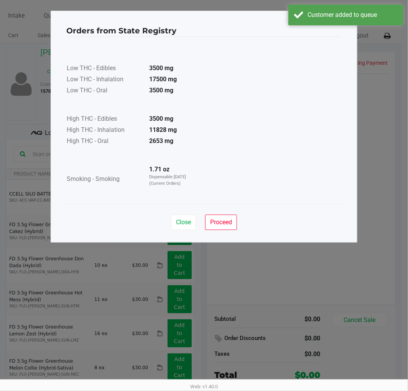
click at [223, 224] on span "Proceed" at bounding box center [221, 222] width 22 height 7
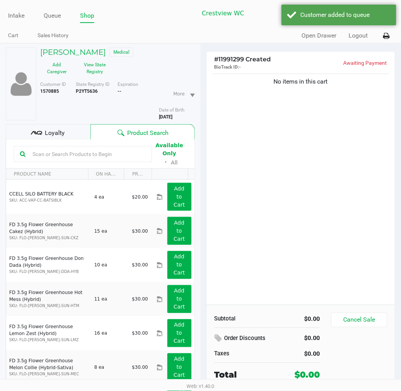
click at [55, 133] on span "Loyalty" at bounding box center [55, 132] width 20 height 9
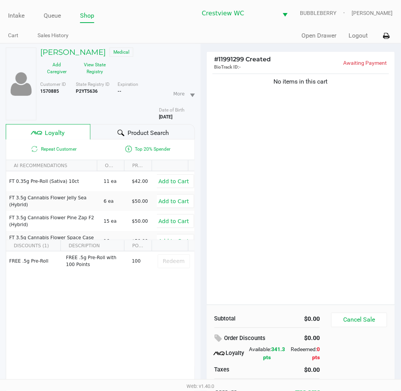
click at [318, 200] on div "No items in this cart" at bounding box center [301, 188] width 189 height 233
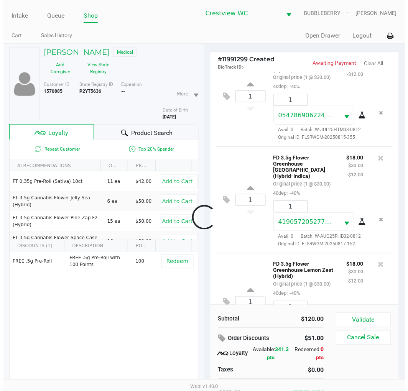
scroll to position [244, 0]
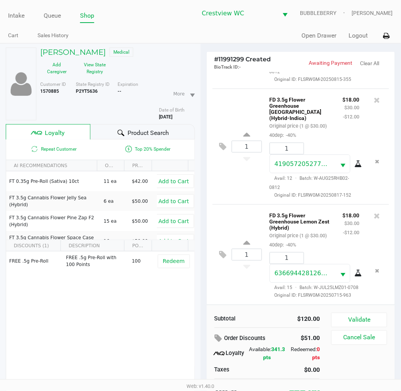
click at [373, 317] on button "Validate" at bounding box center [360, 320] width 56 height 15
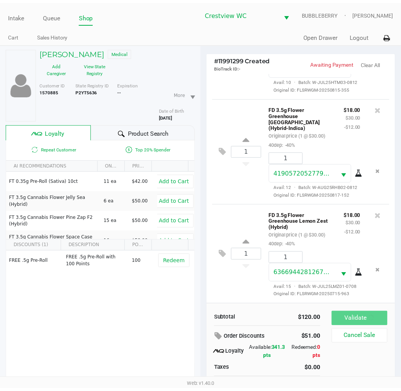
scroll to position [246, 0]
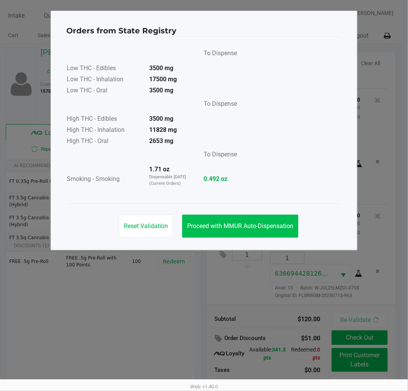
click at [277, 222] on span "Proceed with MMUR Auto-Dispensation" at bounding box center [240, 225] width 106 height 7
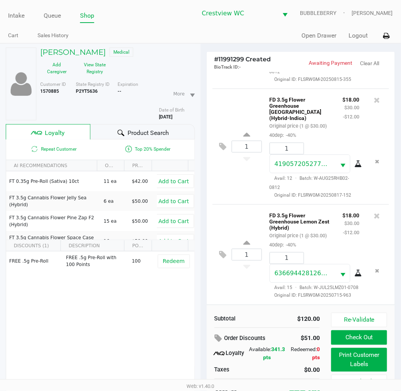
click at [358, 363] on button "Print Customer Labels" at bounding box center [360, 360] width 56 height 24
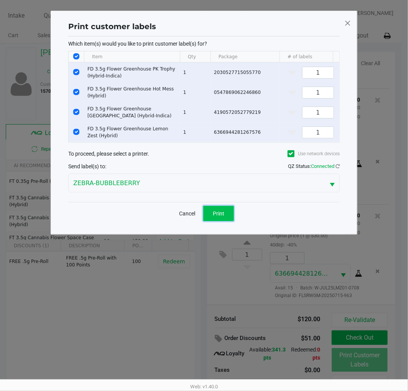
click at [221, 216] on span "Print" at bounding box center [219, 213] width 12 height 6
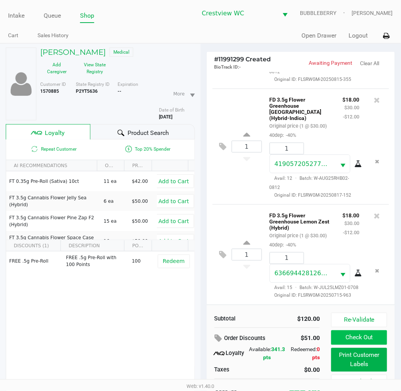
click at [365, 339] on button "Check Out" at bounding box center [360, 337] width 56 height 15
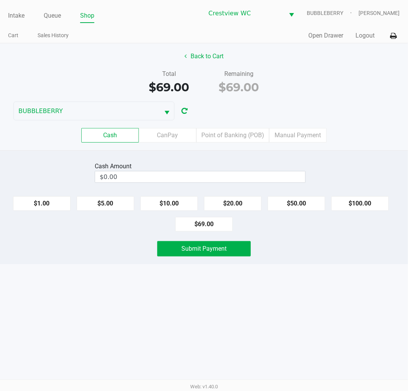
click at [240, 138] on label "Point of Banking (POB)" at bounding box center [232, 135] width 73 height 15
click at [0, 0] on 7 "Point of Banking (POB)" at bounding box center [0, 0] width 0 height 0
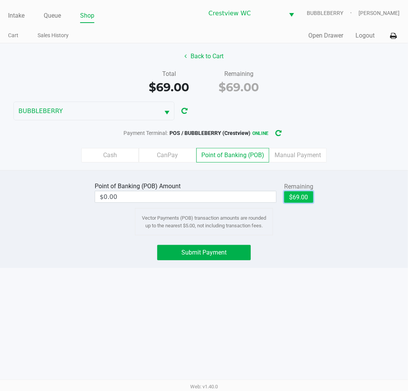
click at [304, 196] on button "$69.00" at bounding box center [298, 197] width 29 height 12
type input "$69.00"
click at [231, 257] on button "Submit Payment" at bounding box center [204, 252] width 94 height 15
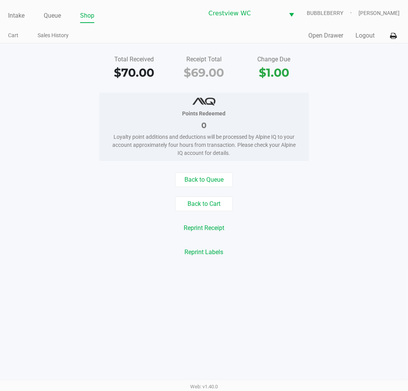
click at [13, 15] on link "Intake" at bounding box center [16, 15] width 16 height 11
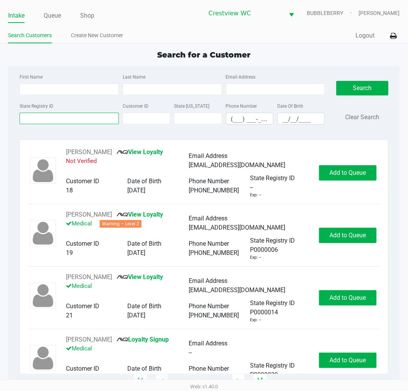
click at [70, 118] on input "State Registry ID" at bounding box center [69, 119] width 99 height 12
click at [79, 87] on input "First Name" at bounding box center [69, 90] width 99 height 12
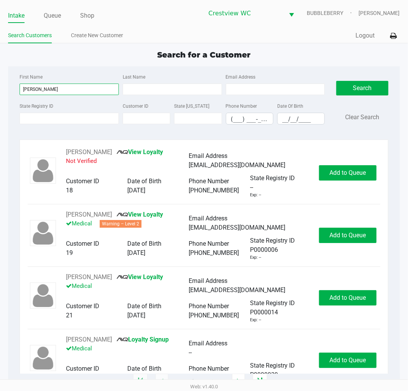
type input "floyd"
type input "hambrick"
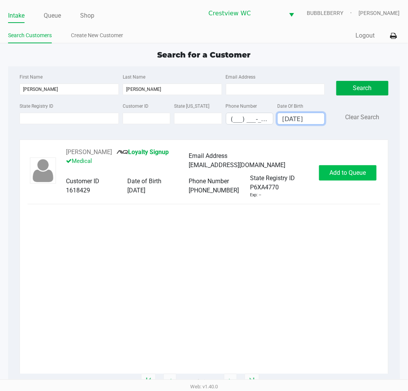
type input "03/02/1959"
click at [342, 174] on span "Add to Queue" at bounding box center [347, 172] width 36 height 7
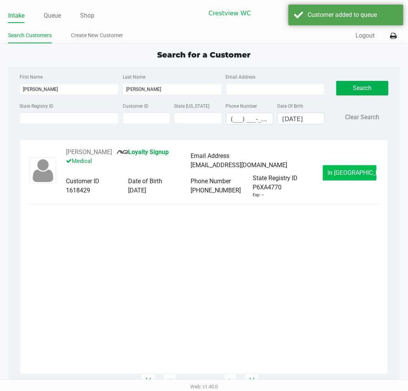
click at [356, 173] on span "In Queue" at bounding box center [360, 172] width 64 height 7
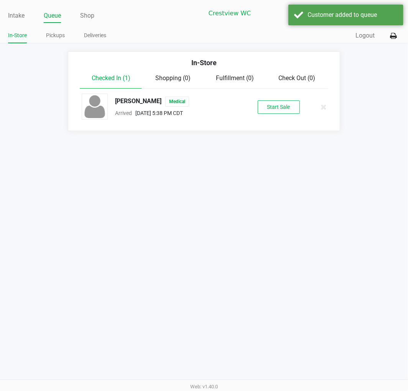
click at [285, 110] on button "Start Sale" at bounding box center [279, 106] width 42 height 13
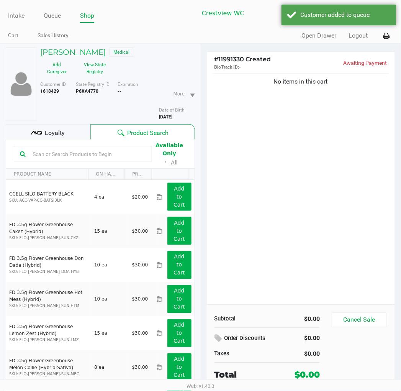
click at [92, 70] on button "View State Registry" at bounding box center [93, 68] width 38 height 19
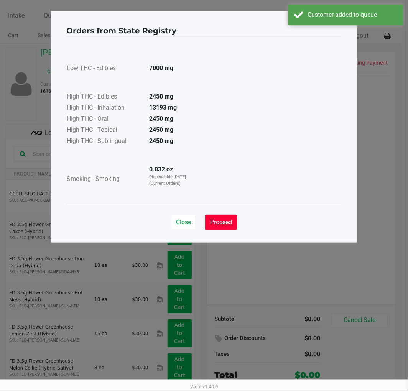
click at [227, 219] on span "Proceed" at bounding box center [221, 222] width 22 height 7
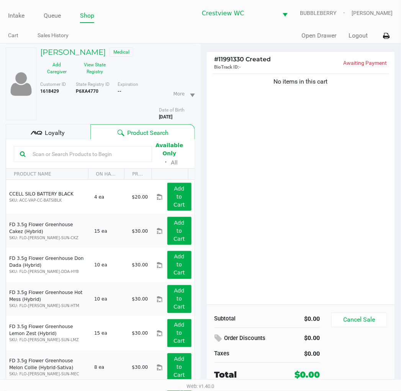
click at [64, 133] on div "Loyalty" at bounding box center [48, 131] width 85 height 15
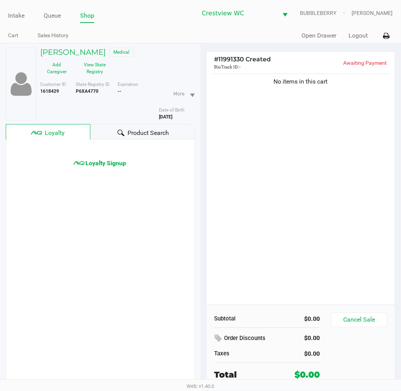
click at [142, 132] on span "Product Search" at bounding box center [148, 132] width 41 height 9
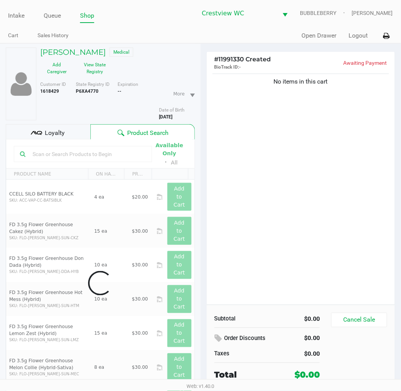
click at [298, 231] on div "No items in this cart" at bounding box center [301, 188] width 189 height 233
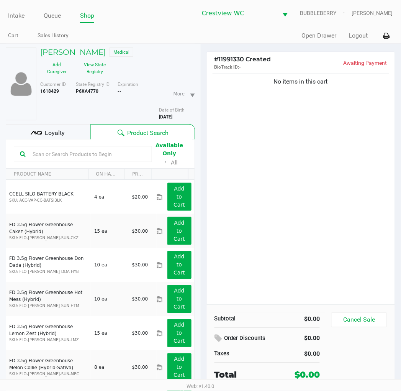
click at [64, 134] on div "Loyalty" at bounding box center [48, 131] width 85 height 15
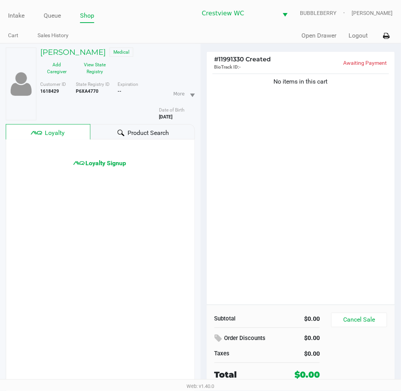
click at [298, 201] on div "No items in this cart" at bounding box center [301, 188] width 189 height 233
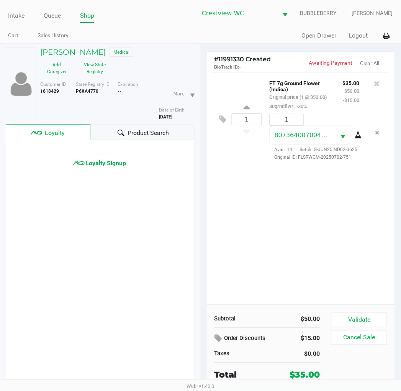
click at [279, 219] on div "1 FT 7g Ground Flower (Indica) Original price (1 @ $50.00) 30grndflwr: -30% $35…" at bounding box center [301, 188] width 189 height 233
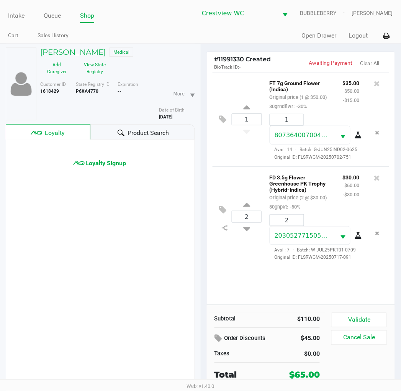
click at [239, 276] on div "1 FT 7g Ground Flower (Indica) Original price (1 @ $50.00) 30grndflwr: -30% $35…" at bounding box center [301, 188] width 189 height 233
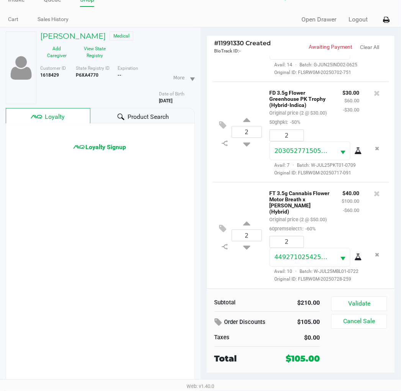
scroll to position [40, 0]
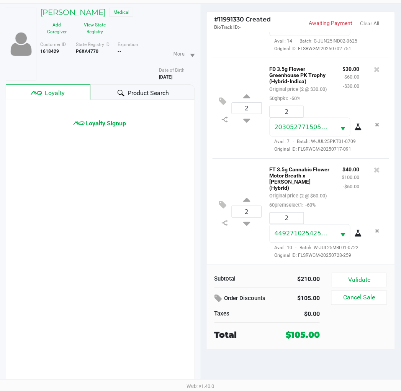
click at [363, 284] on button "Validate" at bounding box center [360, 280] width 56 height 15
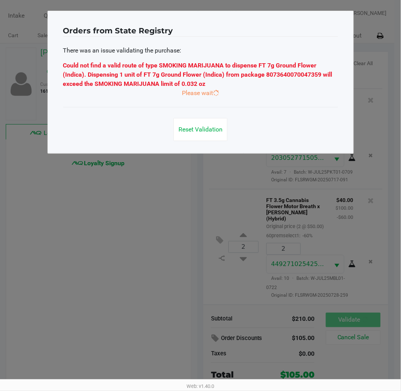
scroll to position [0, 0]
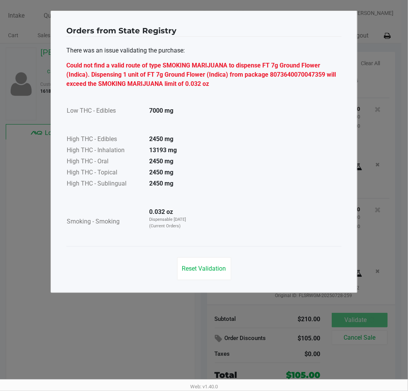
click at [224, 273] on button "Reset Validation" at bounding box center [204, 268] width 54 height 23
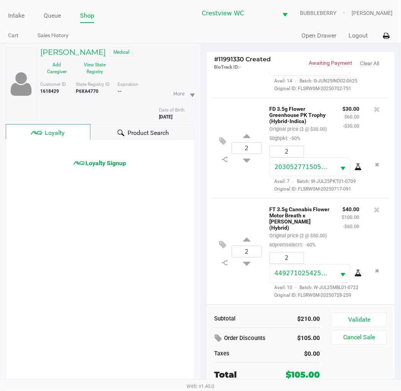
click at [105, 160] on span "Loyalty Signup" at bounding box center [105, 163] width 41 height 9
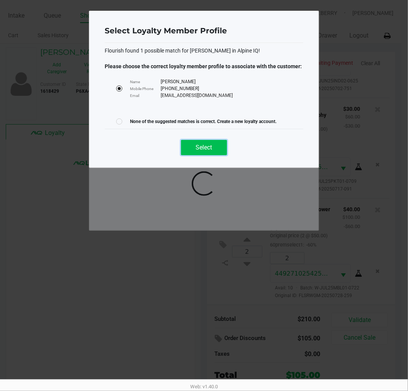
click at [207, 149] on span "Select" at bounding box center [204, 147] width 16 height 7
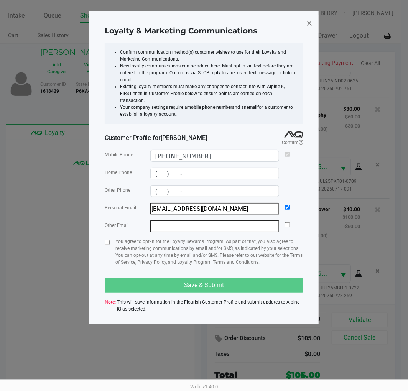
click at [107, 240] on input "checkbox" at bounding box center [107, 242] width 5 height 5
checkbox input "true"
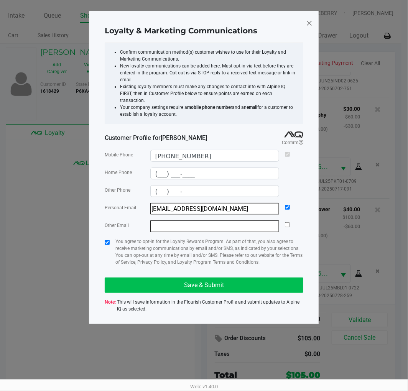
click at [183, 278] on button "Save & Submit" at bounding box center [204, 285] width 199 height 15
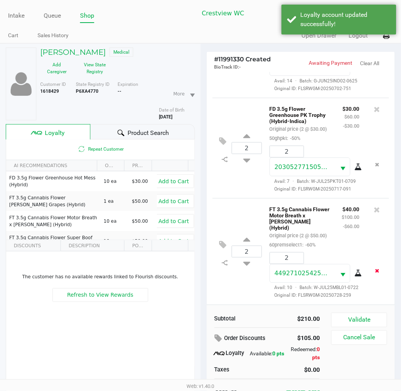
click at [376, 268] on icon "Remove the package from the orderLine" at bounding box center [378, 270] width 4 height 5
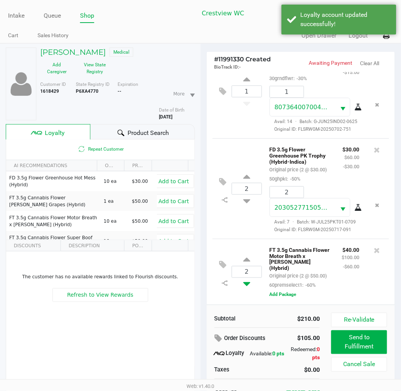
click at [248, 284] on icon at bounding box center [246, 283] width 7 height 10
type input "1"
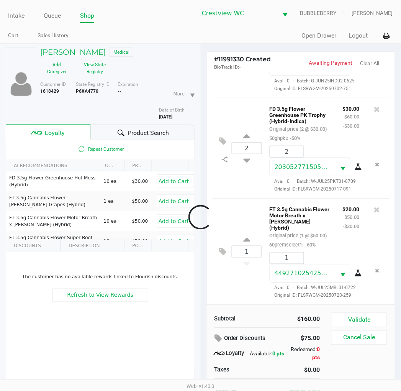
scroll to position [120, 0]
click at [368, 323] on button "Validate" at bounding box center [360, 320] width 56 height 15
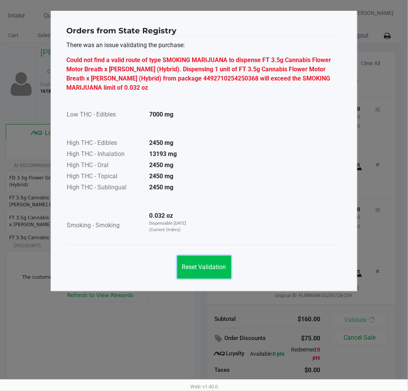
click at [220, 271] on button "Reset Validation" at bounding box center [204, 267] width 54 height 23
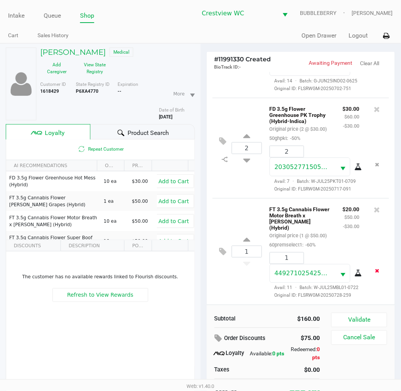
click at [376, 268] on icon "Remove the package from the orderLine" at bounding box center [378, 270] width 4 height 5
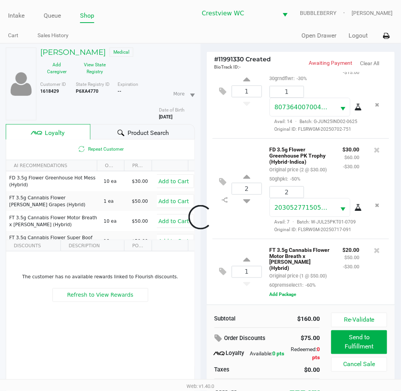
scroll to position [70, 0]
click at [375, 247] on icon at bounding box center [378, 251] width 6 height 8
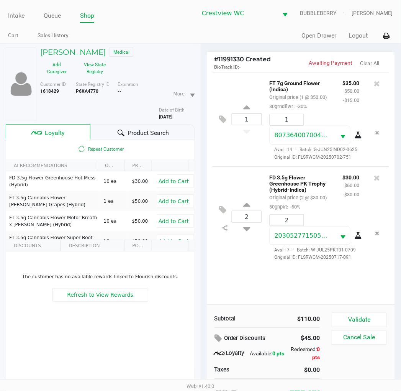
click at [369, 319] on button "Validate" at bounding box center [360, 320] width 56 height 15
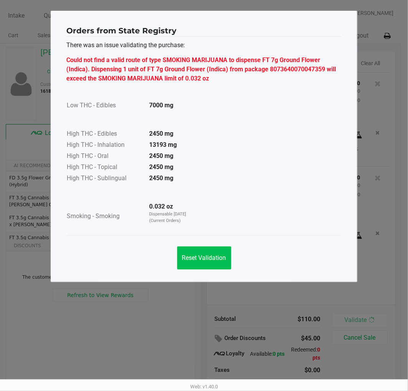
click at [210, 260] on span "Reset Validation" at bounding box center [204, 257] width 44 height 7
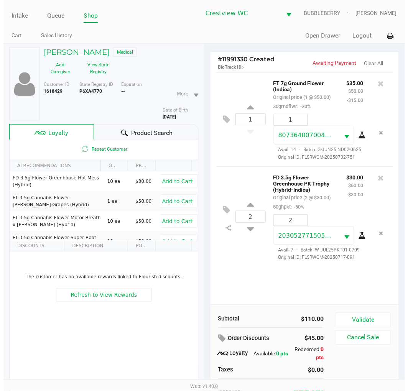
scroll to position [0, 0]
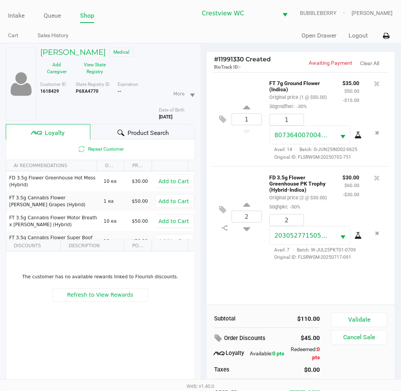
click at [94, 71] on button "View State Registry" at bounding box center [93, 68] width 38 height 19
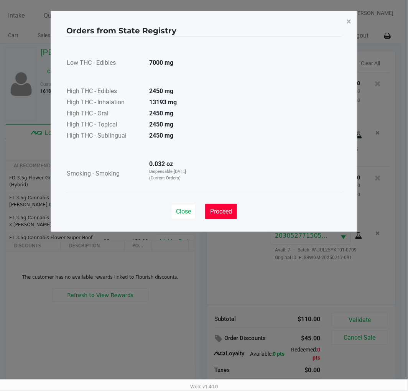
click at [224, 213] on span "Proceed" at bounding box center [221, 211] width 22 height 7
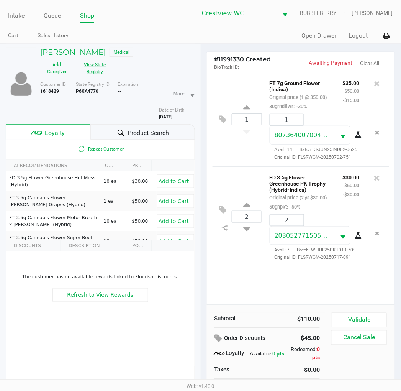
click at [89, 73] on button "View State Registry" at bounding box center [93, 68] width 38 height 19
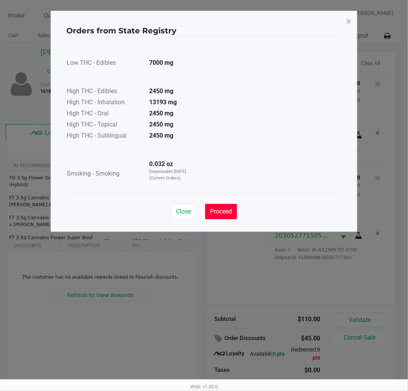
click at [216, 212] on span "Proceed" at bounding box center [221, 211] width 22 height 7
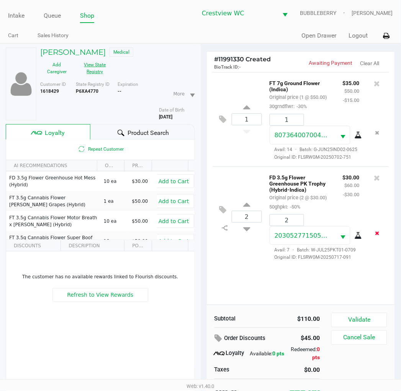
click at [381, 234] on button "Remove the package from the orderLine" at bounding box center [378, 233] width 10 height 14
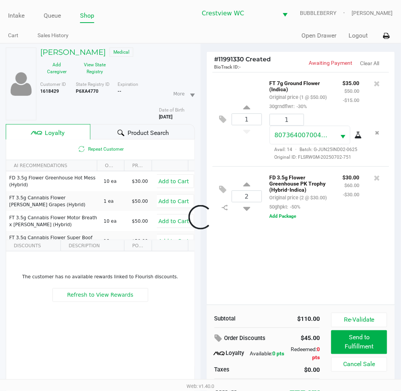
click at [380, 181] on icon at bounding box center [378, 178] width 6 height 8
click at [380, 128] on div at bounding box center [200, 217] width 401 height 271
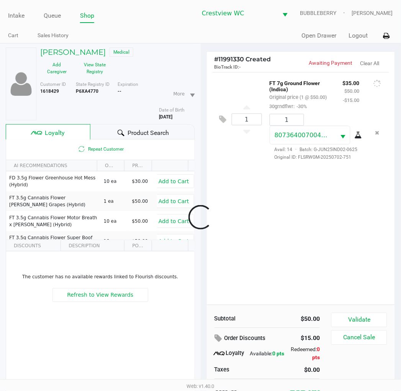
click at [379, 131] on div at bounding box center [200, 217] width 401 height 271
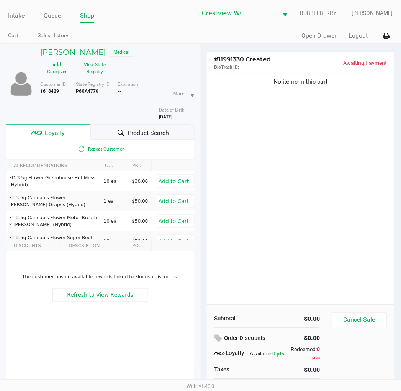
click at [368, 322] on button "Cancel Sale" at bounding box center [360, 320] width 56 height 15
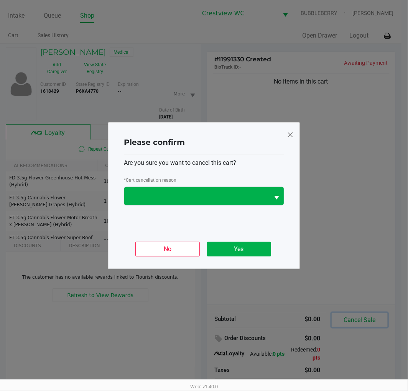
click at [270, 201] on button "Select" at bounding box center [276, 196] width 15 height 18
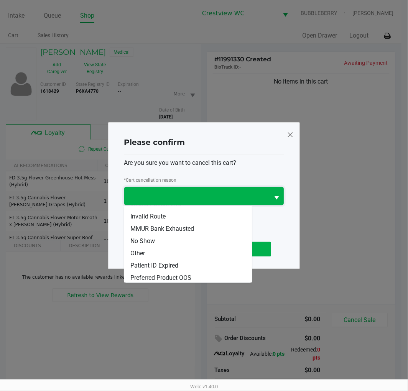
scroll to position [33, 0]
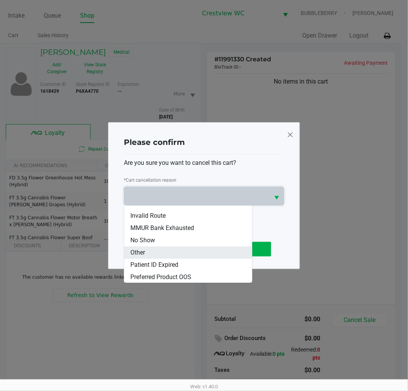
click at [163, 251] on li "Other" at bounding box center [187, 253] width 127 height 12
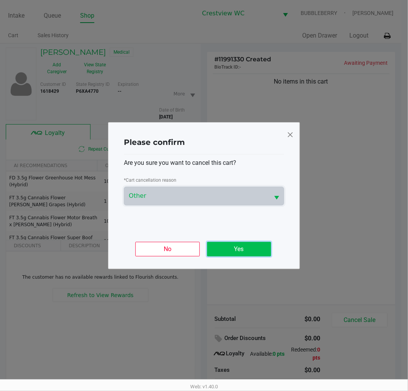
click at [247, 250] on button "Yes" at bounding box center [239, 249] width 64 height 15
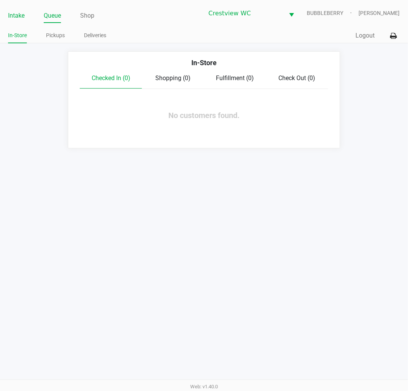
click at [13, 13] on link "Intake" at bounding box center [16, 15] width 16 height 11
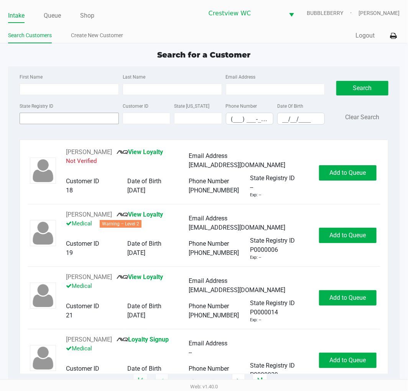
click at [82, 117] on input "State Registry ID" at bounding box center [69, 119] width 99 height 12
click at [53, 15] on link "Queue" at bounding box center [52, 15] width 17 height 11
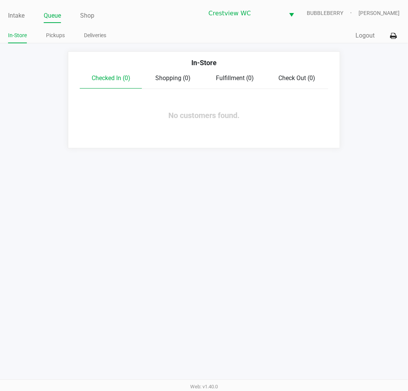
click at [61, 35] on link "Pickups" at bounding box center [55, 36] width 19 height 10
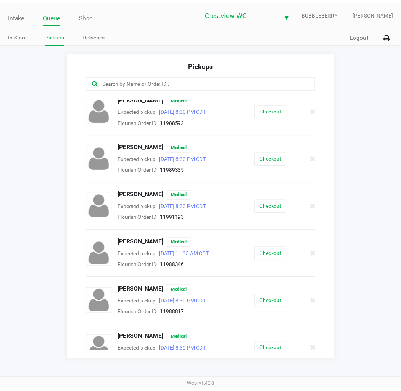
scroll to position [210, 0]
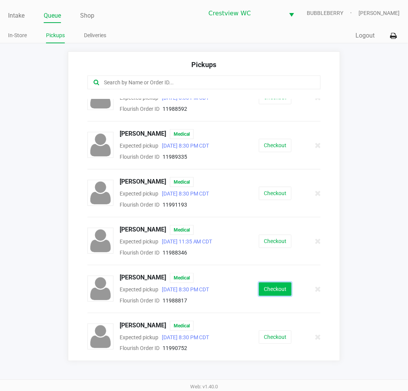
click at [273, 290] on button "Checkout" at bounding box center [275, 289] width 33 height 13
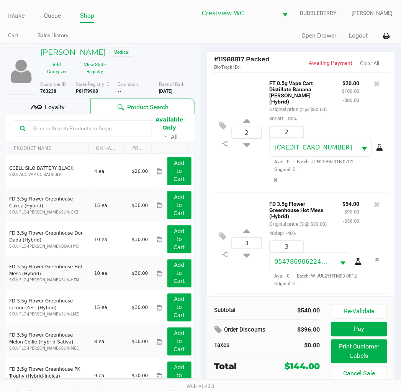
click at [89, 66] on button "View State Registry" at bounding box center [93, 68] width 38 height 19
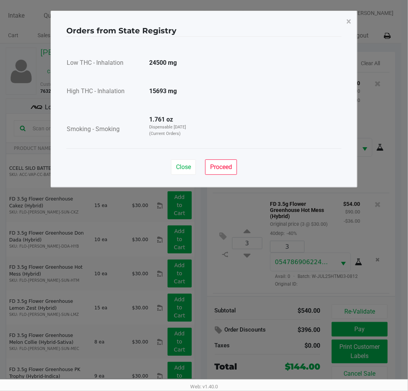
click at [224, 166] on span "Proceed" at bounding box center [221, 166] width 22 height 7
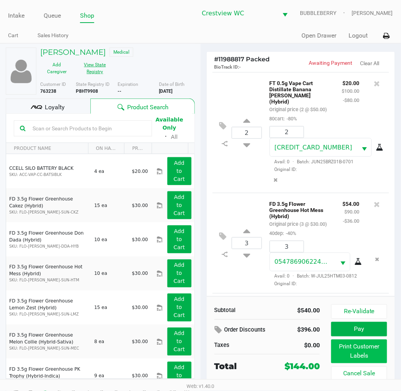
click at [357, 355] on button "Print Customer Labels" at bounding box center [360, 352] width 56 height 24
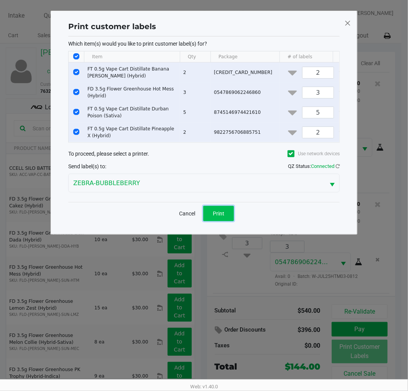
click at [225, 221] on button "Print" at bounding box center [218, 213] width 31 height 15
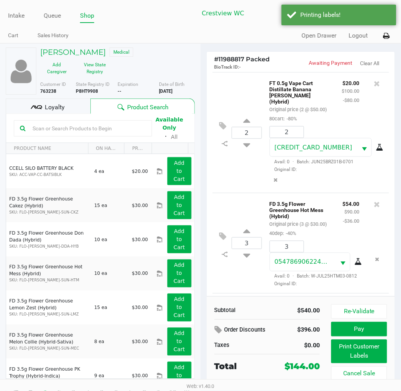
click at [67, 106] on div "Loyalty" at bounding box center [48, 106] width 85 height 15
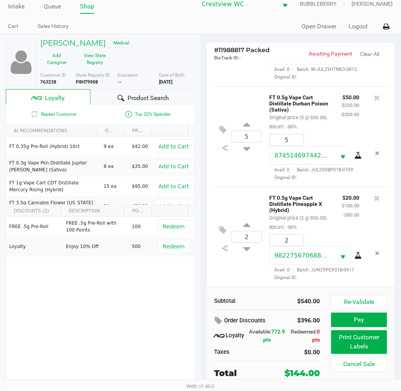
scroll to position [14, 0]
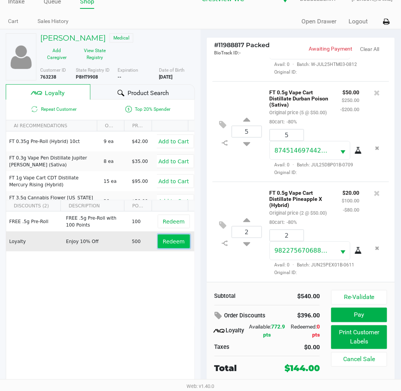
click at [178, 238] on button "Redeem" at bounding box center [174, 242] width 32 height 14
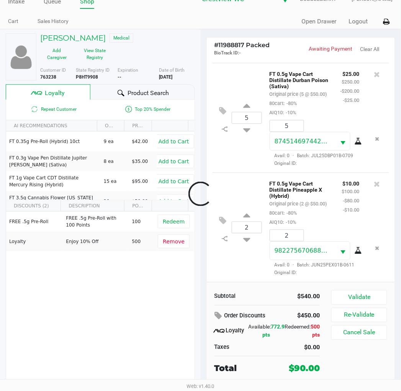
scroll to position [291, 0]
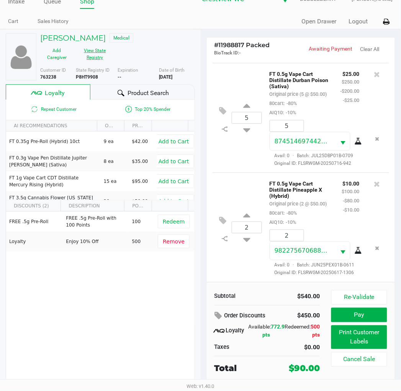
click at [95, 48] on button "View State Registry" at bounding box center [93, 53] width 38 height 19
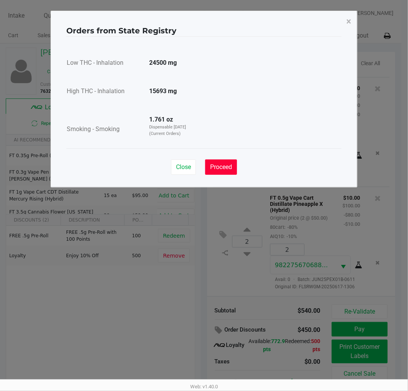
click at [224, 165] on span "Proceed" at bounding box center [221, 166] width 22 height 7
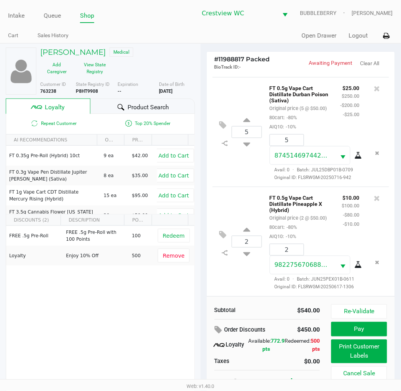
click at [233, 278] on div "2 FT 0.5g Vape Cart Distillate Pineapple X (Hybrid) Original price (2 @ $50.00)…" at bounding box center [301, 242] width 177 height 110
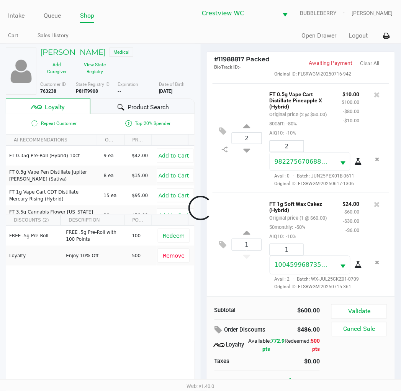
scroll to position [414, 0]
click at [357, 308] on button "Validate" at bounding box center [360, 311] width 56 height 15
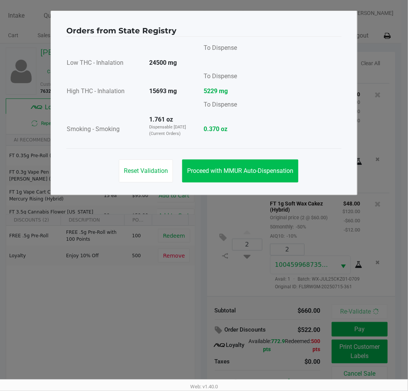
click at [260, 173] on span "Proceed with MMUR Auto-Dispensation" at bounding box center [240, 170] width 106 height 7
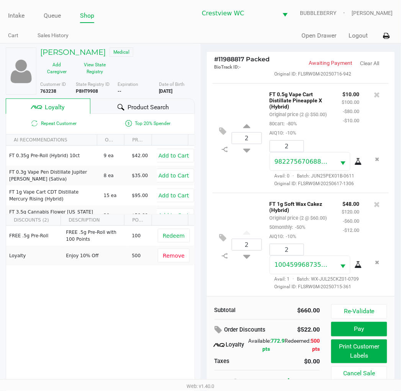
click at [357, 352] on button "Print Customer Labels" at bounding box center [360, 352] width 56 height 24
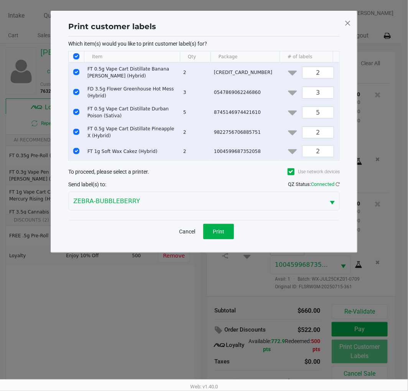
click at [76, 56] on input "Select All Rows" at bounding box center [76, 56] width 6 height 6
checkbox input "false"
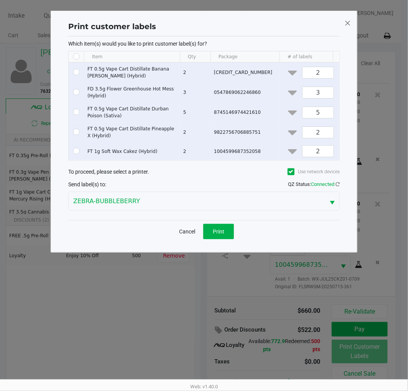
checkbox input "false"
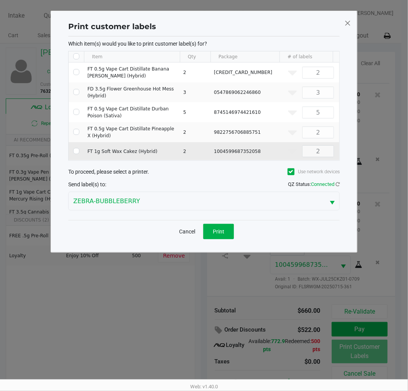
click at [76, 152] on input "Select Row" at bounding box center [76, 151] width 6 height 6
checkbox input "true"
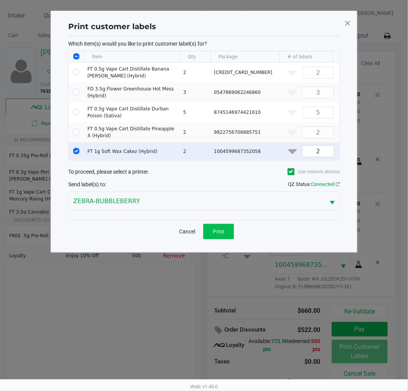
click at [225, 239] on button "Print" at bounding box center [218, 231] width 31 height 15
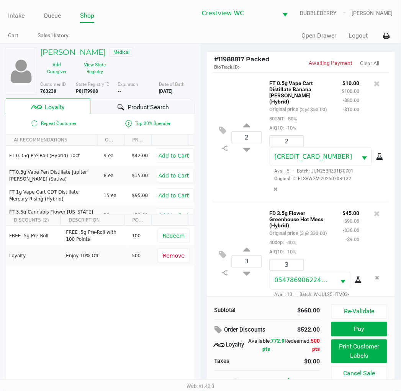
scroll to position [14, 0]
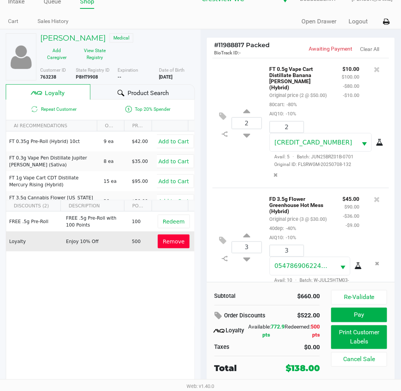
click at [167, 244] on span "Remove" at bounding box center [174, 241] width 22 height 6
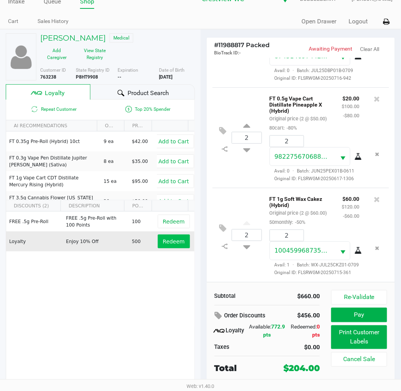
click at [166, 243] on span "Redeem" at bounding box center [174, 241] width 22 height 6
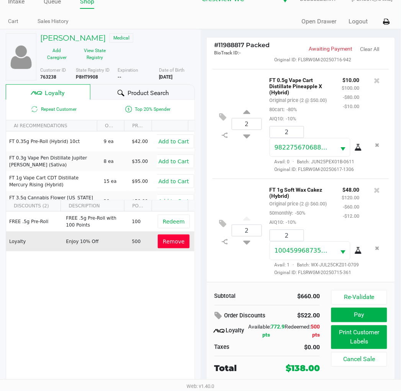
scroll to position [414, 0]
click at [367, 313] on button "Pay" at bounding box center [360, 315] width 56 height 15
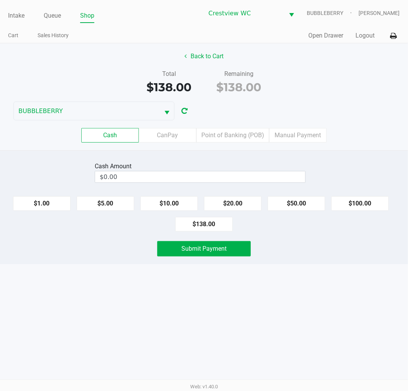
click at [175, 136] on label "CanPay" at bounding box center [168, 135] width 58 height 15
click at [0, 0] on 2 "CanPay" at bounding box center [0, 0] width 0 height 0
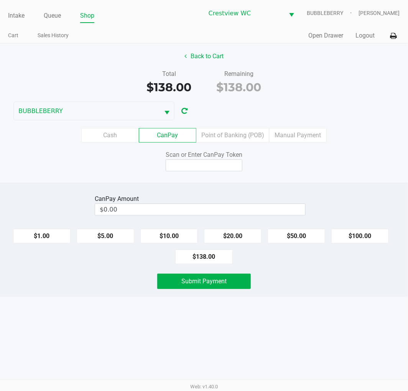
click at [212, 56] on button "Back to Cart" at bounding box center [203, 56] width 49 height 15
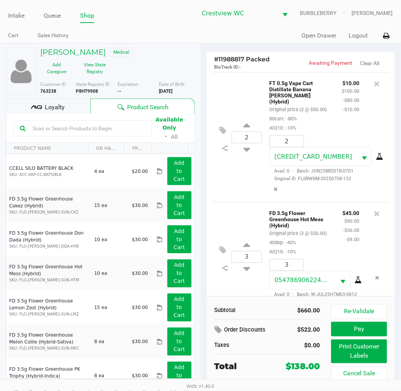
click at [96, 68] on button "View State Registry" at bounding box center [93, 68] width 38 height 19
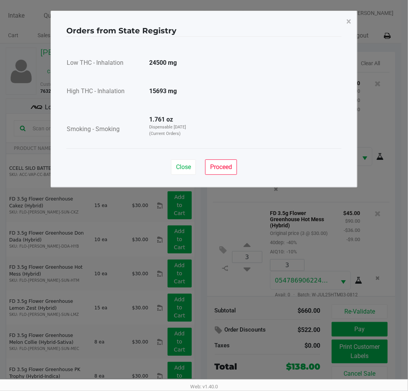
click at [225, 169] on span "Proceed" at bounding box center [221, 166] width 22 height 7
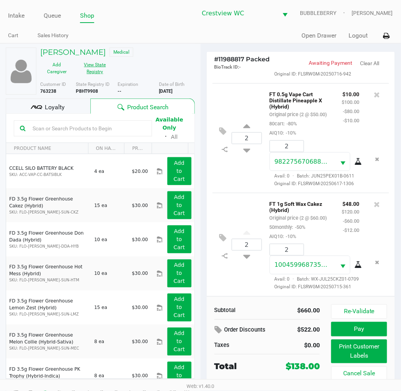
scroll to position [14, 0]
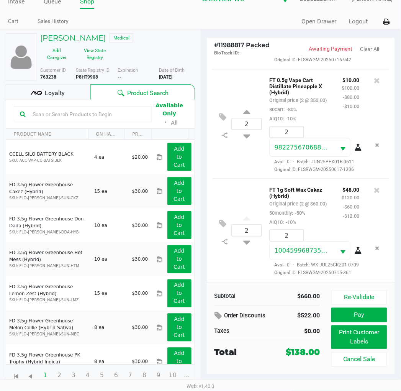
click at [242, 264] on div "2 FT 1g Soft Wax Cakez (Hybrid) Original price (2 @ $60.00) 50monthly: -50% AIQ…" at bounding box center [301, 231] width 177 height 104
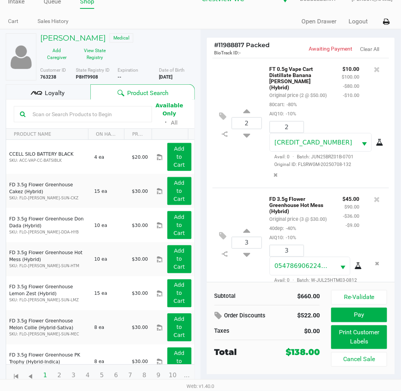
click at [229, 214] on div "3 FD 3.5g Flower Greenhouse Hot Mess (Hybrid) Original price (3 @ $30.00) 40dep…" at bounding box center [301, 243] width 177 height 110
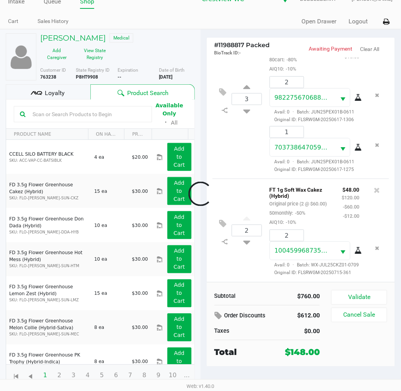
scroll to position [473, 0]
click at [371, 296] on button "Validate" at bounding box center [360, 297] width 56 height 15
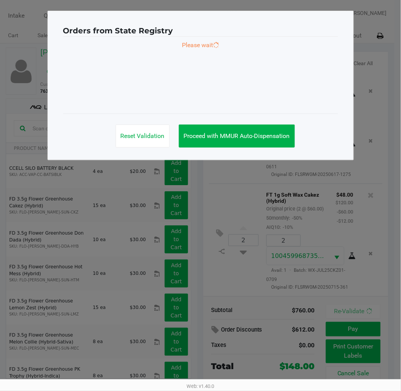
scroll to position [0, 0]
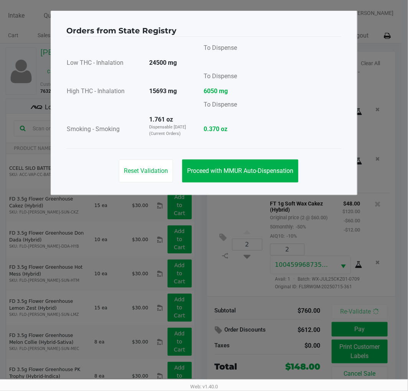
click at [276, 174] on button "Proceed with MMUR Auto-Dispensation" at bounding box center [240, 170] width 116 height 23
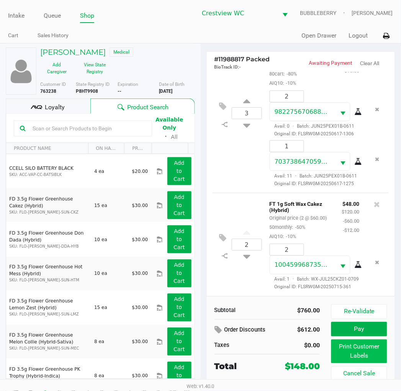
click at [351, 351] on button "Print Customer Labels" at bounding box center [360, 352] width 56 height 24
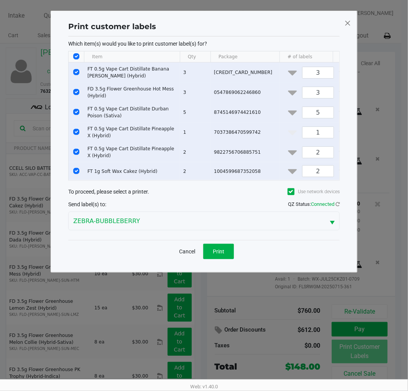
click at [77, 56] on input "Select All Rows" at bounding box center [76, 56] width 6 height 6
checkbox input "false"
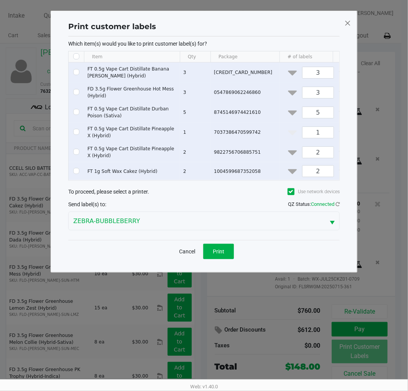
checkbox input "false"
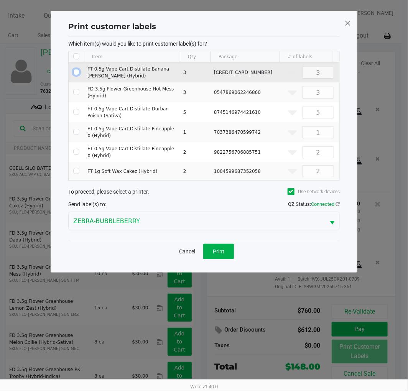
click at [74, 72] on input "Select Row" at bounding box center [76, 72] width 6 height 6
checkbox input "true"
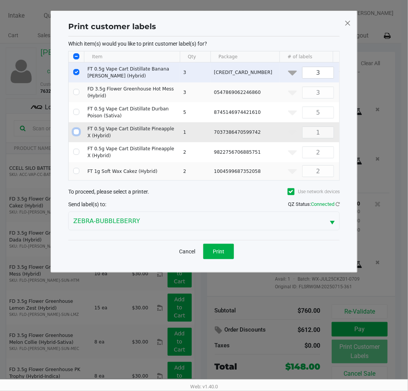
click at [74, 135] on input "Select Row" at bounding box center [76, 132] width 6 height 6
checkbox input "true"
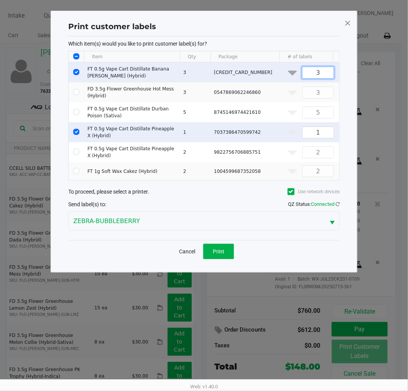
click at [314, 73] on input "3" at bounding box center [318, 72] width 31 height 11
type input "1"
click at [224, 255] on span "Print" at bounding box center [219, 251] width 12 height 6
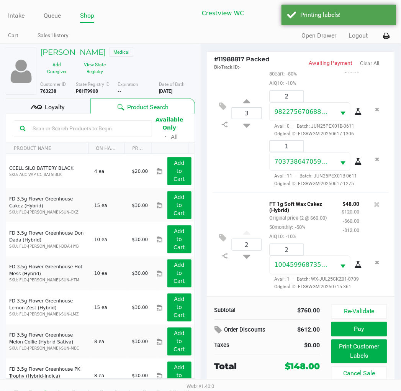
click at [358, 330] on button "Pay" at bounding box center [360, 329] width 56 height 15
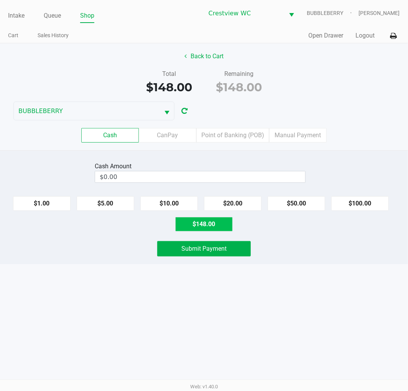
click at [212, 229] on button "$148.00" at bounding box center [204, 224] width 58 height 15
click at [171, 135] on label "CanPay" at bounding box center [168, 135] width 58 height 15
click at [0, 0] on 2 "CanPay" at bounding box center [0, 0] width 0 height 0
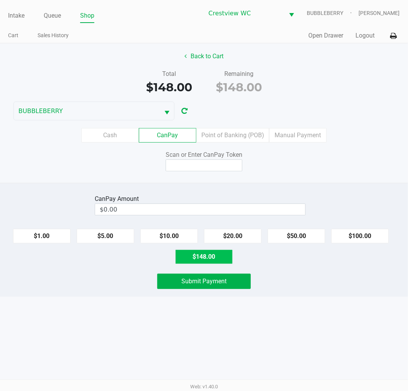
click at [215, 261] on button "$148.00" at bounding box center [204, 257] width 58 height 15
type input "$148.00"
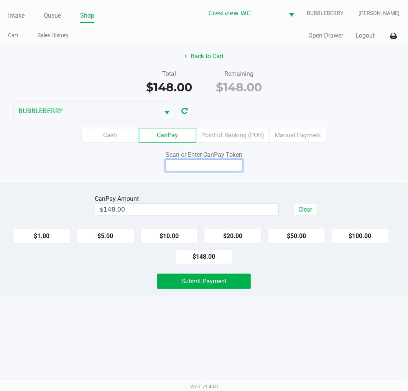
click at [215, 165] on input at bounding box center [204, 165] width 77 height 12
type input "X7289834X"
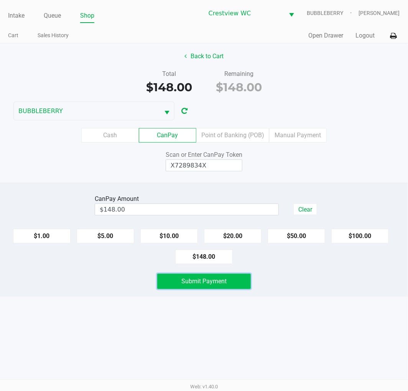
click at [231, 280] on button "Submit Payment" at bounding box center [204, 281] width 94 height 15
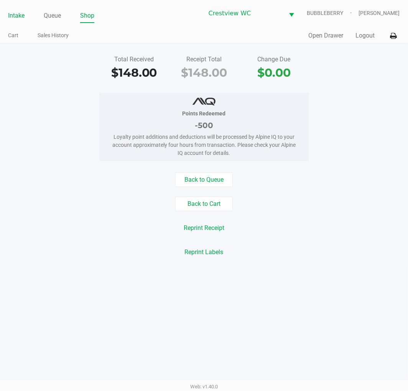
click at [21, 18] on link "Intake" at bounding box center [16, 15] width 16 height 11
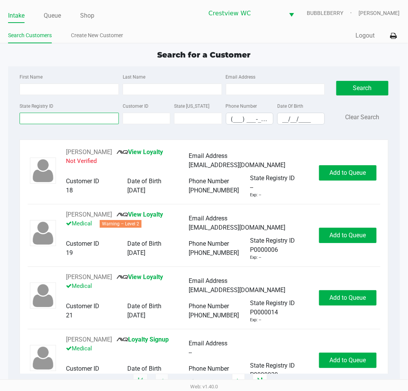
click at [72, 121] on input "State Registry ID" at bounding box center [69, 119] width 99 height 12
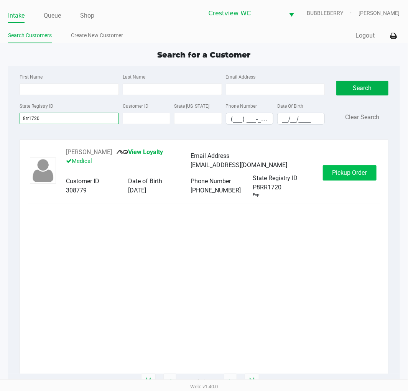
type input "8rr1720"
click at [340, 169] on span "Pickup Order" at bounding box center [349, 172] width 35 height 7
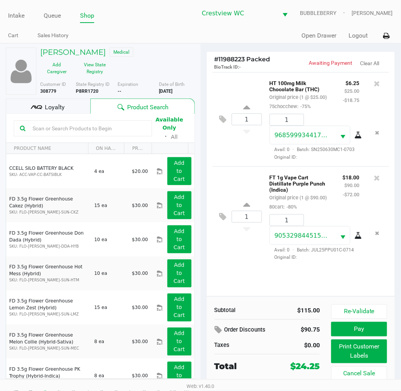
click at [360, 351] on button "Print Customer Labels" at bounding box center [360, 352] width 56 height 24
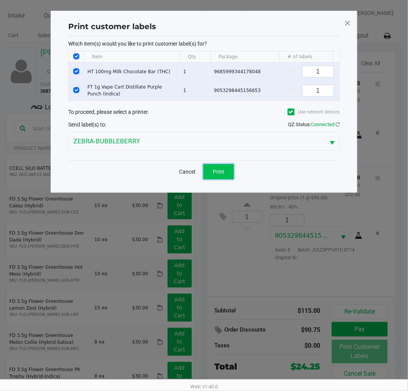
click at [217, 175] on span "Print" at bounding box center [219, 172] width 12 height 6
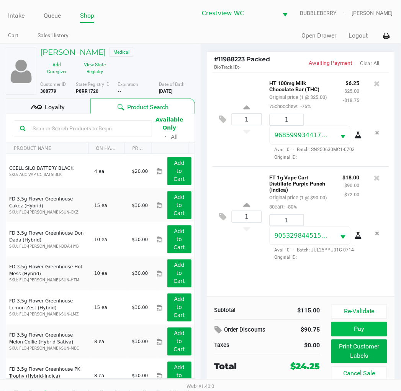
click at [367, 330] on button "Pay" at bounding box center [360, 329] width 56 height 15
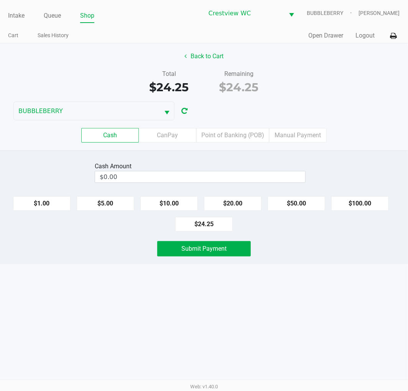
click at [237, 131] on label "Point of Banking (POB)" at bounding box center [232, 135] width 73 height 15
click at [0, 0] on 7 "Point of Banking (POB)" at bounding box center [0, 0] width 0 height 0
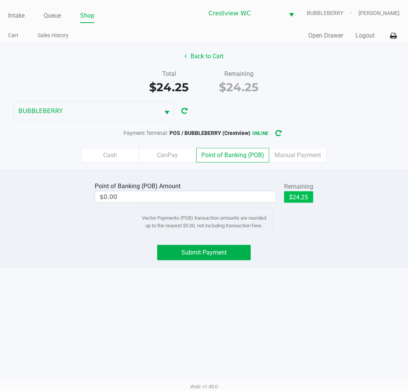
click at [306, 191] on button "$24.25" at bounding box center [298, 197] width 29 height 12
type input "$24.25"
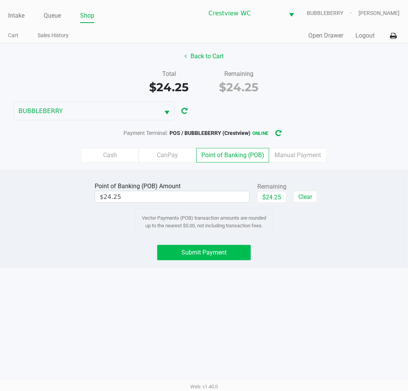
click at [223, 260] on button "Submit Payment" at bounding box center [204, 252] width 94 height 15
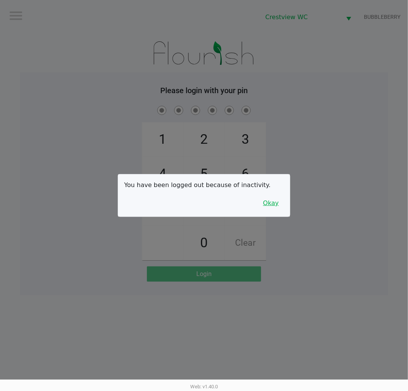
click at [274, 198] on button "Okay" at bounding box center [271, 203] width 26 height 15
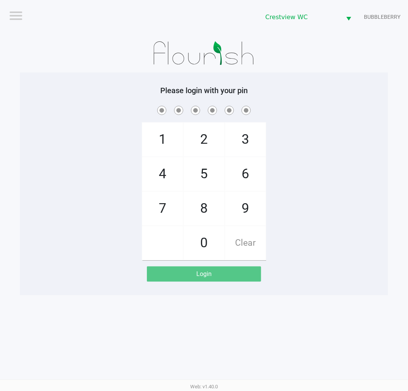
click at [151, 204] on span "7" at bounding box center [162, 209] width 41 height 34
checkbox input "true"
click at [246, 206] on span "9" at bounding box center [245, 209] width 41 height 34
checkbox input "true"
click at [215, 133] on span "2" at bounding box center [204, 140] width 41 height 34
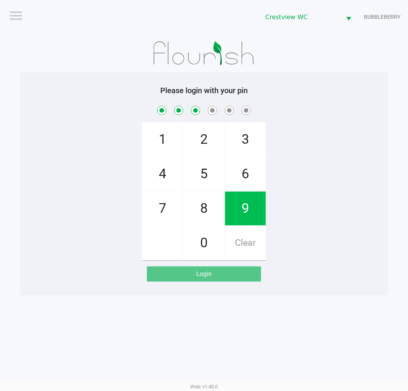
checkbox input "true"
click at [206, 247] on span "0" at bounding box center [204, 243] width 41 height 34
checkbox input "true"
click at [161, 210] on span "7" at bounding box center [162, 209] width 41 height 34
checkbox input "true"
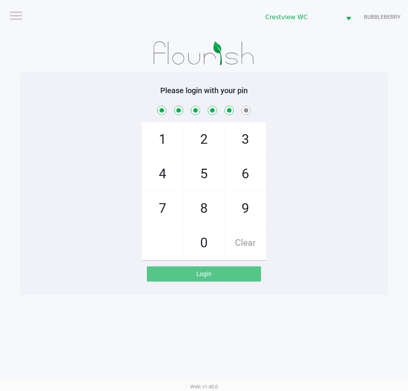
click at [209, 212] on span "8" at bounding box center [204, 209] width 41 height 34
checkbox input "true"
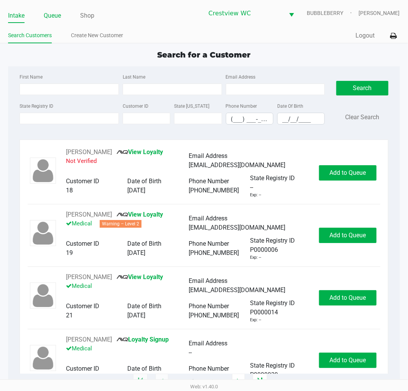
click at [52, 16] on link "Queue" at bounding box center [52, 15] width 17 height 11
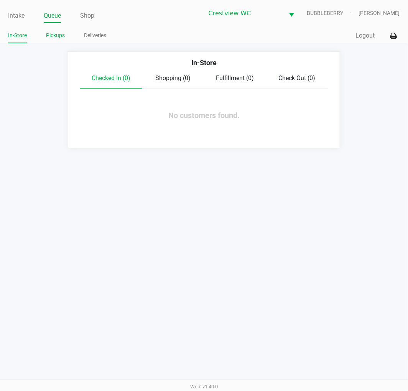
click at [58, 35] on link "Pickups" at bounding box center [55, 36] width 19 height 10
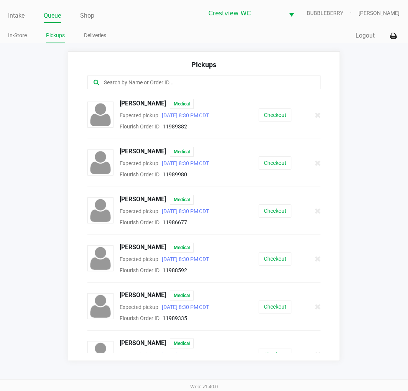
click at [17, 15] on link "Intake" at bounding box center [16, 15] width 16 height 11
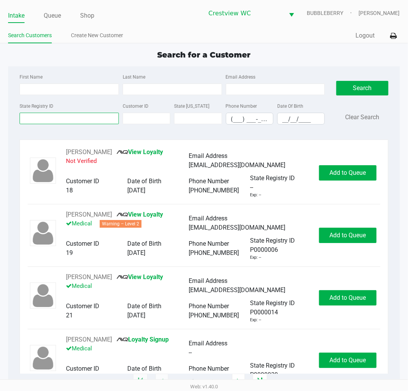
click at [75, 119] on input "State Registry ID" at bounding box center [69, 119] width 99 height 12
click at [83, 89] on input "First Name" at bounding box center [69, 90] width 99 height 12
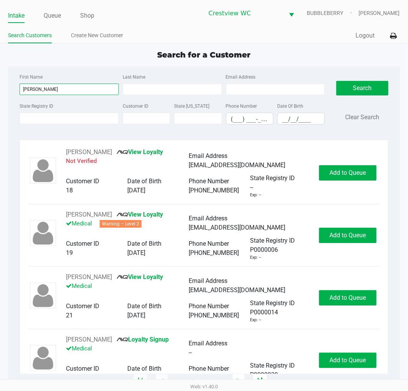
type input "holly"
type input "neveu"
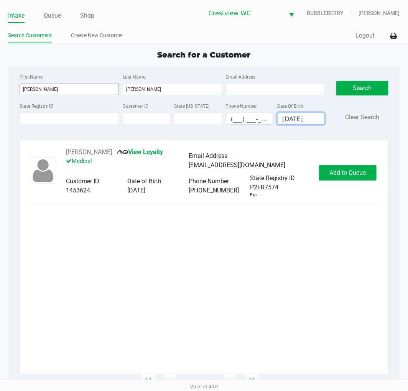
type input "01/13/1972"
click at [353, 171] on span "Add to Queue" at bounding box center [347, 172] width 36 height 7
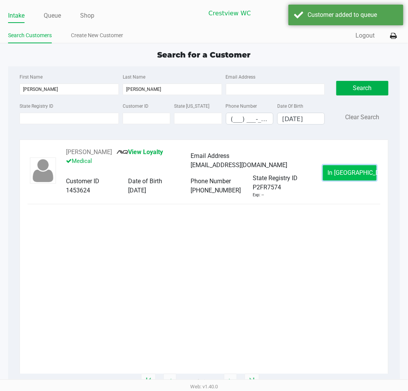
click at [352, 181] on button "In Queue" at bounding box center [350, 172] width 54 height 15
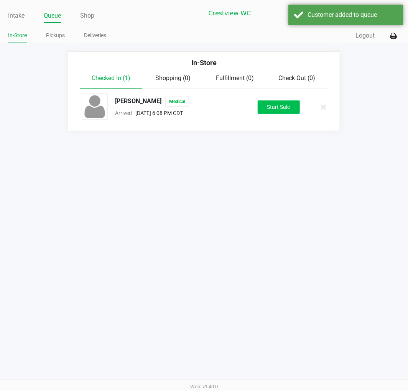
click at [283, 108] on button "Start Sale" at bounding box center [279, 106] width 42 height 13
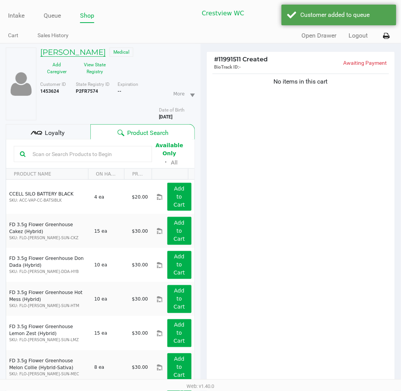
click at [86, 51] on h5 "HOLLY NEVEU" at bounding box center [73, 52] width 66 height 9
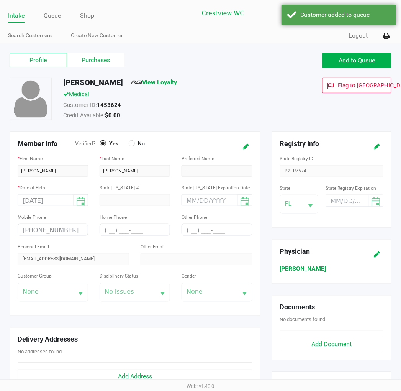
click at [110, 59] on label "Purchases" at bounding box center [96, 60] width 58 height 15
click at [0, 0] on 1 "Purchases" at bounding box center [0, 0] width 0 height 0
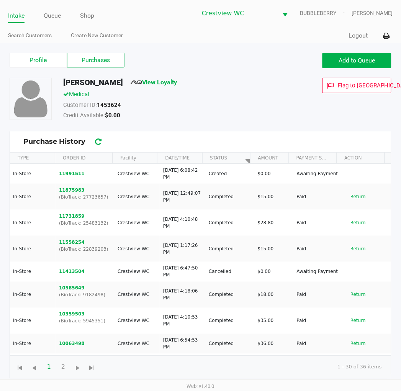
click at [354, 196] on button "Return" at bounding box center [358, 197] width 25 height 12
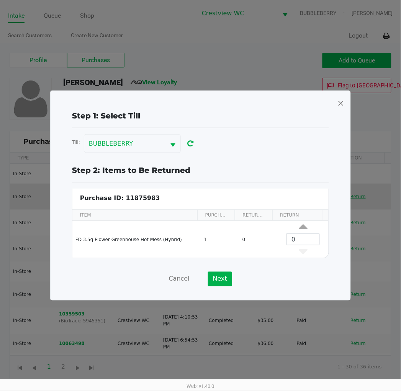
scroll to position [3, 0]
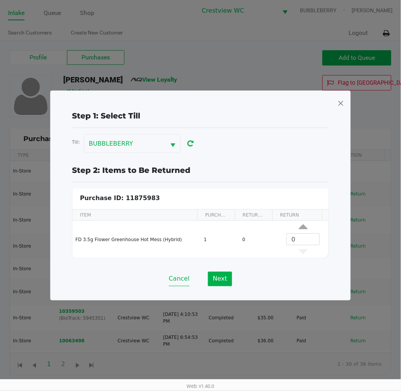
click at [183, 278] on button "Cancel" at bounding box center [179, 279] width 21 height 15
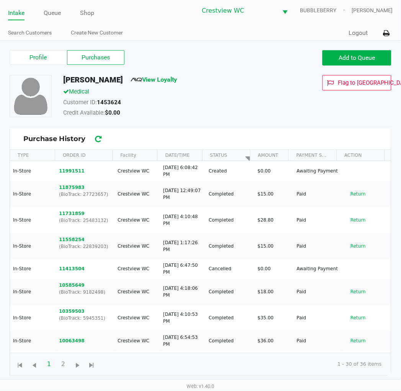
click at [74, 170] on button "11991511" at bounding box center [72, 171] width 26 height 7
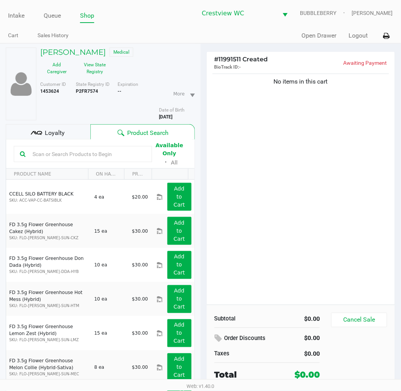
click at [332, 228] on div "No items in this cart" at bounding box center [301, 188] width 189 height 233
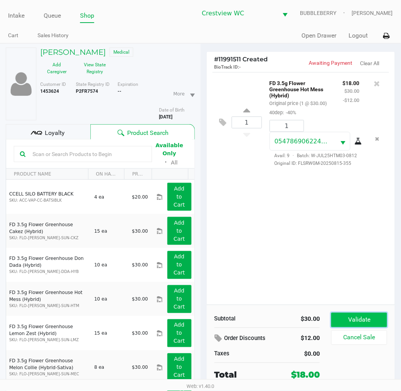
click at [354, 316] on button "Validate" at bounding box center [360, 320] width 56 height 15
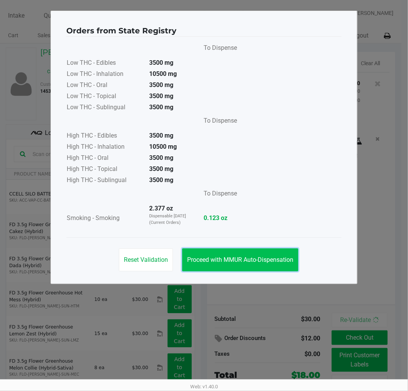
click at [246, 261] on span "Proceed with MMUR Auto-Dispensation" at bounding box center [240, 259] width 106 height 7
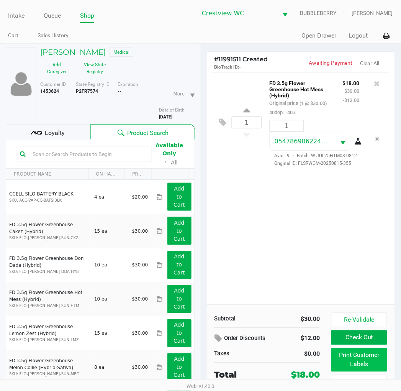
click at [352, 354] on button "Print Customer Labels" at bounding box center [360, 360] width 56 height 24
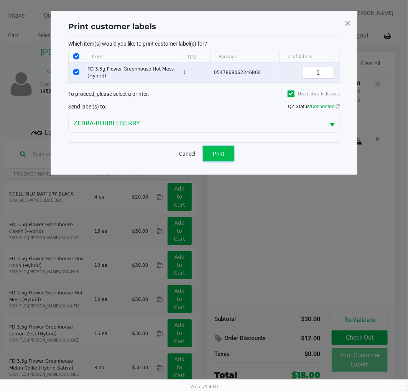
click at [216, 157] on span "Print" at bounding box center [219, 154] width 12 height 6
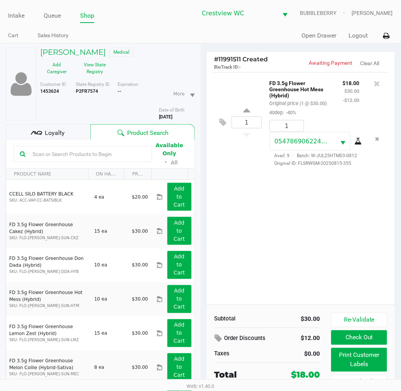
click at [62, 131] on span "Loyalty" at bounding box center [55, 132] width 20 height 9
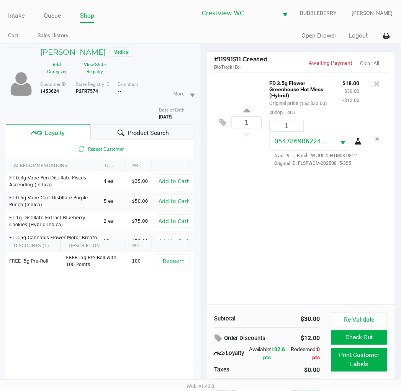
click at [373, 342] on button "Check Out" at bounding box center [360, 337] width 56 height 15
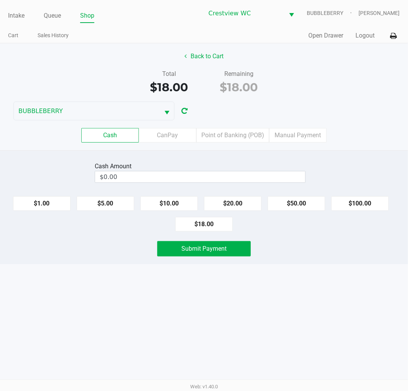
click at [249, 142] on label "Point of Banking (POB)" at bounding box center [232, 135] width 73 height 15
click at [0, 0] on 7 "Point of Banking (POB)" at bounding box center [0, 0] width 0 height 0
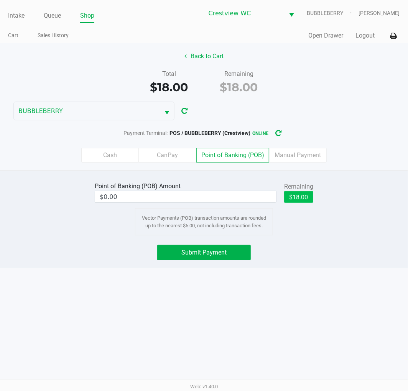
click at [308, 196] on button "$18.00" at bounding box center [298, 197] width 29 height 12
type input "$18.00"
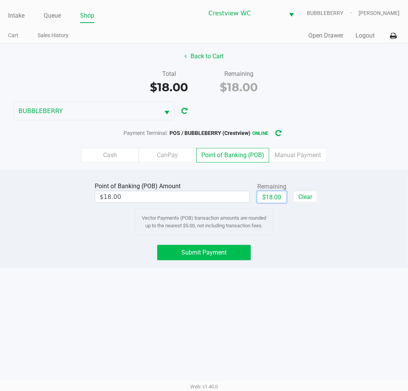
click at [217, 249] on span "Submit Payment" at bounding box center [203, 252] width 45 height 7
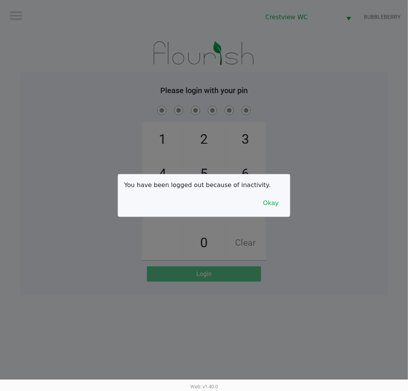
click at [268, 204] on button "Okay" at bounding box center [271, 203] width 26 height 15
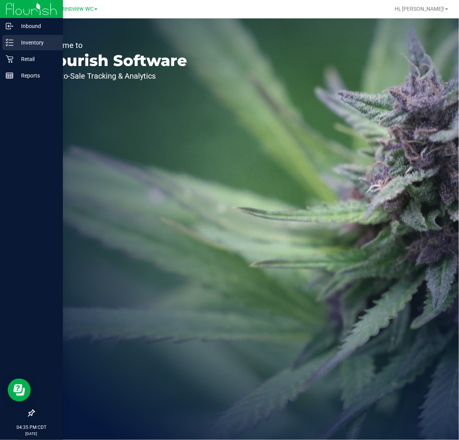
click at [24, 45] on p "Inventory" at bounding box center [36, 42] width 46 height 9
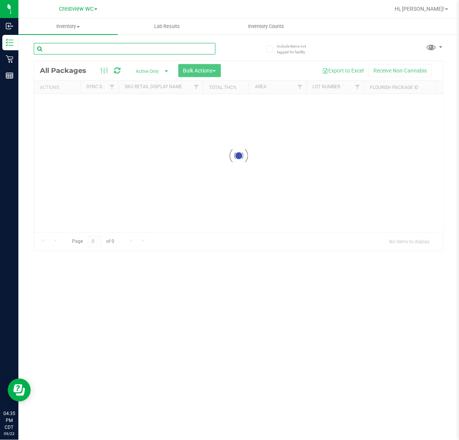
click at [67, 43] on input "text" at bounding box center [125, 49] width 182 height 12
paste input "9685999344178048"
type input "9685999344178048"
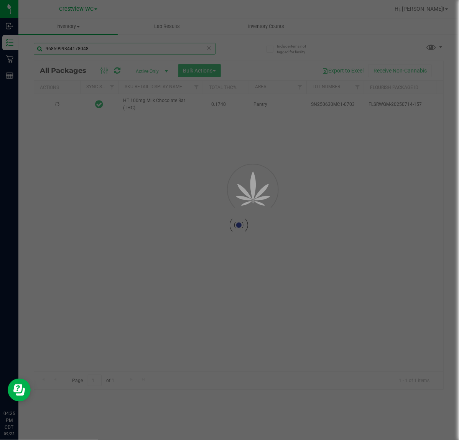
type input "2026-01-10"
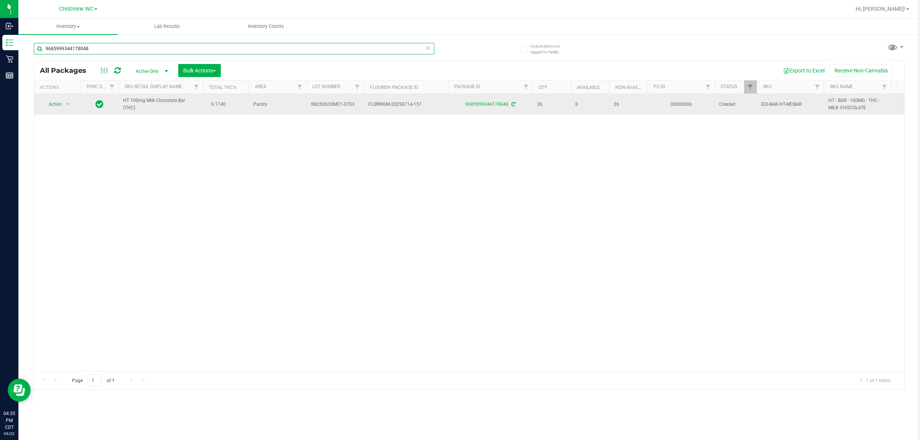
type input "9685999344178048"
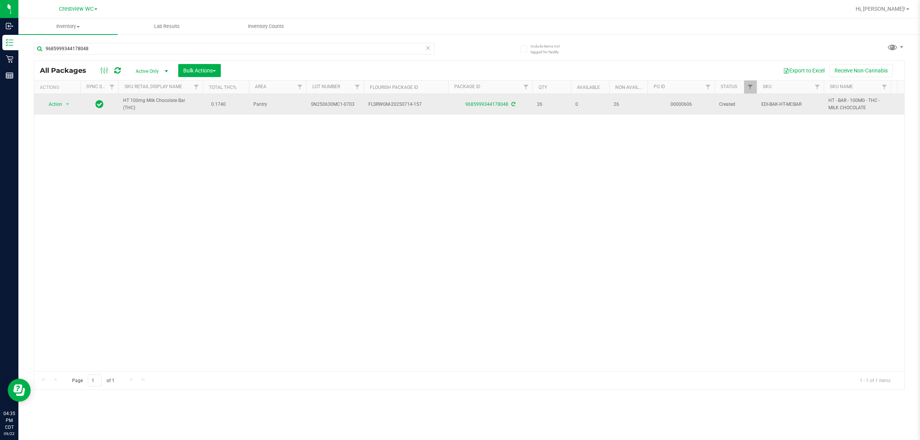
drag, startPoint x: 572, startPoint y: 104, endPoint x: 585, endPoint y: 104, distance: 12.7
click at [459, 104] on td "0" at bounding box center [590, 104] width 38 height 21
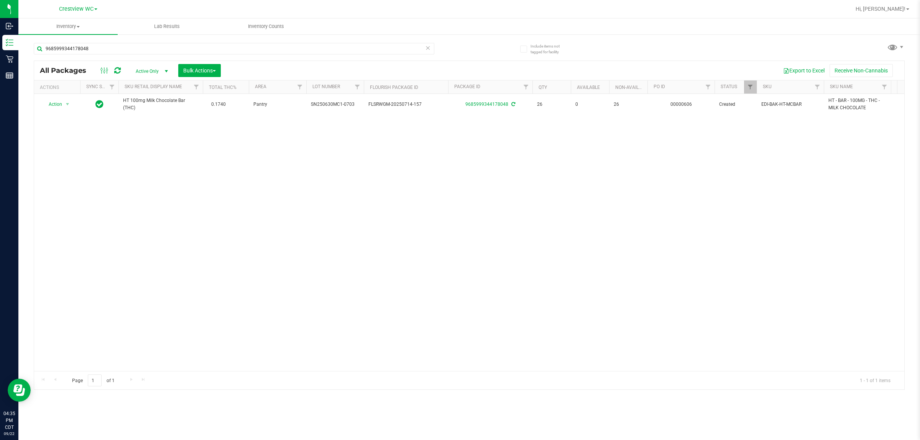
click at [459, 137] on div "Action Action Create package Edit attributes Global inventory Locate package Lo…" at bounding box center [469, 232] width 870 height 277
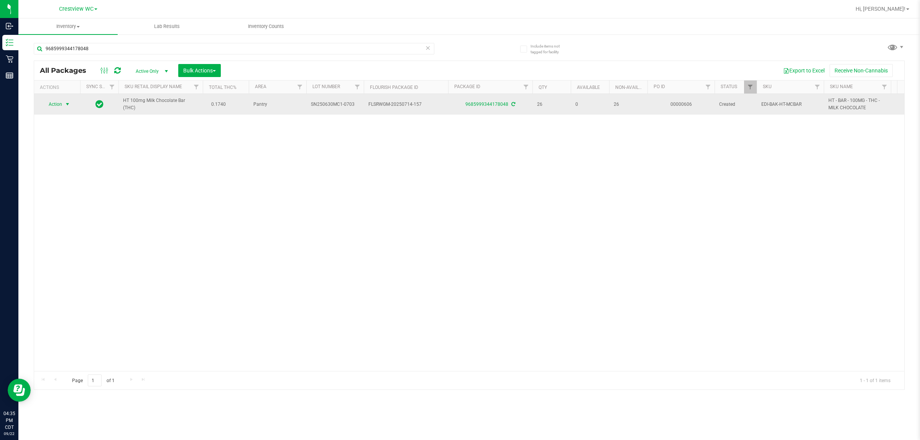
click at [67, 104] on span "select" at bounding box center [67, 104] width 6 height 6
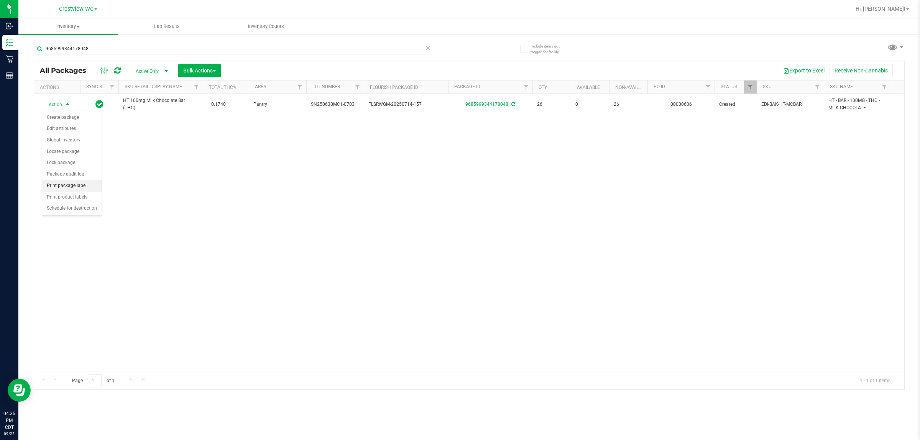
click at [78, 187] on li "Print package label" at bounding box center [71, 186] width 59 height 12
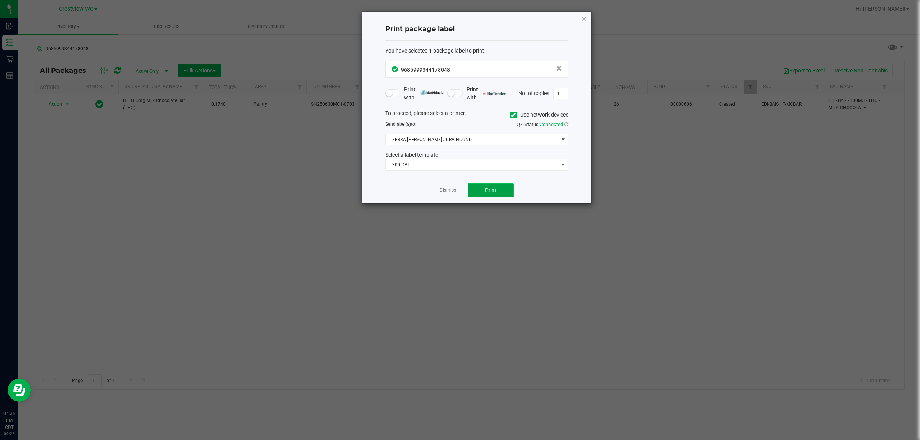
click at [459, 188] on span "Print" at bounding box center [491, 190] width 12 height 6
click at [441, 167] on span "300 DPI" at bounding box center [472, 164] width 173 height 11
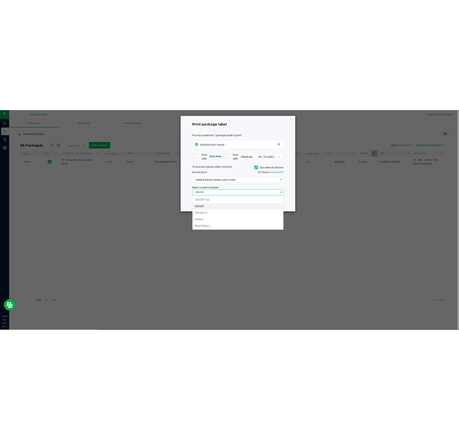
scroll to position [12, 183]
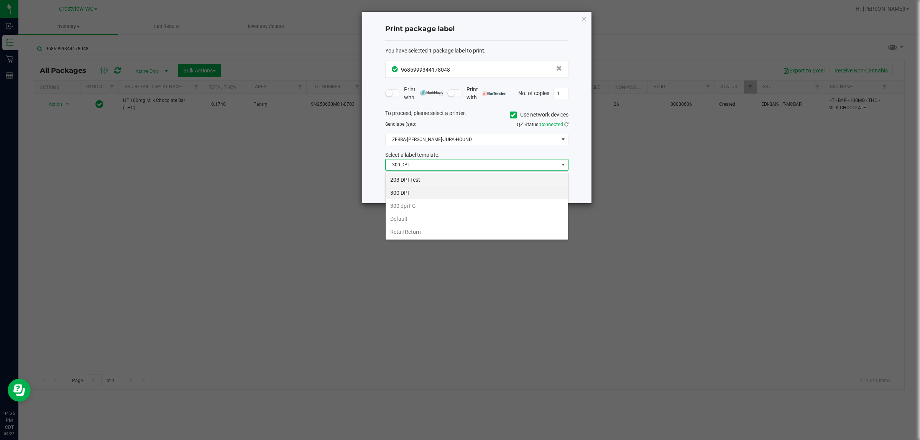
click at [430, 175] on li "203 DPI Test" at bounding box center [477, 179] width 183 height 13
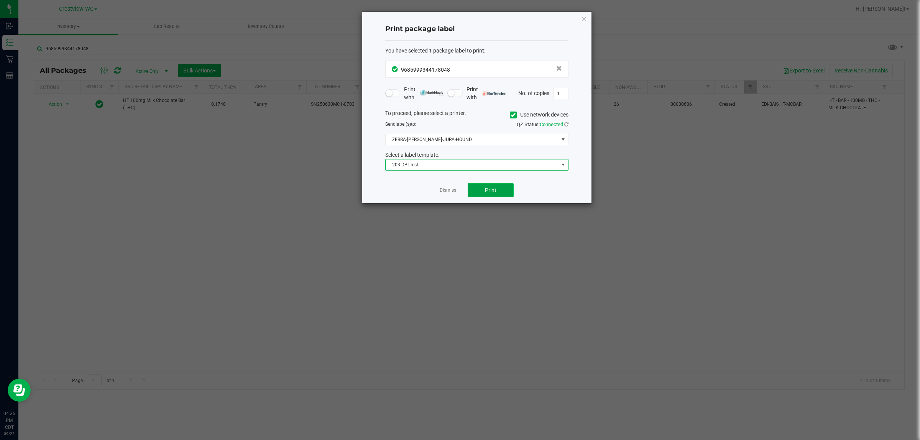
click at [459, 191] on span "Print" at bounding box center [491, 190] width 12 height 6
click at [445, 191] on link "Dismiss" at bounding box center [448, 190] width 16 height 7
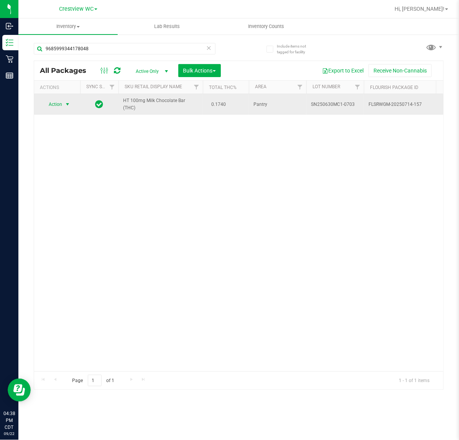
click at [70, 104] on span "select" at bounding box center [67, 104] width 6 height 6
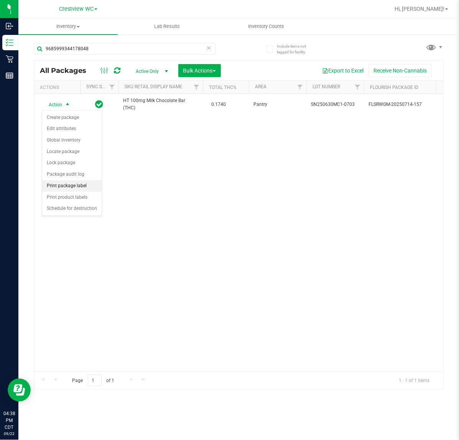
click at [79, 188] on li "Print package label" at bounding box center [71, 186] width 59 height 12
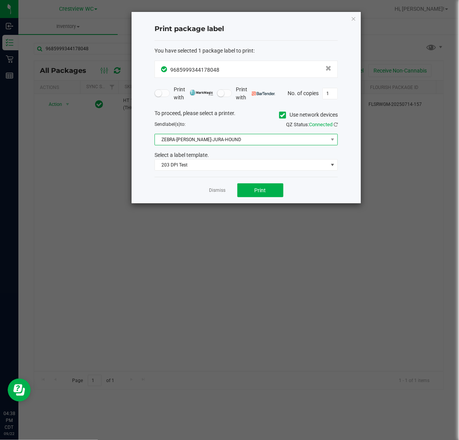
click at [243, 139] on span "ZEBRA-BRUNO-JURA-HOUND" at bounding box center [241, 139] width 173 height 11
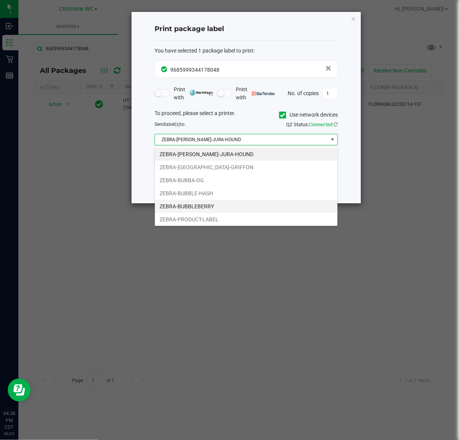
click at [209, 206] on li "ZEBRA-BUBBLEBERRY" at bounding box center [246, 206] width 183 height 13
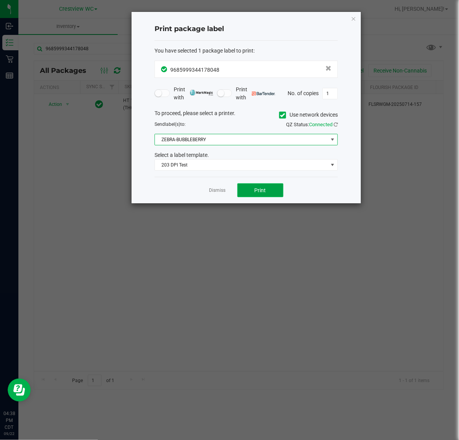
click at [269, 194] on button "Print" at bounding box center [260, 190] width 46 height 14
click at [215, 189] on link "Dismiss" at bounding box center [217, 190] width 16 height 7
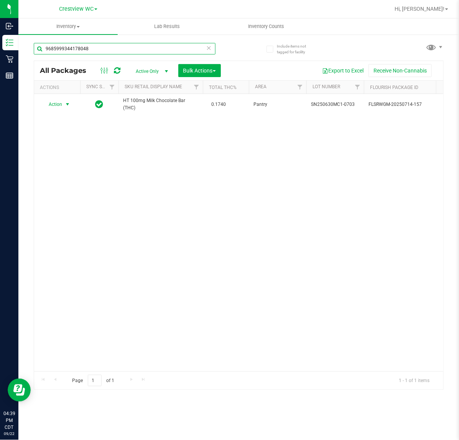
click at [204, 47] on input "9685999344178048" at bounding box center [125, 49] width 182 height 12
click at [208, 52] on icon at bounding box center [208, 47] width 5 height 9
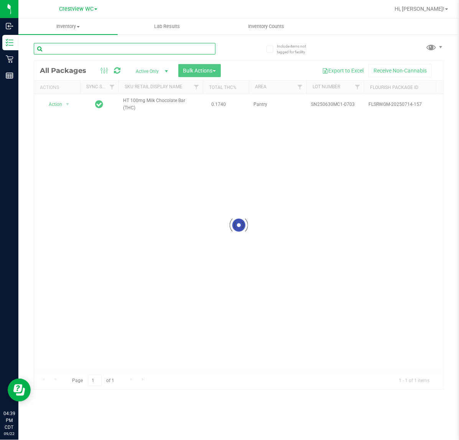
click at [194, 50] on input "text" at bounding box center [125, 49] width 182 height 12
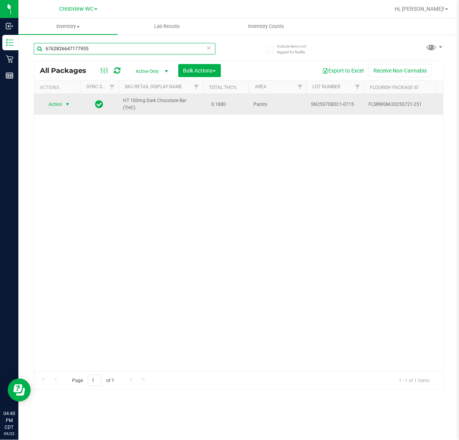
type input "6762826647177955"
click at [67, 105] on span "select" at bounding box center [67, 104] width 6 height 6
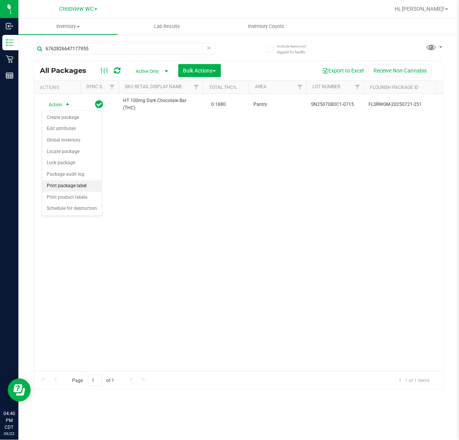
click at [81, 186] on li "Print package label" at bounding box center [71, 186] width 59 height 12
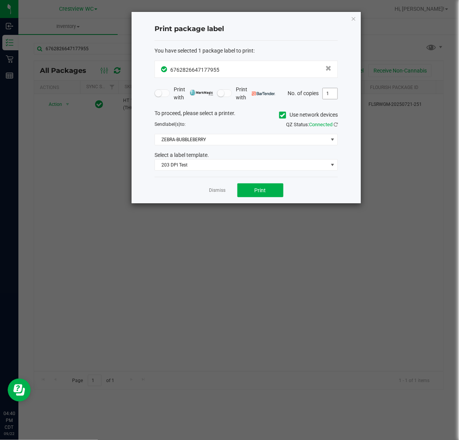
click at [328, 94] on input "1" at bounding box center [330, 93] width 15 height 11
type input "2"
click at [271, 192] on button "Print" at bounding box center [260, 190] width 46 height 14
click at [215, 194] on div "Dismiss Print" at bounding box center [246, 190] width 183 height 26
click at [215, 194] on link "Dismiss" at bounding box center [217, 190] width 16 height 7
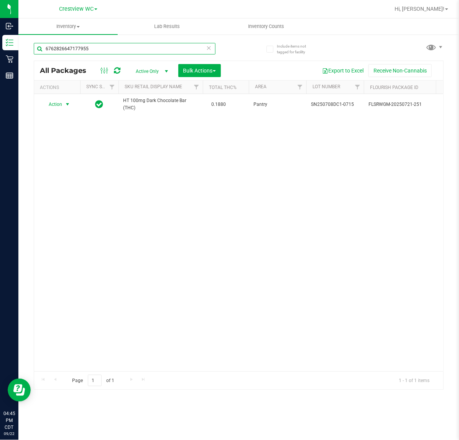
click at [99, 53] on input "6762826647177955" at bounding box center [125, 49] width 182 height 12
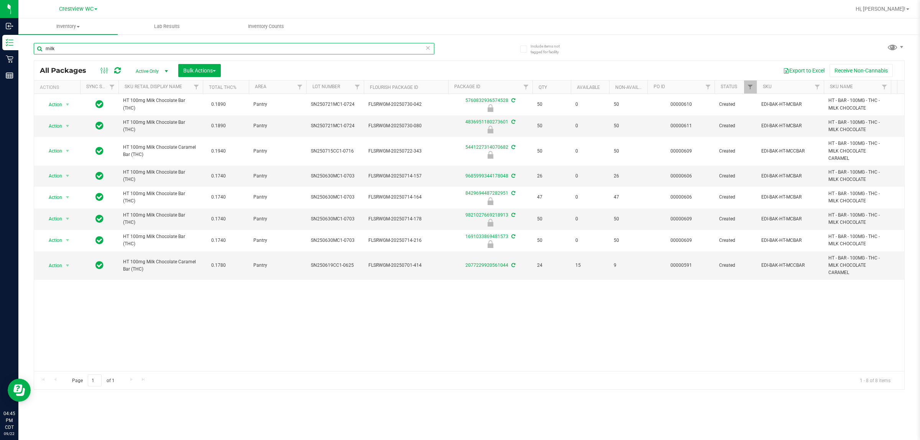
type input "milk"
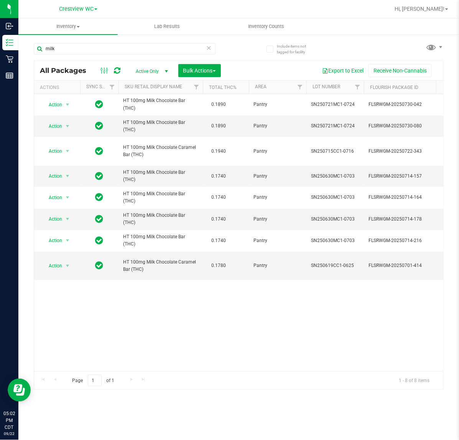
click at [206, 45] on icon at bounding box center [208, 47] width 5 height 9
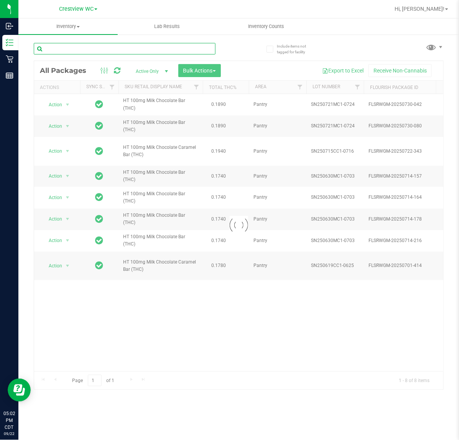
click at [194, 47] on input "text" at bounding box center [125, 49] width 182 height 12
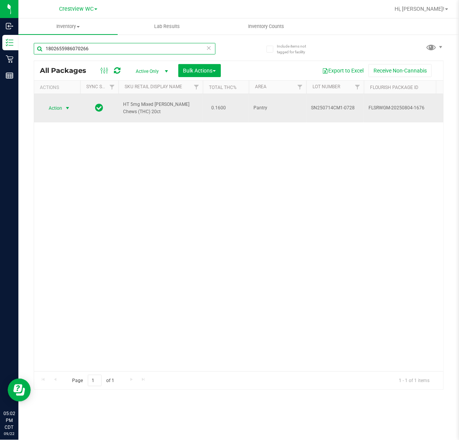
type input "1802655986070266"
click at [67, 105] on span "select" at bounding box center [67, 108] width 6 height 6
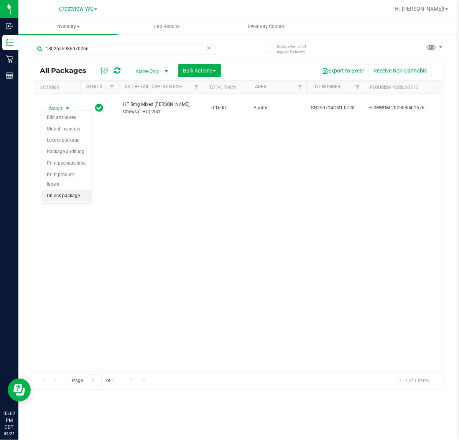
click at [71, 192] on li "Unlock package" at bounding box center [66, 196] width 49 height 12
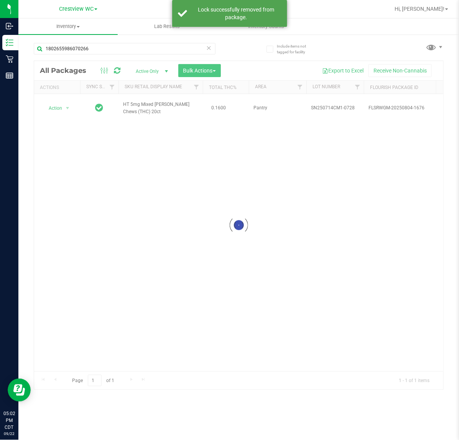
click at [68, 103] on div at bounding box center [238, 225] width 409 height 329
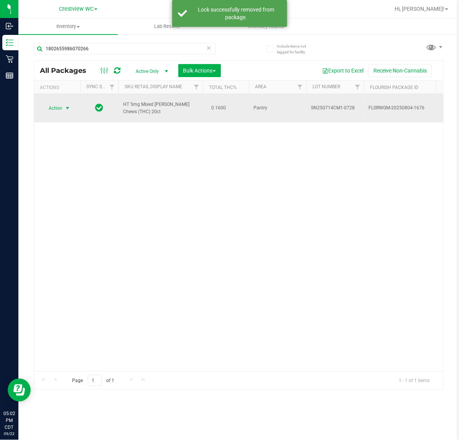
click at [66, 105] on span "select" at bounding box center [67, 108] width 6 height 6
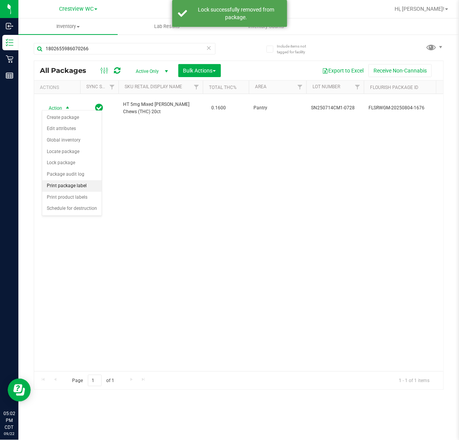
click at [81, 190] on li "Print package label" at bounding box center [71, 186] width 59 height 12
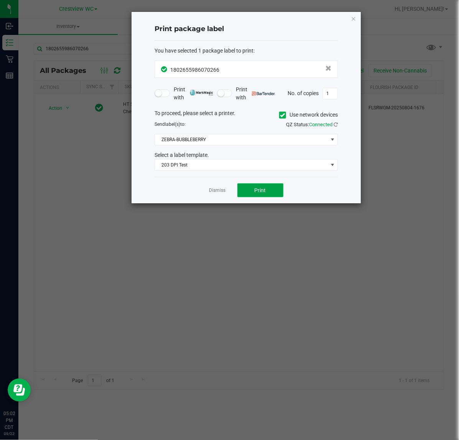
click at [264, 187] on span "Print" at bounding box center [261, 190] width 12 height 6
click at [213, 194] on link "Dismiss" at bounding box center [217, 190] width 16 height 7
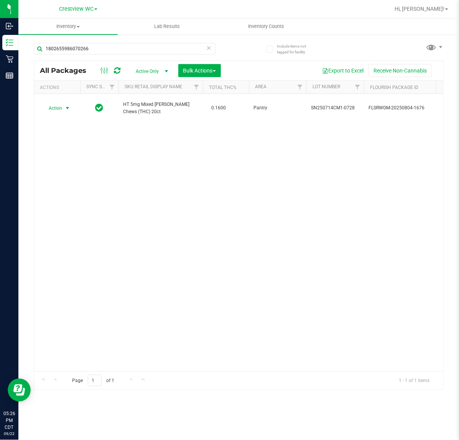
click at [209, 51] on icon at bounding box center [208, 47] width 5 height 9
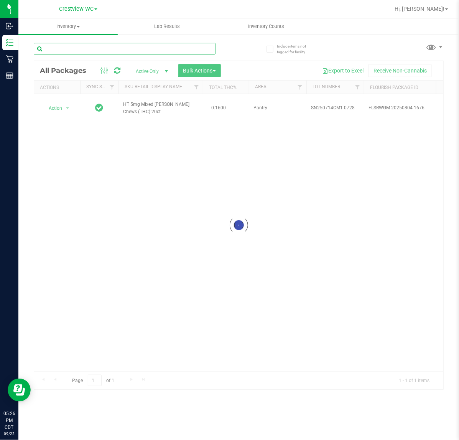
click at [175, 46] on input "text" at bounding box center [125, 49] width 182 height 12
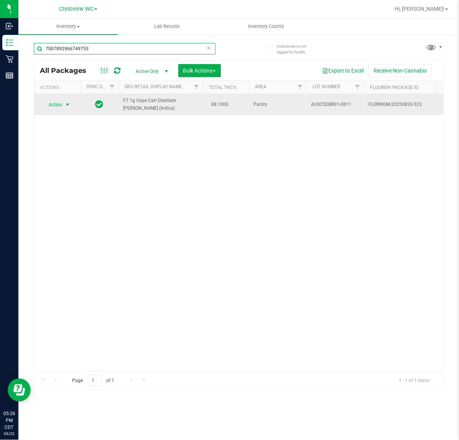
type input "7007892966749753"
click at [66, 105] on span "select" at bounding box center [67, 105] width 6 height 6
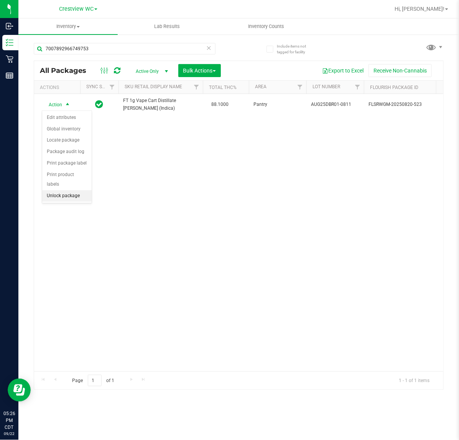
click at [70, 191] on li "Unlock package" at bounding box center [66, 196] width 49 height 12
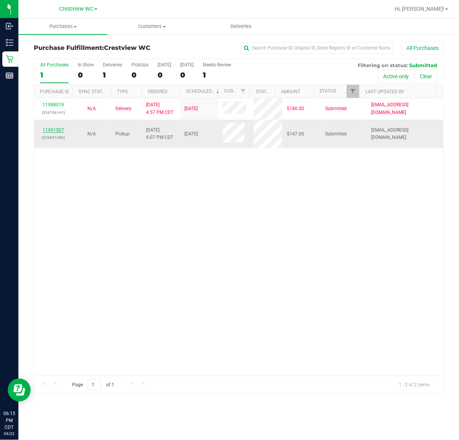
click at [48, 132] on link "11991507" at bounding box center [53, 129] width 21 height 5
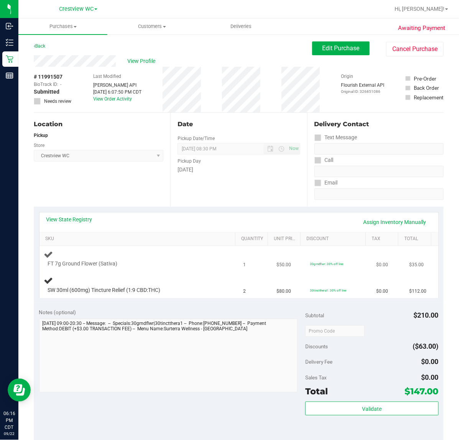
click at [149, 268] on div at bounding box center [133, 268] width 171 height 0
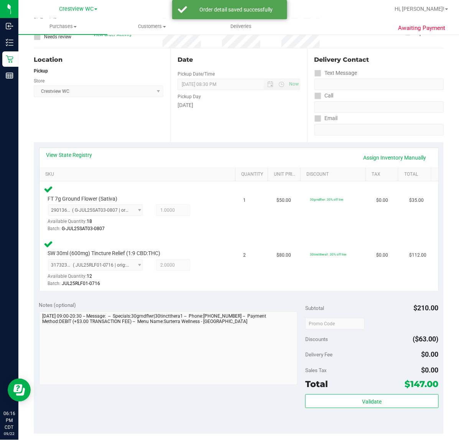
scroll to position [152, 0]
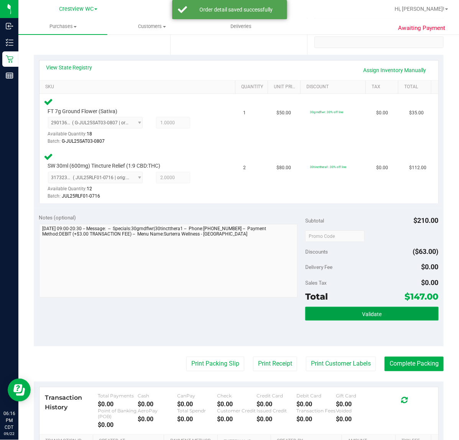
click at [370, 314] on span "Validate" at bounding box center [372, 314] width 20 height 6
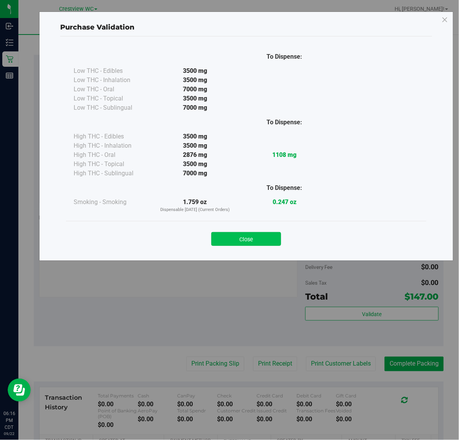
click at [264, 236] on button "Close" at bounding box center [246, 239] width 70 height 14
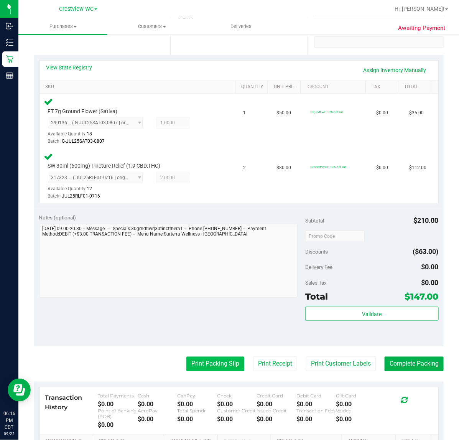
click at [211, 360] on button "Print Packing Slip" at bounding box center [215, 364] width 58 height 15
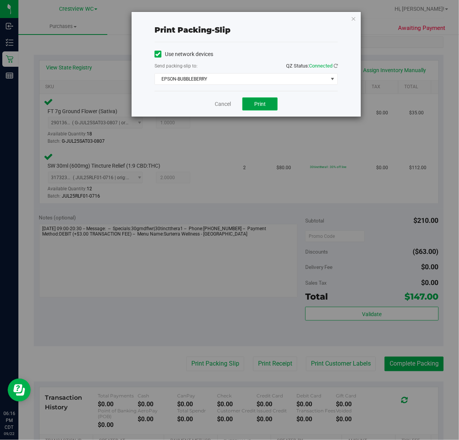
click at [255, 100] on button "Print" at bounding box center [259, 103] width 35 height 13
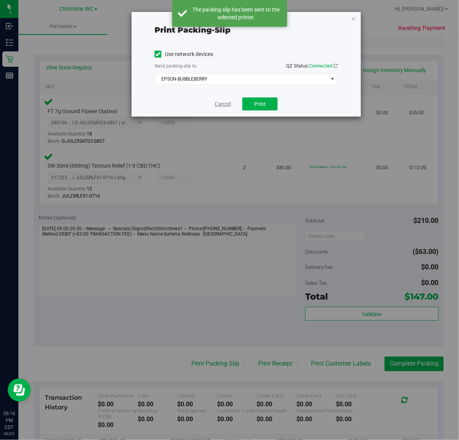
click at [221, 104] on link "Cancel" at bounding box center [223, 104] width 16 height 8
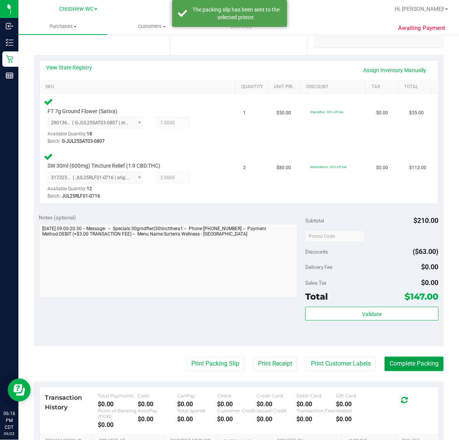
click at [411, 362] on button "Complete Packing" at bounding box center [414, 364] width 59 height 15
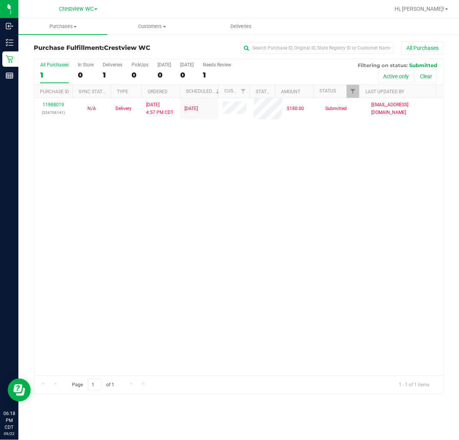
click at [204, 330] on div "11988019 (326706141) N/A Delivery [DATE] 4:57 PM CDT 9/26/2025 $180.00 Submitte…" at bounding box center [238, 236] width 409 height 277
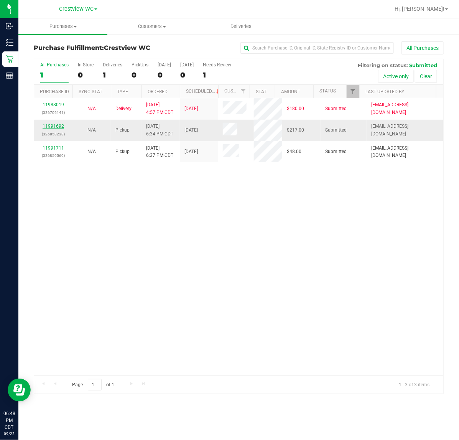
click at [60, 127] on link "11991692" at bounding box center [53, 125] width 21 height 5
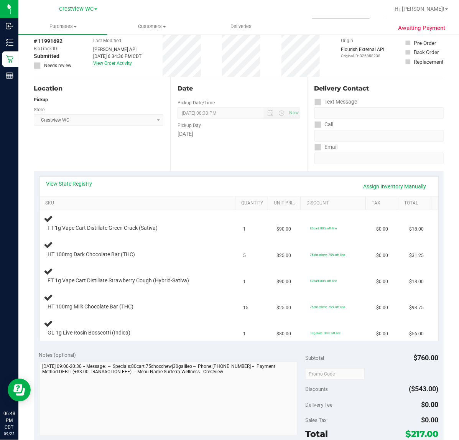
scroll to position [37, 0]
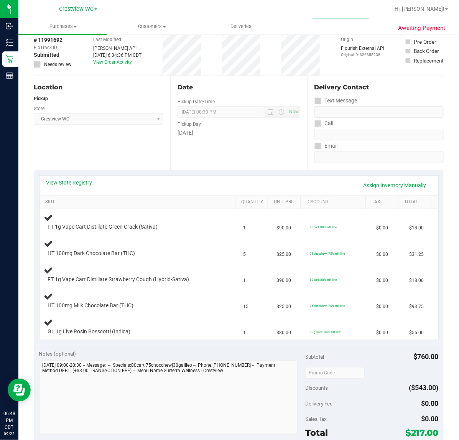
click at [81, 183] on link "View State Registry" at bounding box center [69, 183] width 46 height 8
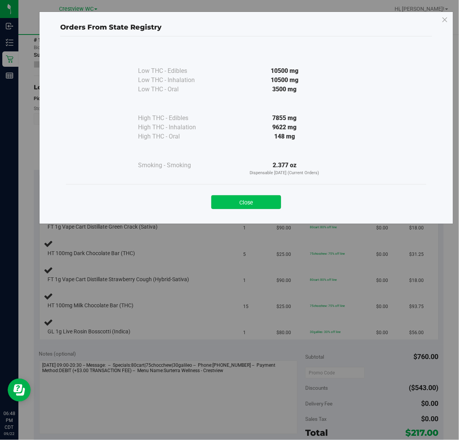
click at [246, 204] on button "Close" at bounding box center [246, 202] width 70 height 14
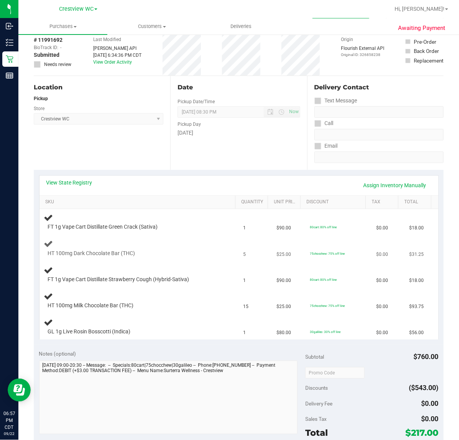
click at [207, 257] on div at bounding box center [133, 257] width 171 height 0
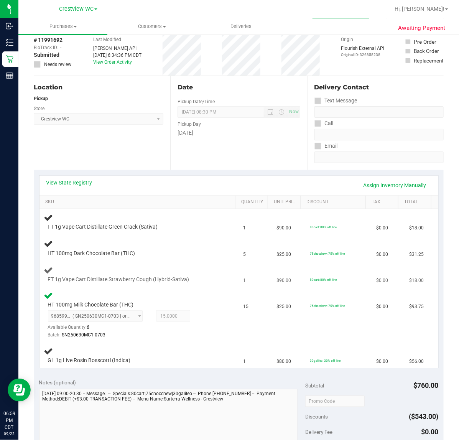
click at [189, 283] on div at bounding box center [133, 283] width 171 height 0
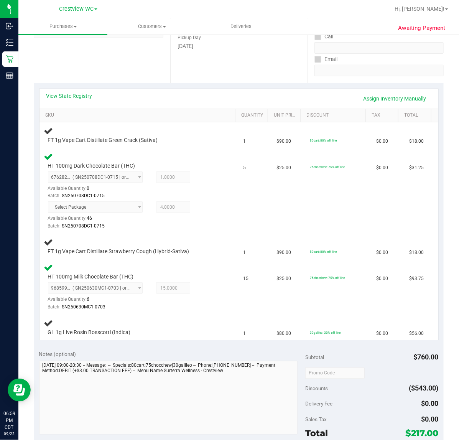
scroll to position [121, 0]
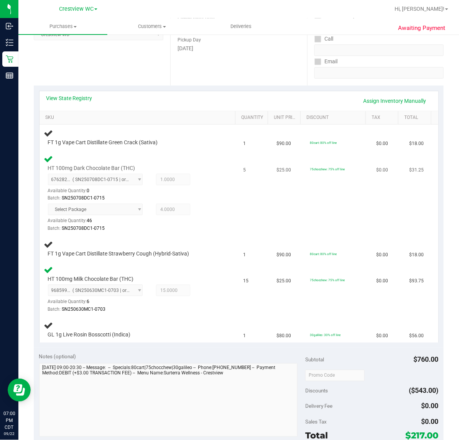
click at [201, 225] on div "Batch: SN250708DC1-0715" at bounding box center [133, 228] width 171 height 7
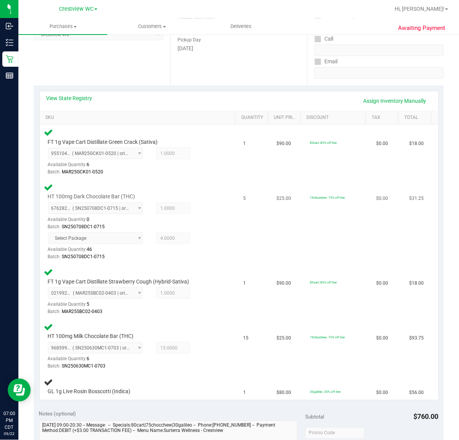
click at [212, 240] on div "Select Package Available Quantity: 46 4.0000 4 Batch: SN250708DC1-0715" at bounding box center [133, 246] width 171 height 28
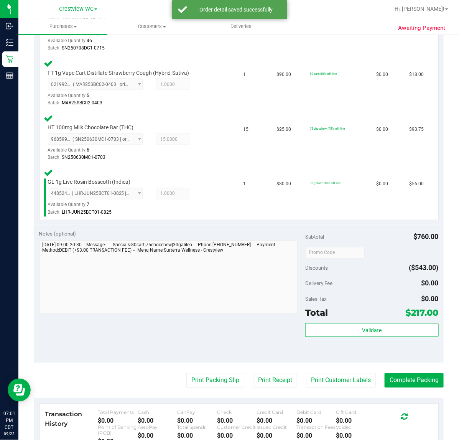
scroll to position [330, 0]
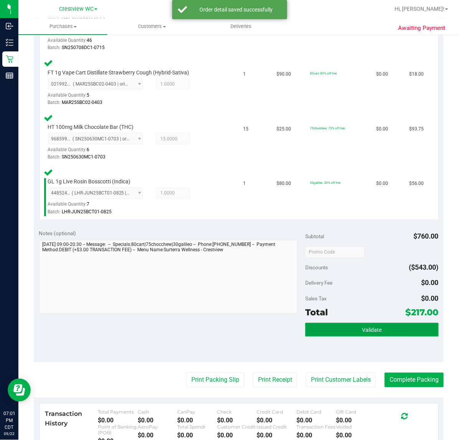
click at [385, 323] on button "Validate" at bounding box center [371, 330] width 133 height 14
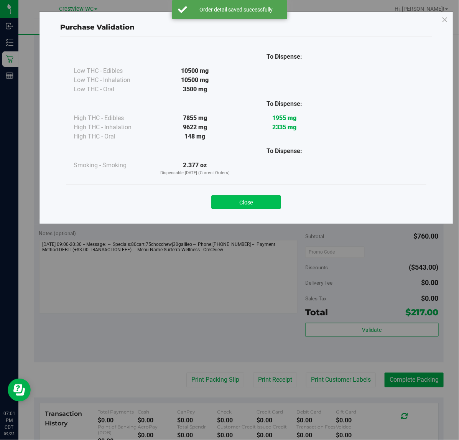
click at [263, 204] on button "Close" at bounding box center [246, 202] width 70 height 14
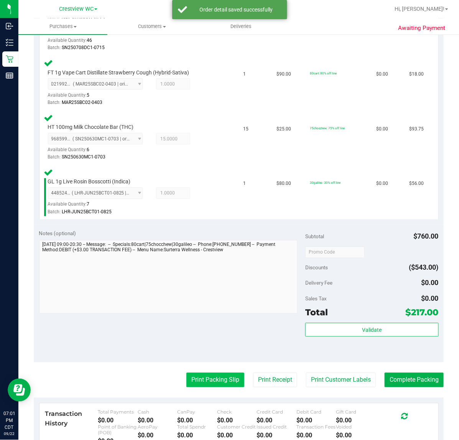
click at [215, 373] on button "Print Packing Slip" at bounding box center [215, 380] width 58 height 15
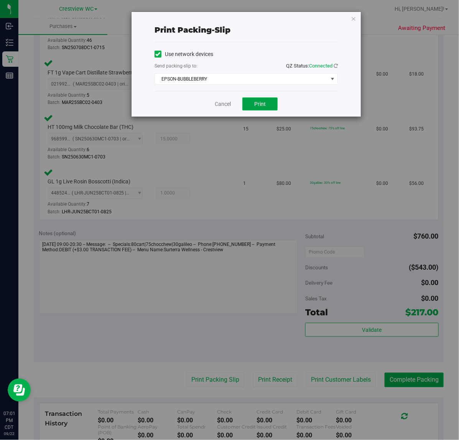
click at [266, 105] on button "Print" at bounding box center [259, 103] width 35 height 13
click at [219, 103] on link "Cancel" at bounding box center [223, 104] width 16 height 8
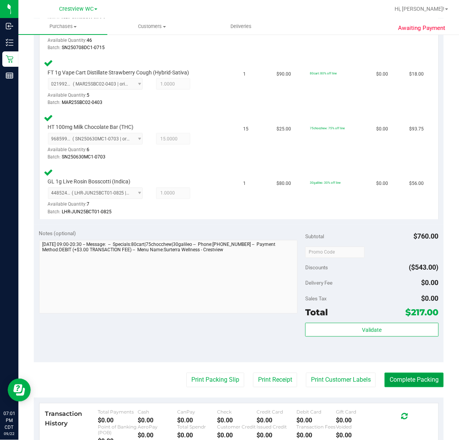
click at [419, 382] on button "Complete Packing" at bounding box center [414, 380] width 59 height 15
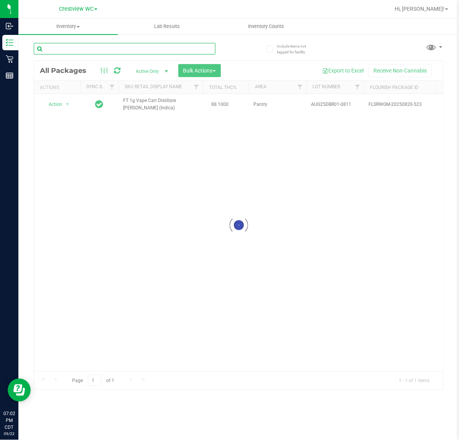
click at [190, 47] on input "text" at bounding box center [125, 49] width 182 height 12
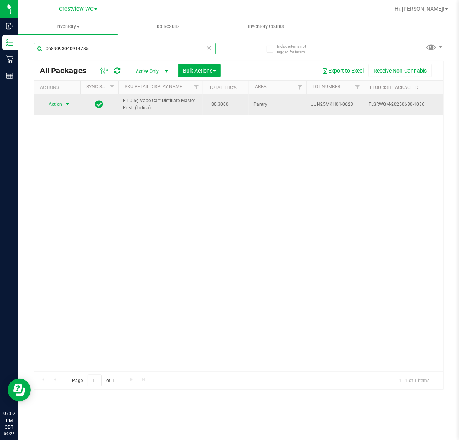
type input "0689093040914785"
click at [67, 102] on span "select" at bounding box center [67, 104] width 6 height 6
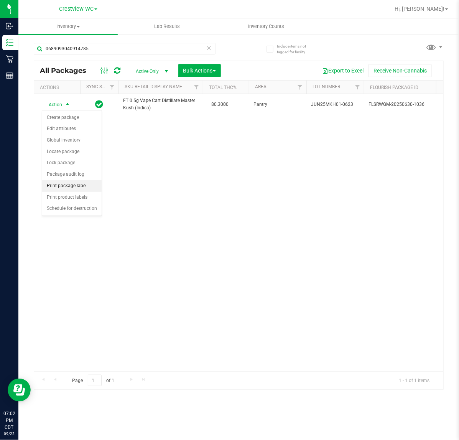
click at [83, 188] on li "Print package label" at bounding box center [71, 186] width 59 height 12
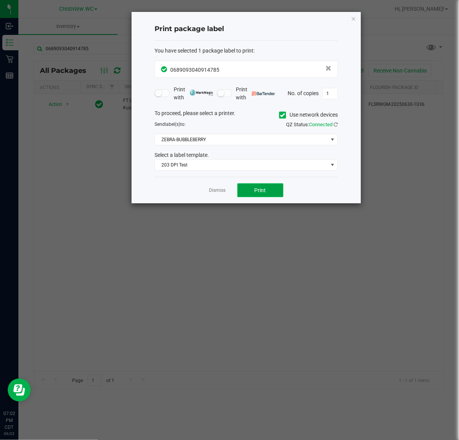
click at [260, 191] on span "Print" at bounding box center [261, 190] width 12 height 6
click at [215, 188] on link "Dismiss" at bounding box center [217, 190] width 16 height 7
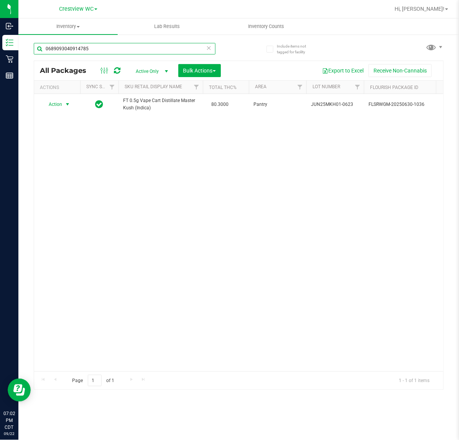
click at [205, 48] on input "0689093040914785" at bounding box center [125, 49] width 182 height 12
click at [210, 46] on icon at bounding box center [208, 47] width 5 height 9
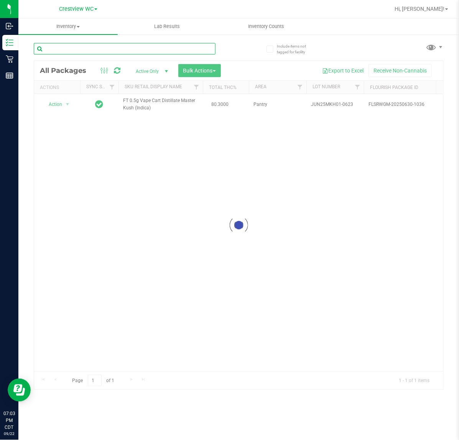
click at [180, 49] on input "text" at bounding box center [125, 49] width 182 height 12
type input "7319432505825315"
click at [67, 103] on div at bounding box center [238, 225] width 409 height 329
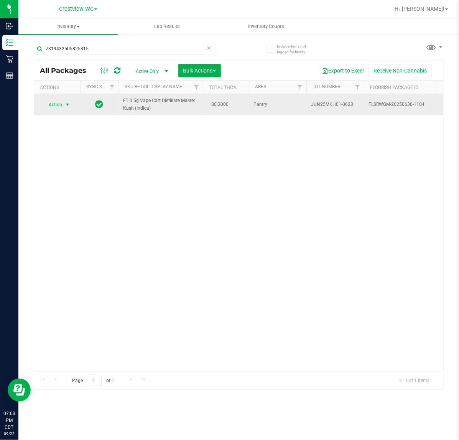
click at [67, 102] on span "select" at bounding box center [67, 105] width 6 height 6
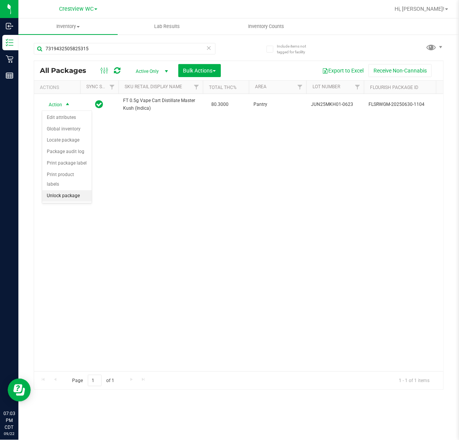
click at [71, 190] on li "Unlock package" at bounding box center [66, 196] width 49 height 12
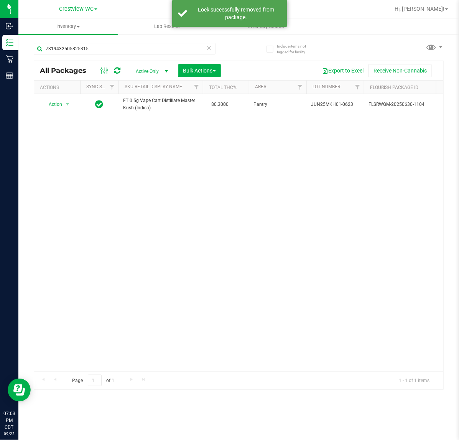
click at [210, 51] on icon at bounding box center [208, 47] width 5 height 9
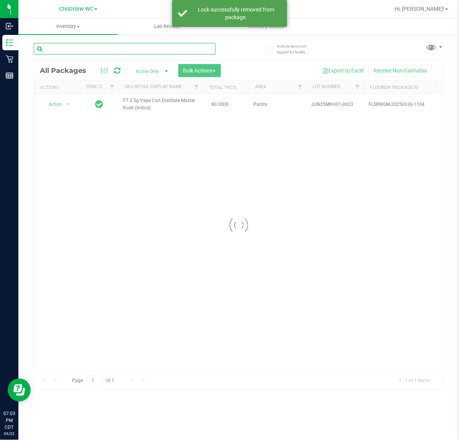
click at [198, 48] on input "text" at bounding box center [125, 49] width 182 height 12
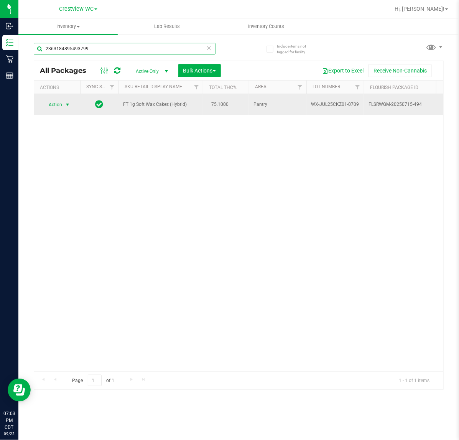
type input "2363184895493799"
click at [67, 108] on span "select" at bounding box center [67, 105] width 6 height 6
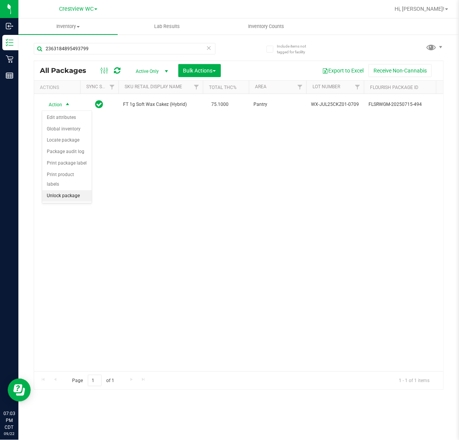
click at [73, 190] on li "Unlock package" at bounding box center [66, 196] width 49 height 12
